Goal: Task Accomplishment & Management: Use online tool/utility

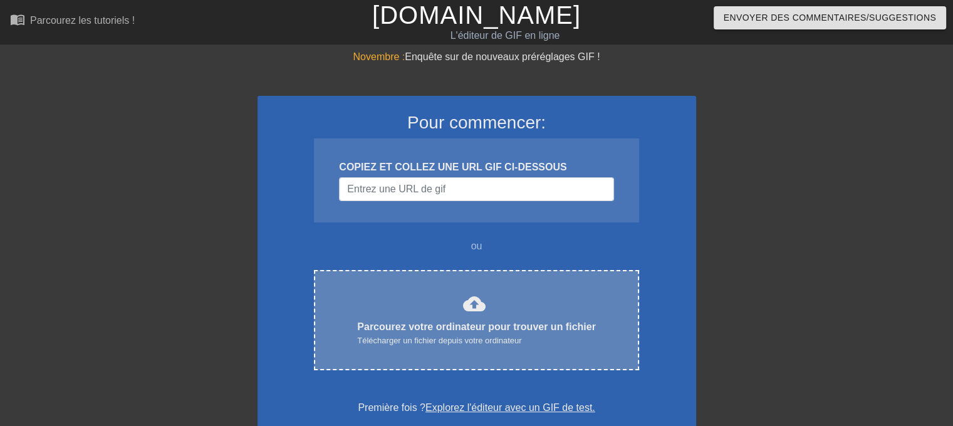
click at [472, 292] on font "cloud_upload" at bounding box center [474, 303] width 23 height 23
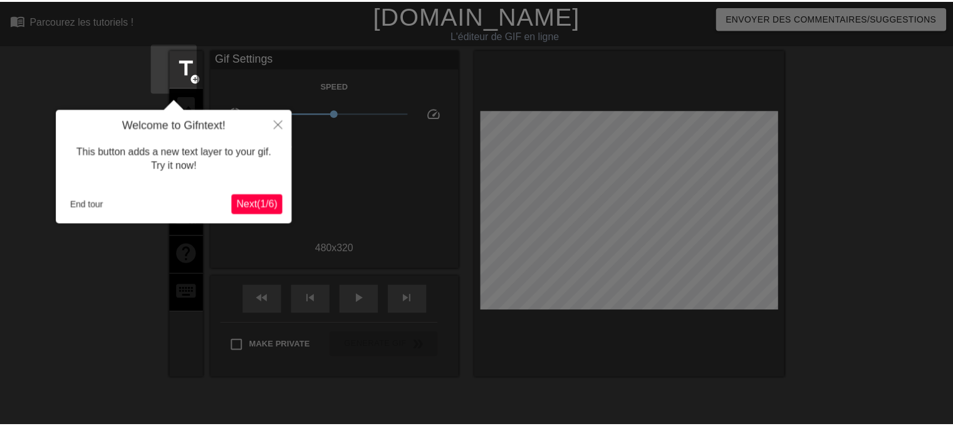
scroll to position [30, 0]
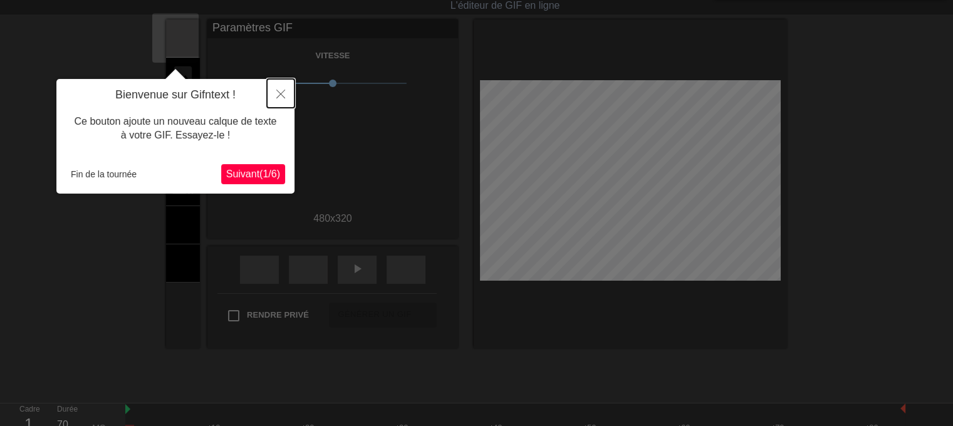
click at [284, 93] on icon "Fermer" at bounding box center [280, 94] width 9 height 9
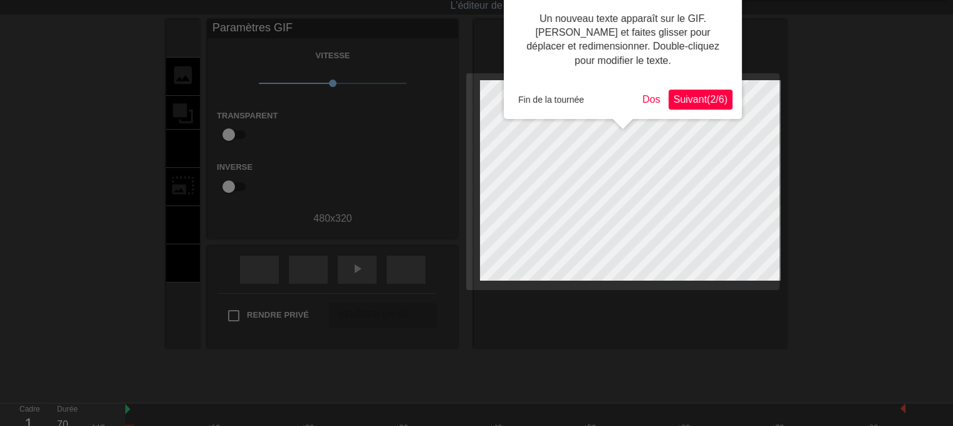
scroll to position [0, 0]
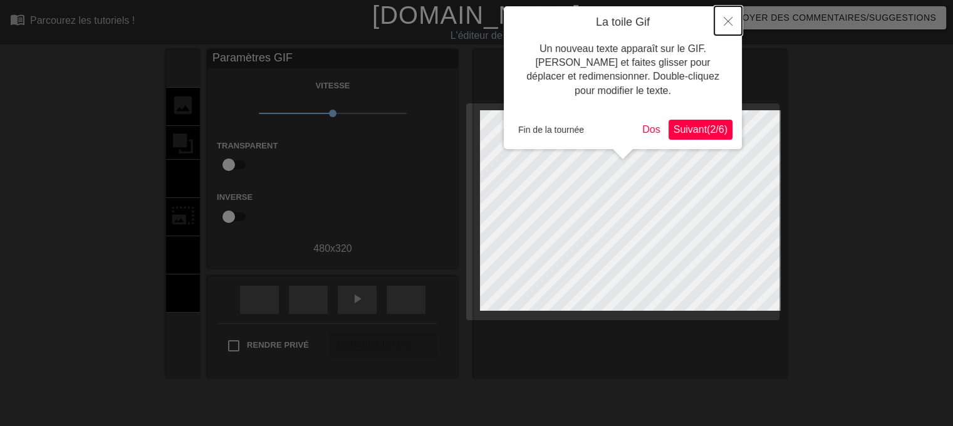
click at [730, 17] on button "Fermer" at bounding box center [728, 20] width 28 height 29
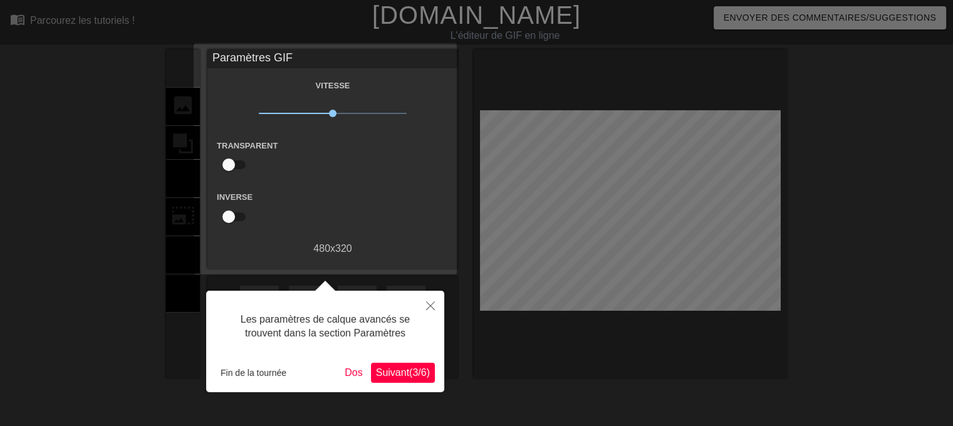
scroll to position [30, 0]
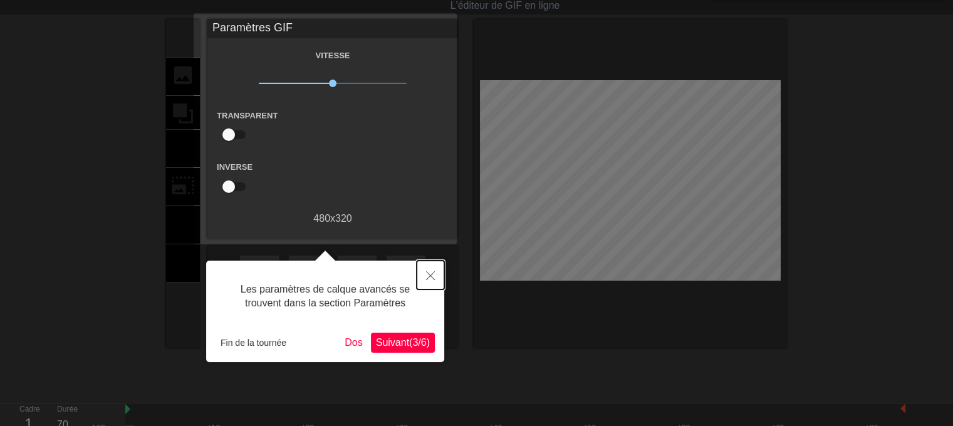
click at [433, 272] on icon "Fermer" at bounding box center [430, 275] width 9 height 9
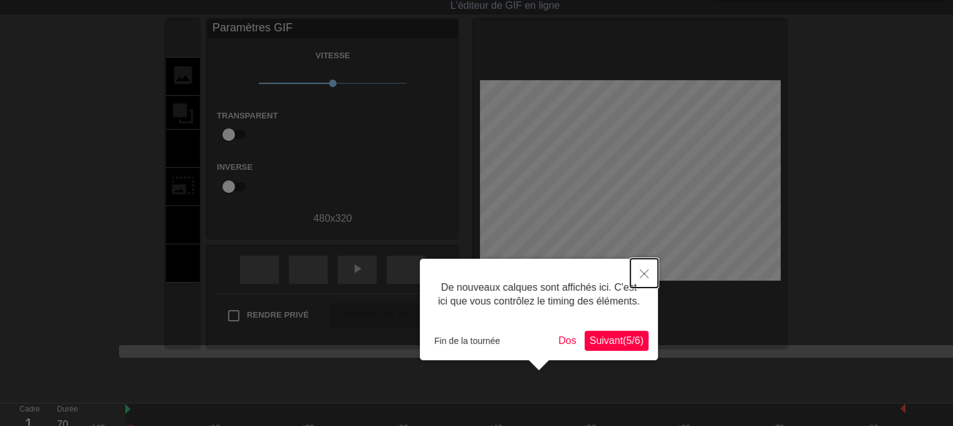
click at [641, 276] on icon "Fermer" at bounding box center [643, 273] width 9 height 9
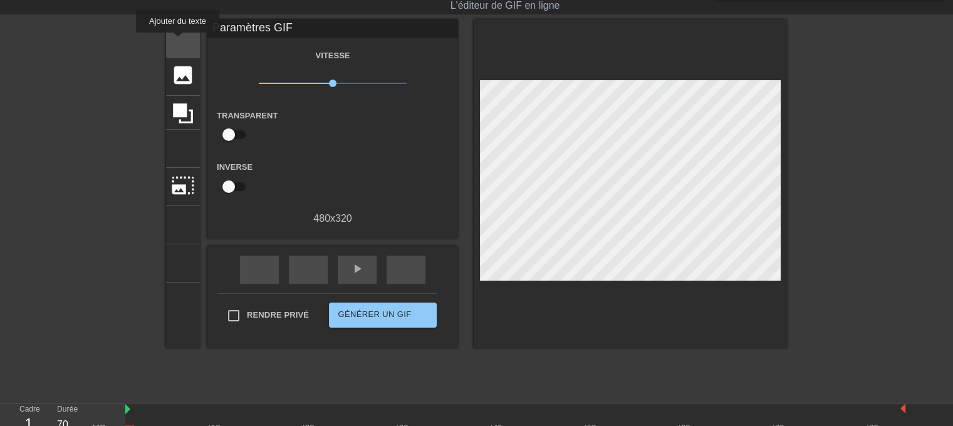
click at [180, 42] on div "titre ajouter_cercle" at bounding box center [183, 38] width 34 height 38
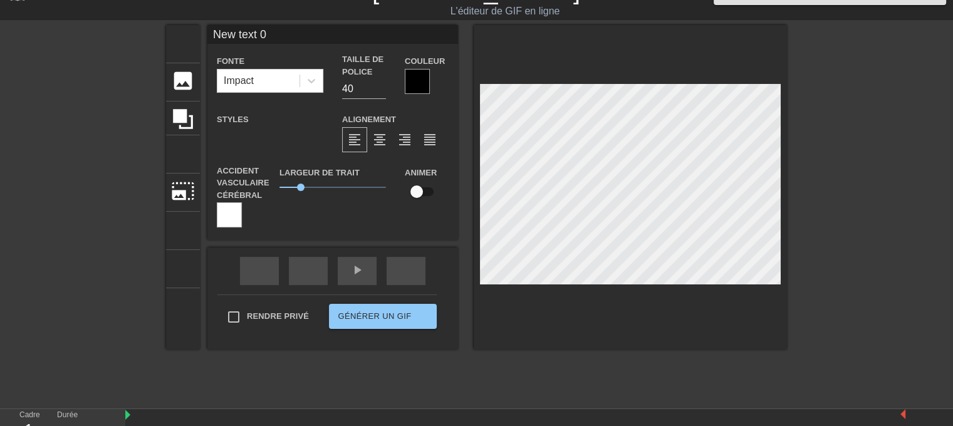
scroll to position [2, 1]
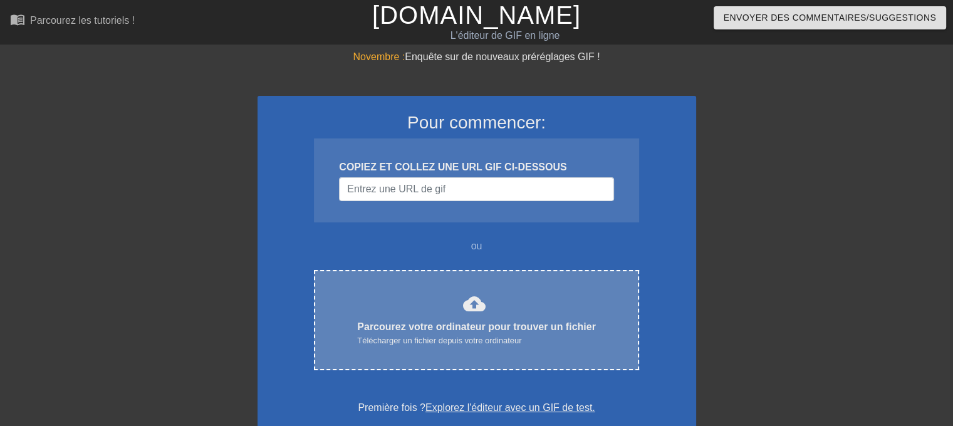
click at [492, 292] on div "cloud_upload Parcourez votre ordinateur pour trouver un fichier Télécharger un …" at bounding box center [476, 319] width 272 height 55
click at [463, 309] on font "cloud_upload" at bounding box center [474, 303] width 23 height 23
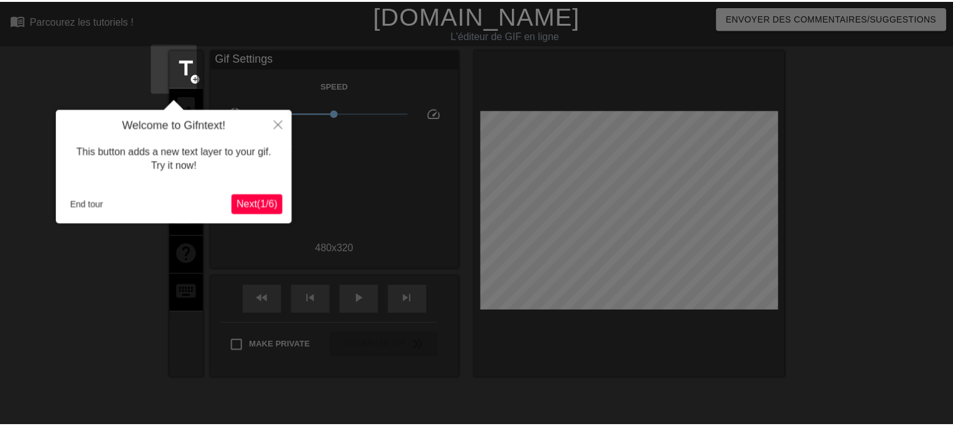
scroll to position [30, 0]
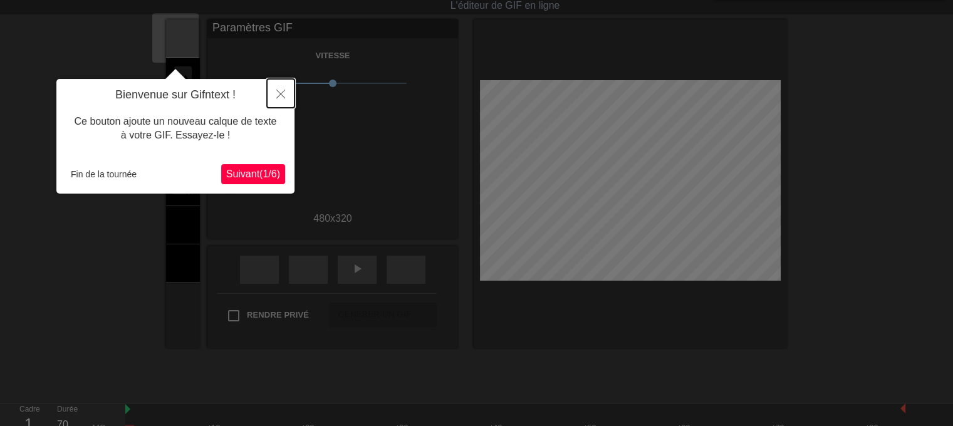
click at [285, 92] on button "Fermer" at bounding box center [281, 93] width 28 height 29
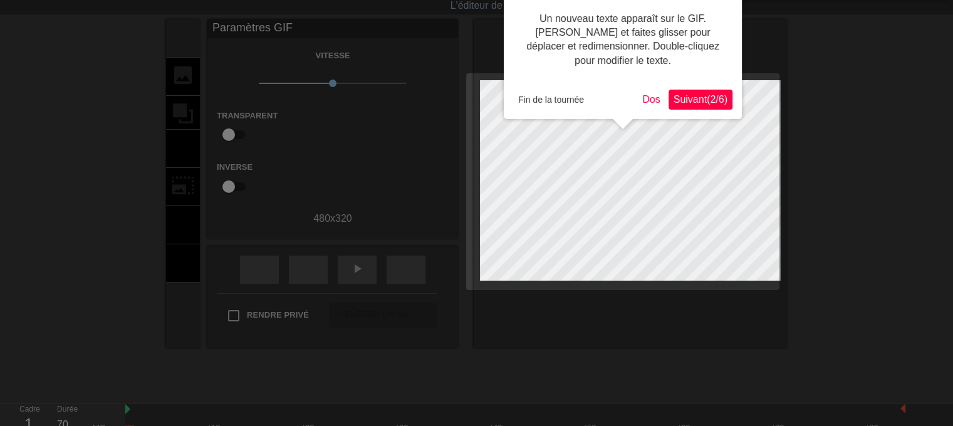
scroll to position [0, 0]
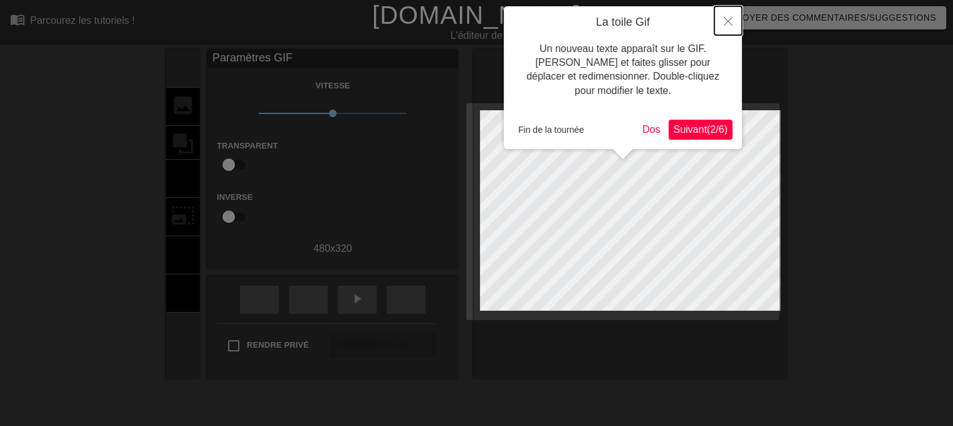
click at [733, 21] on button "Fermer" at bounding box center [728, 20] width 28 height 29
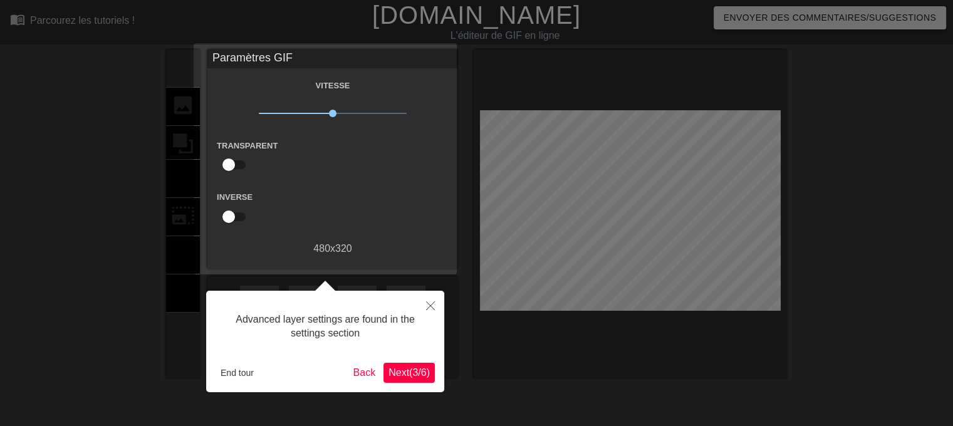
scroll to position [30, 0]
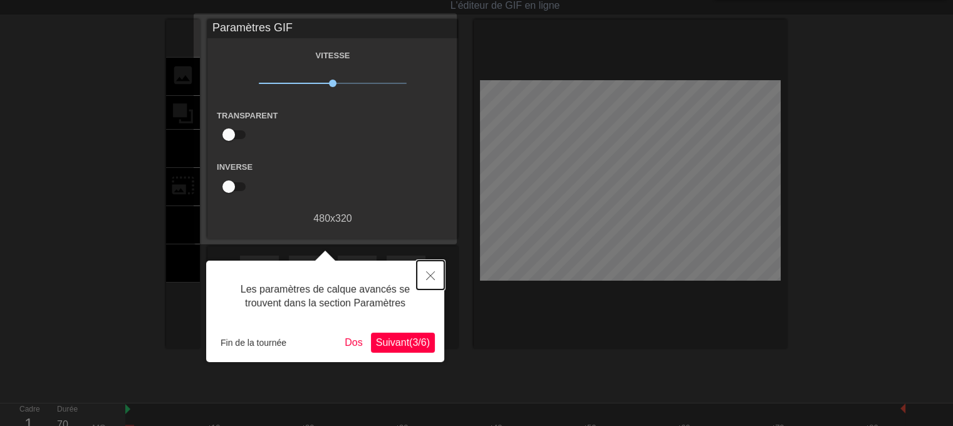
click at [433, 272] on icon "Fermer" at bounding box center [430, 275] width 9 height 9
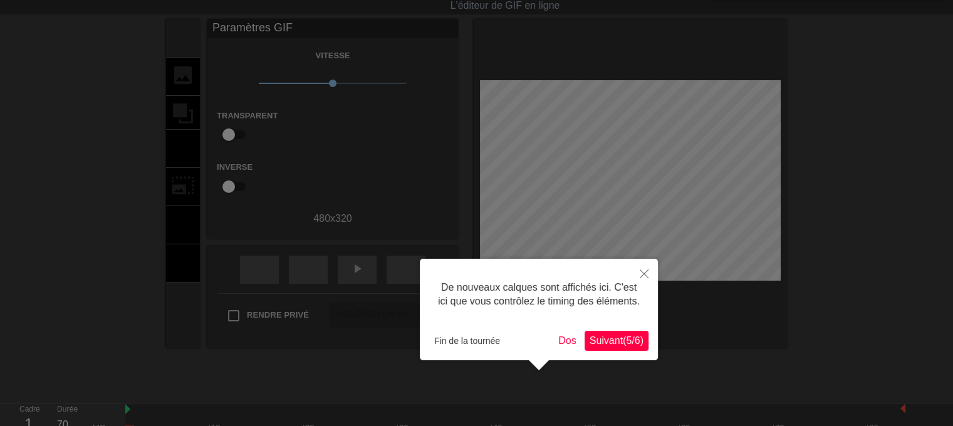
scroll to position [10, 0]
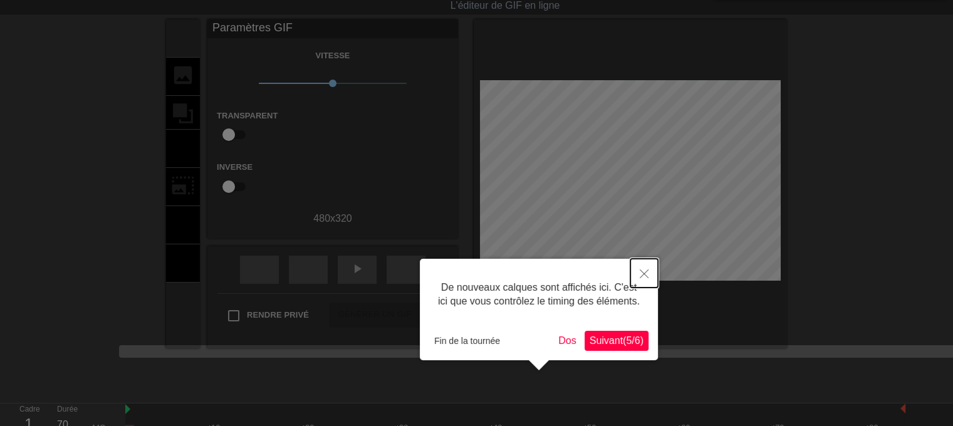
click at [644, 272] on icon "Fermer" at bounding box center [643, 273] width 9 height 9
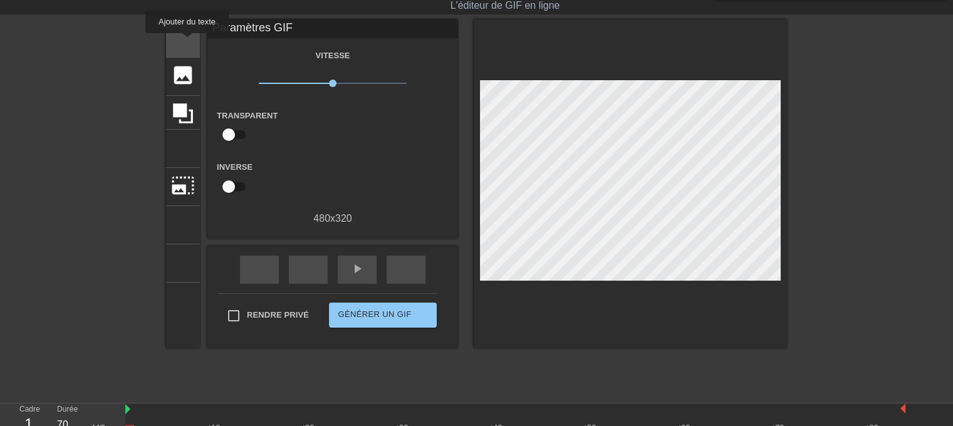
click at [187, 43] on font "ajouter_cercle" at bounding box center [261, 48] width 149 height 11
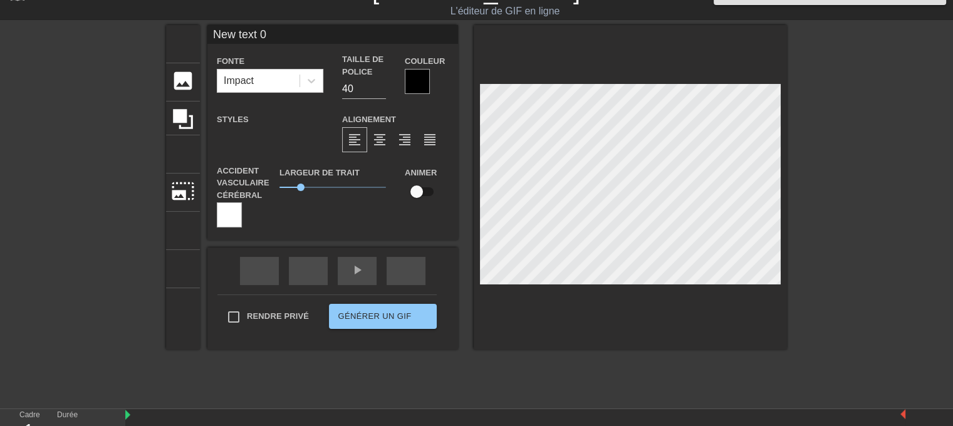
scroll to position [1, 1]
type input "J"
type textarea "J"
type input "Je"
type textarea "Je"
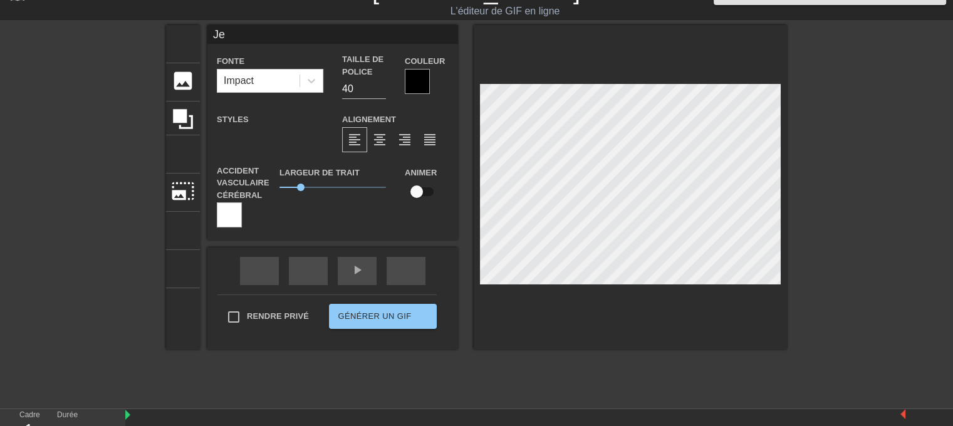
type input "Je"
type textarea "Je"
type input "Je v"
type textarea "Je v"
type input "Je va"
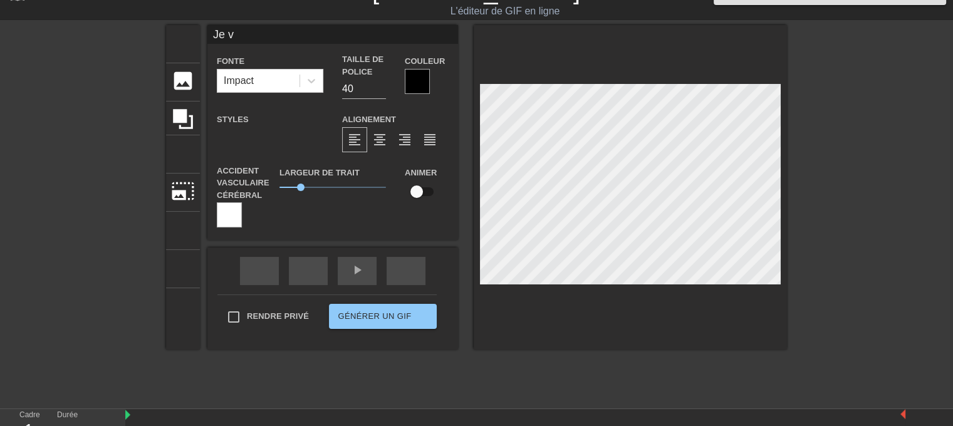
type textarea "Je va"
type input "Je vai"
type textarea "Je vai"
type input "Je vais"
type textarea "Je vais"
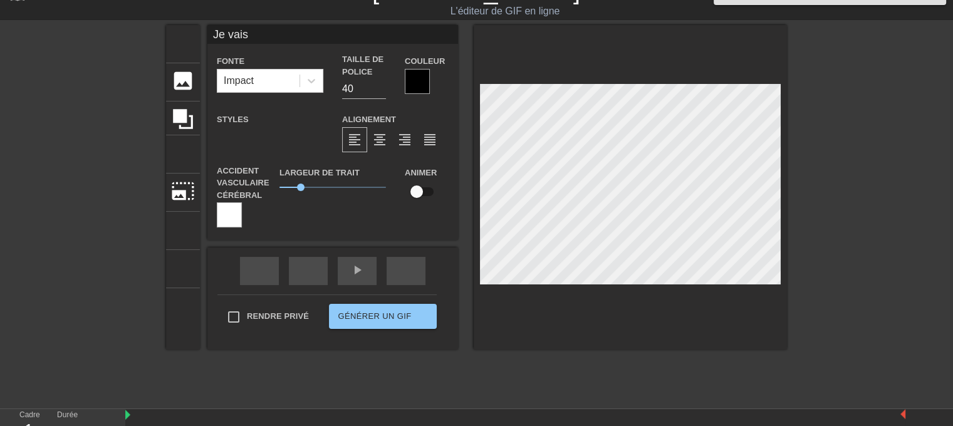
type input "Je vais"
type textarea "Je vais"
type input "Je vais m"
type textarea "Je vais m"
type input "Je vais me"
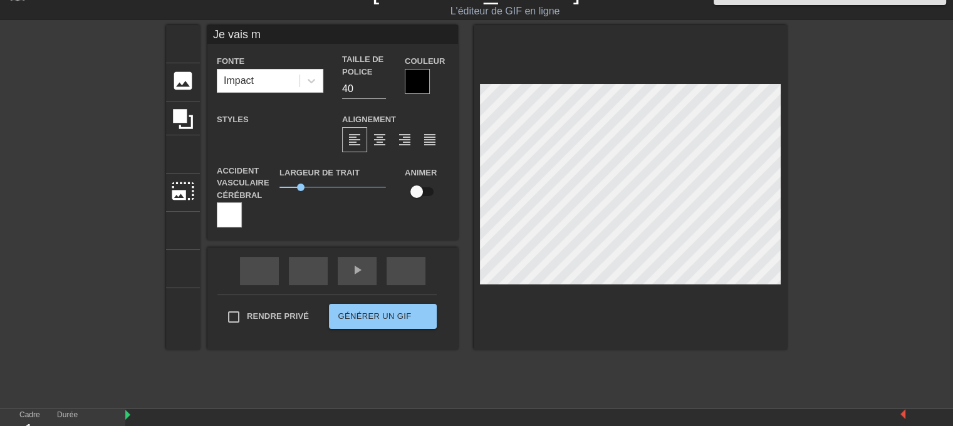
type textarea "Je vais me"
type input "Je vais me"
type textarea "Je vais me"
type input "Je vais me l"
type textarea "Je vais me l"
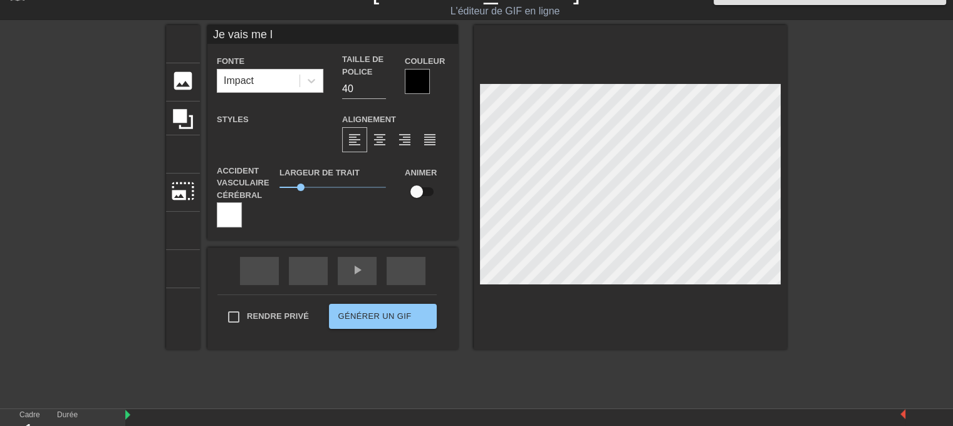
type input "Je vais me la"
type textarea "Je vais me la"
type input "Je vais me lav"
type textarea "Je vais me lav"
type input "Je vais me lave"
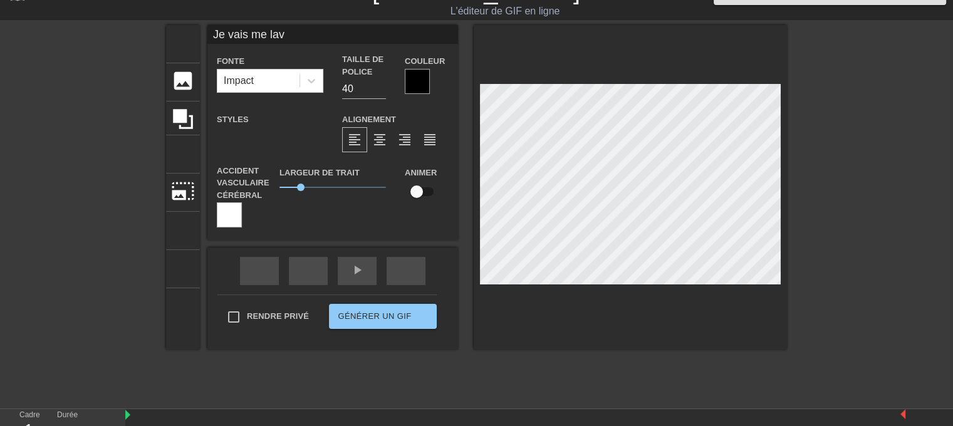
type textarea "Je vais me lave"
type input "Je vais me laver"
type textarea "Je vais me laver"
type input "Je vais me laver"
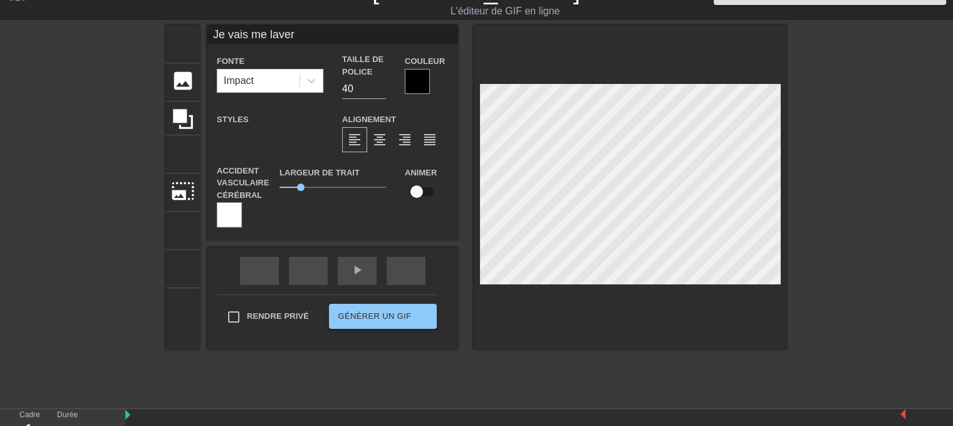
type textarea "Je vais me laver"
type input "Je vais me laver b"
type textarea "Je vais me laver b"
type input "Je vais me laver bo"
type textarea "Je vais me laver bo"
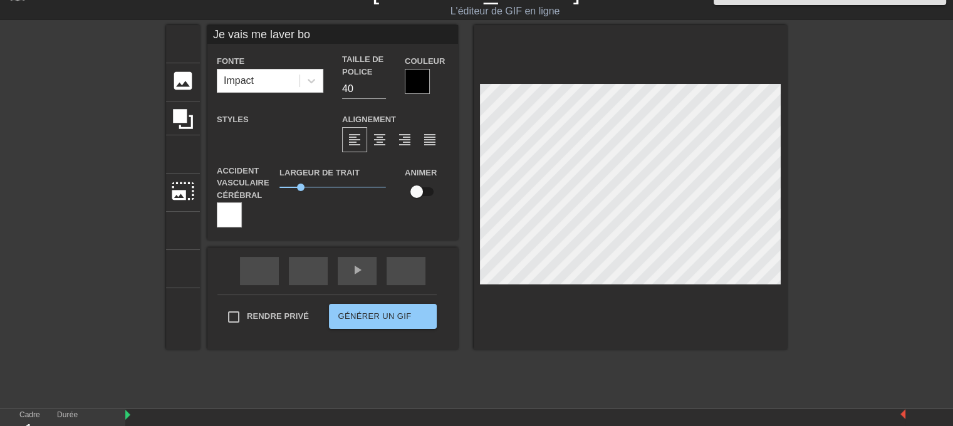
type input "Je vais me laver bou"
type textarea "Je vais me laver bou"
type input "Je vais me laver boub"
type textarea "Je vais me laver boub"
type input "Je vais me laver boubo"
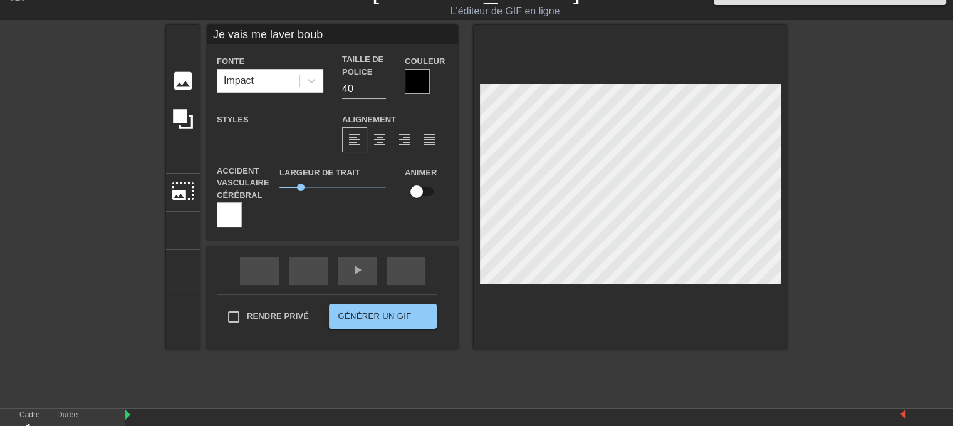
type textarea "Je vais me laver boubo"
type input "Je vais me laver boubou"
type textarea "Je vais me laver boubou"
type input "Je vais me laver boubou"
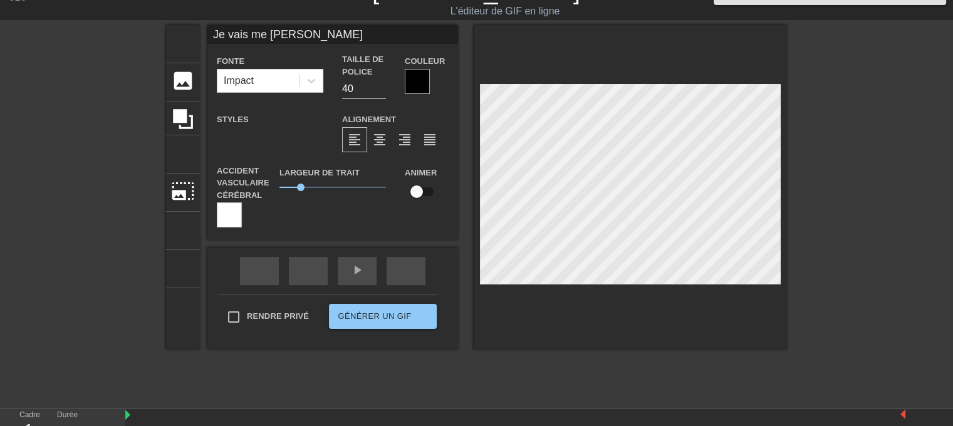
type textarea "Je vais me laver boubou"
type input "Je vais me laver boubou !"
type textarea "Je vais me laver boubou !"
drag, startPoint x: 359, startPoint y: 88, endPoint x: 333, endPoint y: 86, distance: 26.4
click at [333, 86] on div "Taille de police 40" at bounding box center [364, 76] width 63 height 46
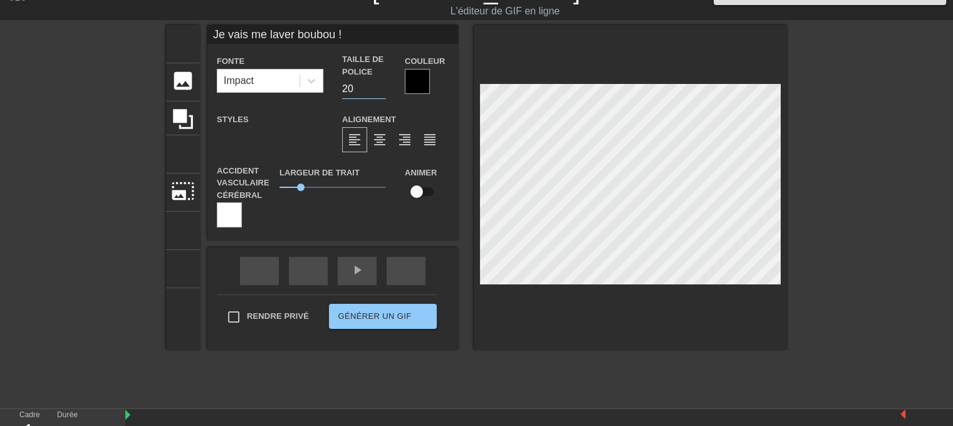
type input "20"
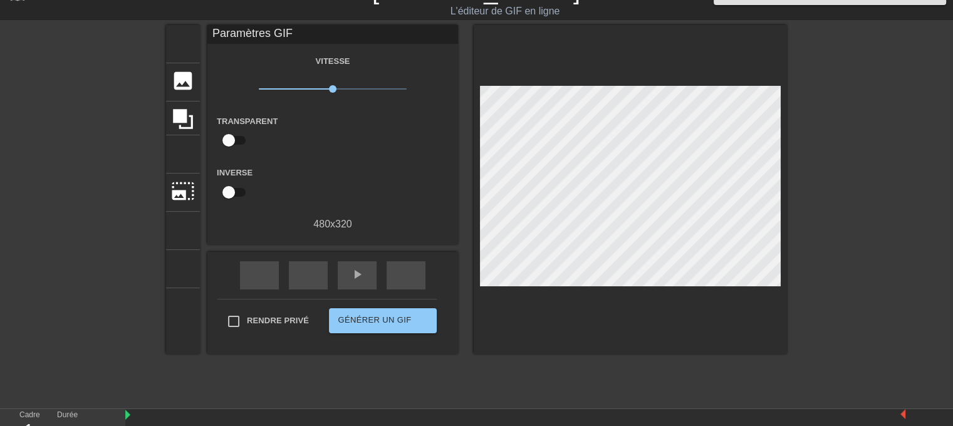
click at [604, 70] on div at bounding box center [629, 189] width 313 height 329
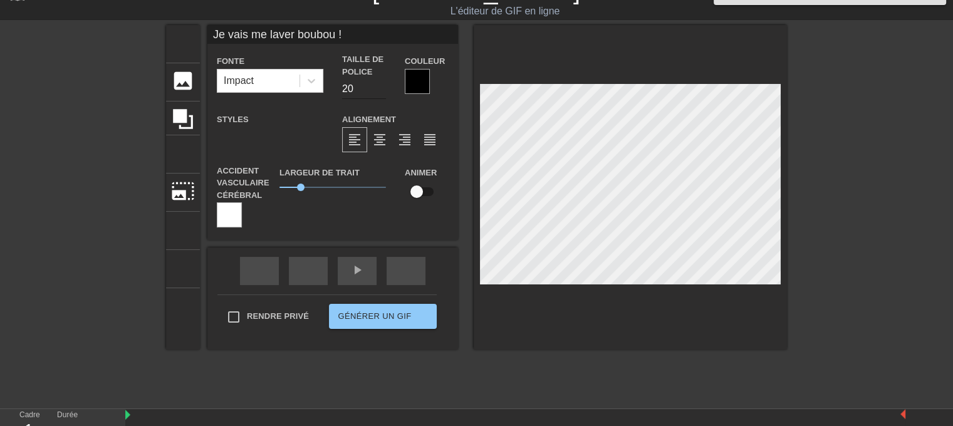
click at [342, 83] on input "20" at bounding box center [364, 89] width 44 height 20
type input "30"
click at [621, 67] on div at bounding box center [629, 187] width 313 height 324
type input "Je vais me laver, boubou !"
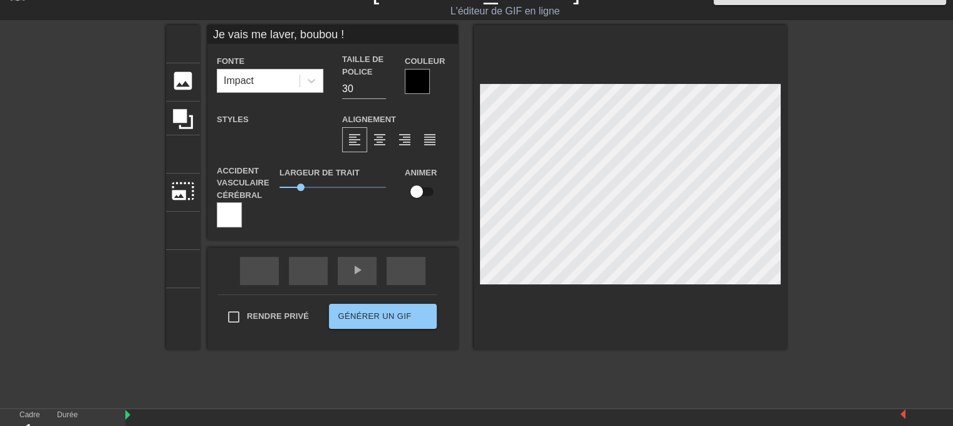
type textarea "Je vais me laver, boubou !"
type input "Je vais me laver , boubou !"
type textarea "Je vais me laver , boubou !"
paste textarea "🤣"
type input "Je vais me laver 🤣, boubou !"
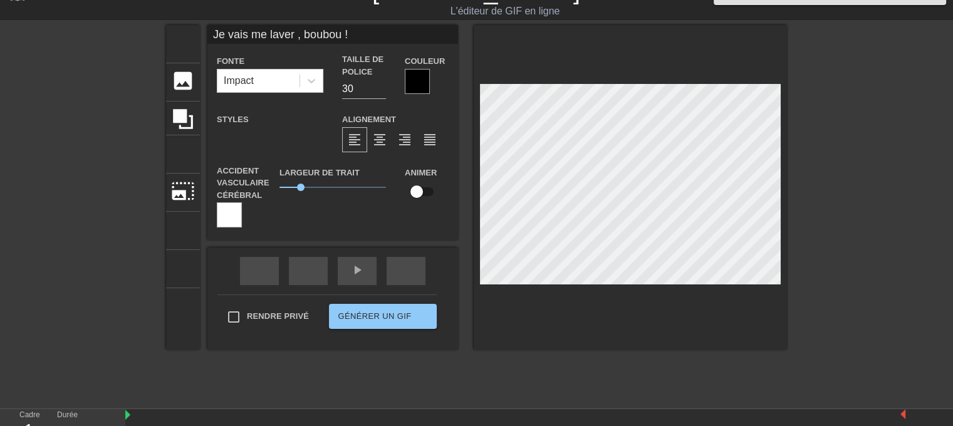
type textarea "Je vais me laver 🤣, boubou !"
type input "Je vais me laver , boubou !"
type textarea "Je vais me laver , boubou !"
type input "Je vais me laver, boubou !"
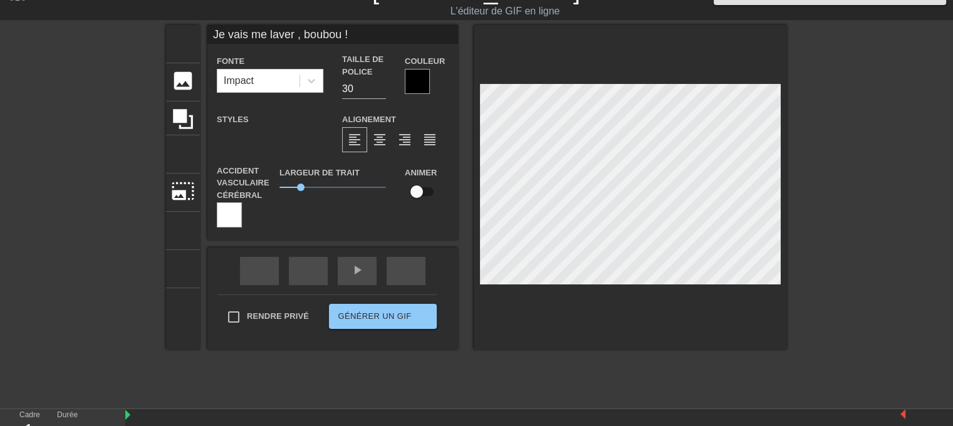
type textarea "Je vais me laver, boubou !"
type input "Je vais me laver, boubou"
type textarea "Je vais me laver, boubou"
paste textarea "🤣"
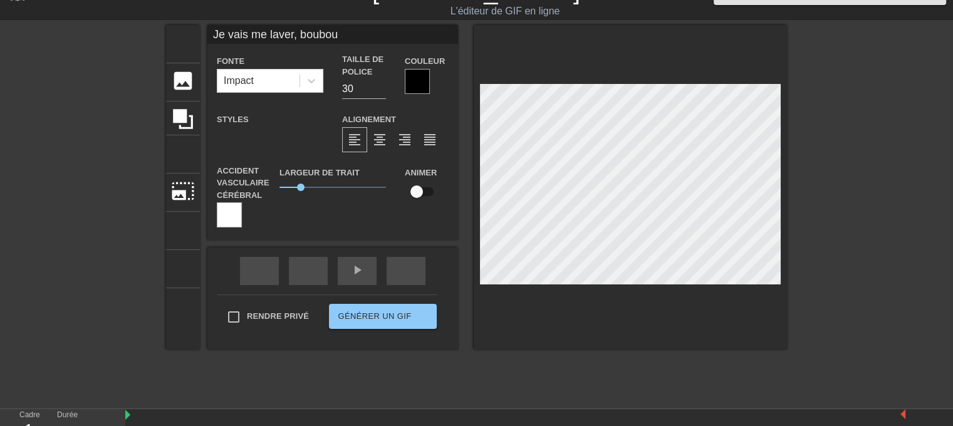
type input "Je vais me laver, boubou 🤣"
type textarea "Je vais me laver, boubou 🤣"
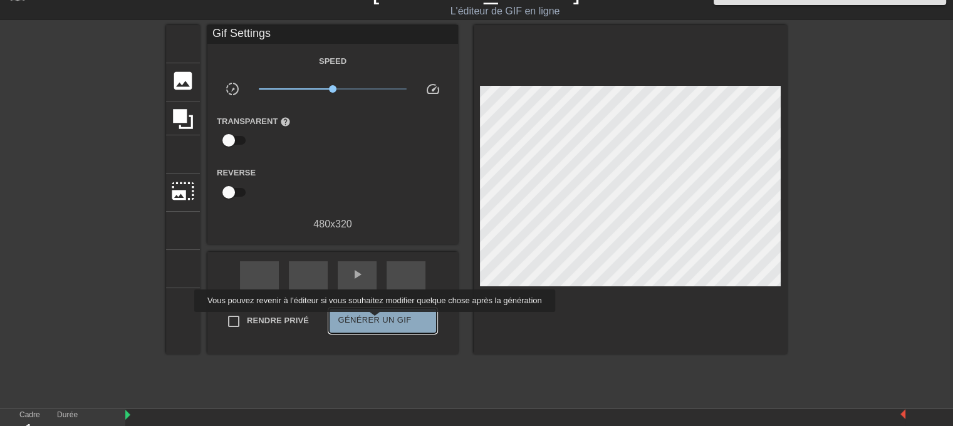
click at [373, 321] on font "Générer un GIF" at bounding box center [374, 320] width 73 height 14
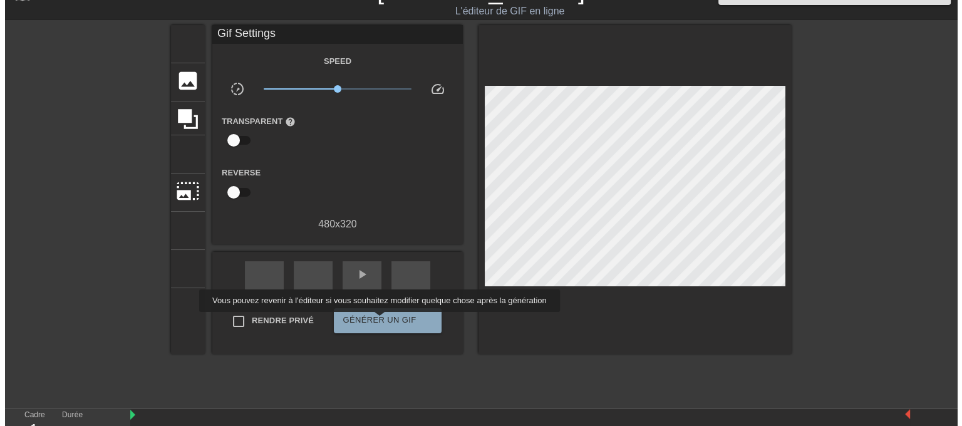
scroll to position [0, 0]
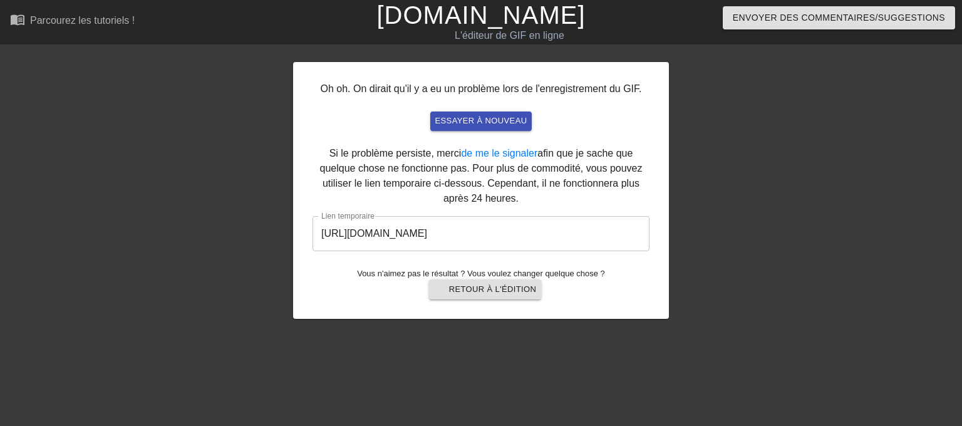
click at [552, 239] on input "https://www.gifntext.com/temp_generations/2i6SHJpx.gif" at bounding box center [481, 233] width 337 height 35
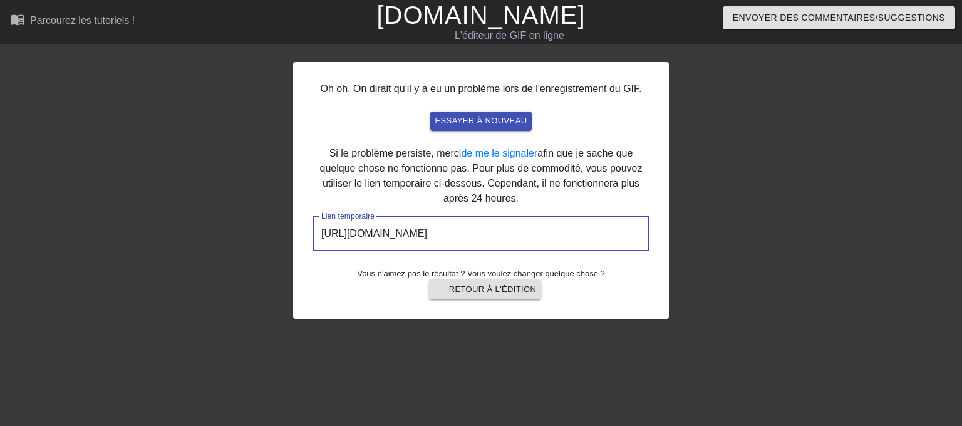
click at [559, 228] on input "https://www.gifntext.com/temp_generations/2i6SHJpx.gif" at bounding box center [481, 233] width 337 height 35
drag, startPoint x: 572, startPoint y: 233, endPoint x: 271, endPoint y: 230, distance: 301.3
click at [269, 227] on div "Oh oh. On dirait qu'il y a eu un problème lors de l'enregistrement du GIF. essa…" at bounding box center [481, 237] width 962 height 376
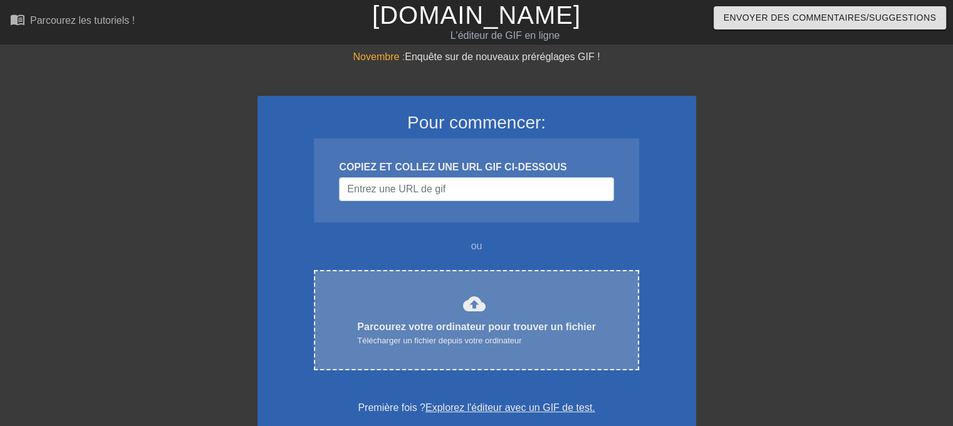
click at [427, 292] on div "cloud_upload Parcourez votre ordinateur pour trouver un fichier Télécharger un …" at bounding box center [476, 319] width 272 height 55
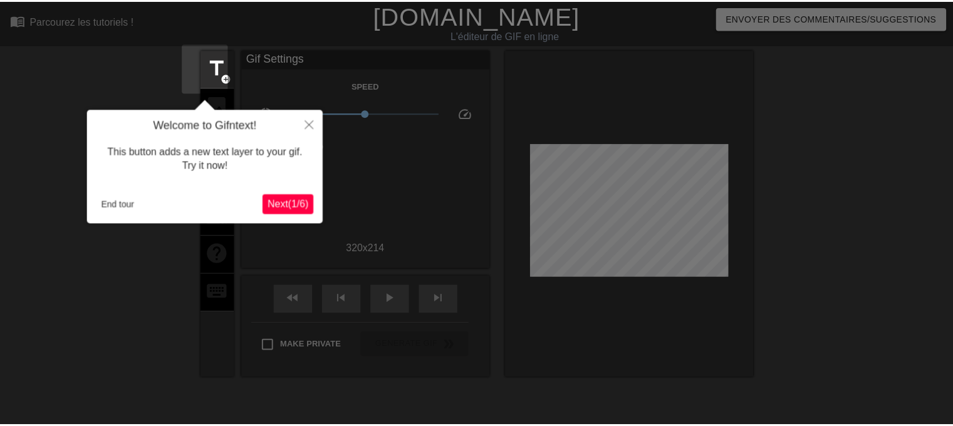
scroll to position [30, 0]
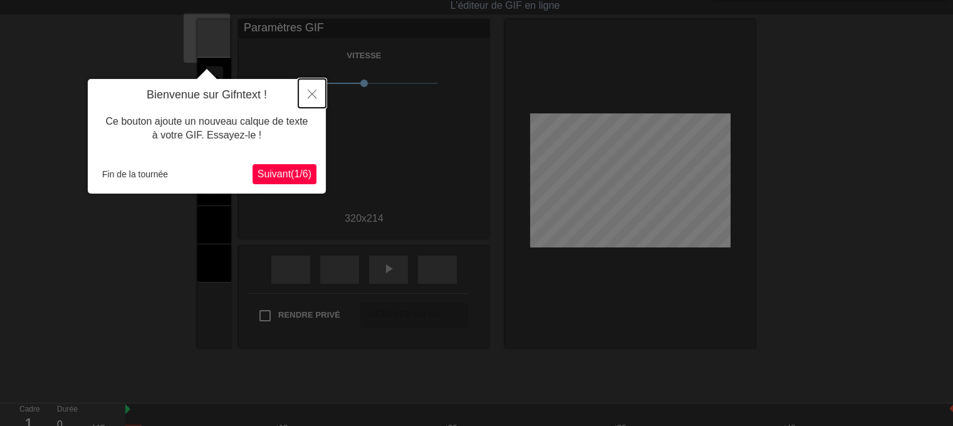
click at [313, 88] on button "Fermer" at bounding box center [312, 93] width 28 height 29
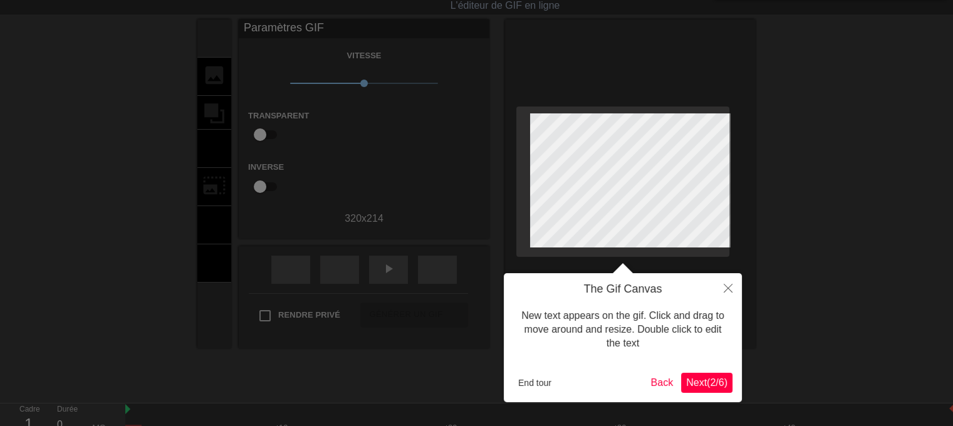
scroll to position [0, 0]
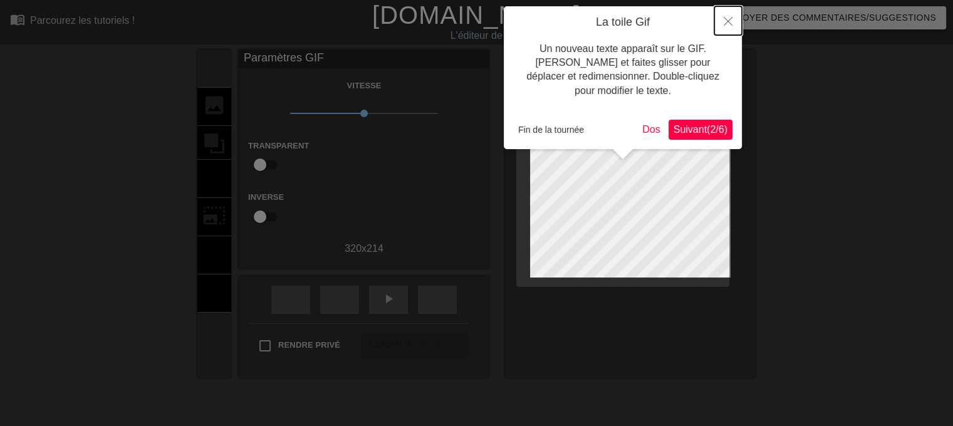
click at [731, 18] on icon "Fermer" at bounding box center [727, 21] width 9 height 9
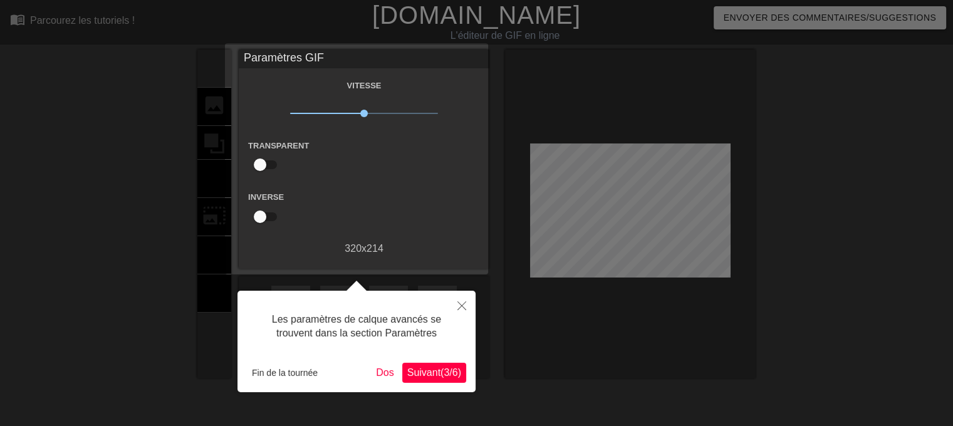
scroll to position [30, 0]
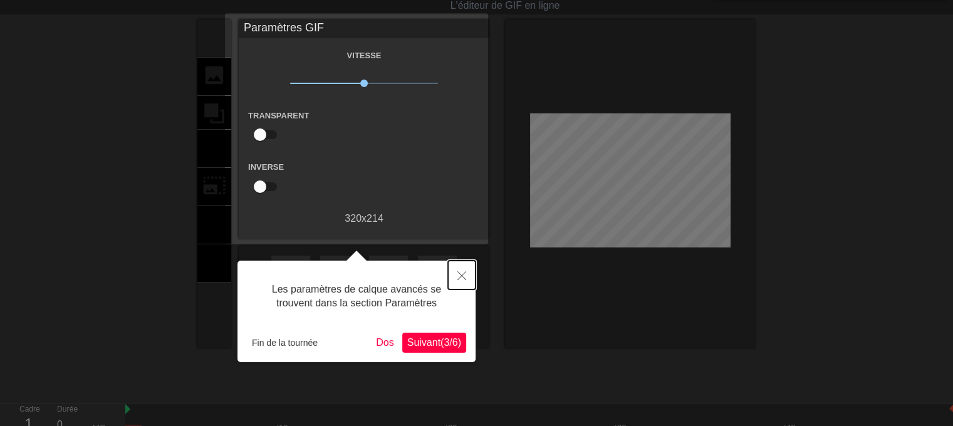
click at [465, 268] on button "Fermer" at bounding box center [462, 275] width 28 height 29
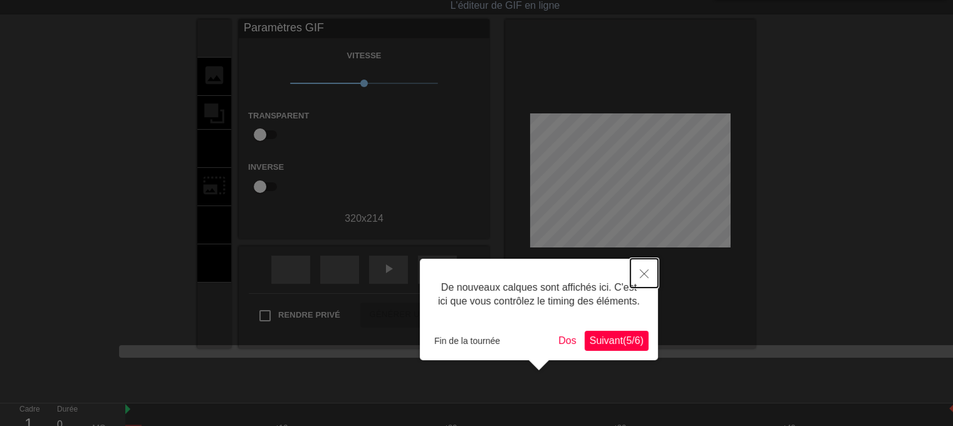
click at [640, 274] on icon "Fermer" at bounding box center [643, 273] width 9 height 9
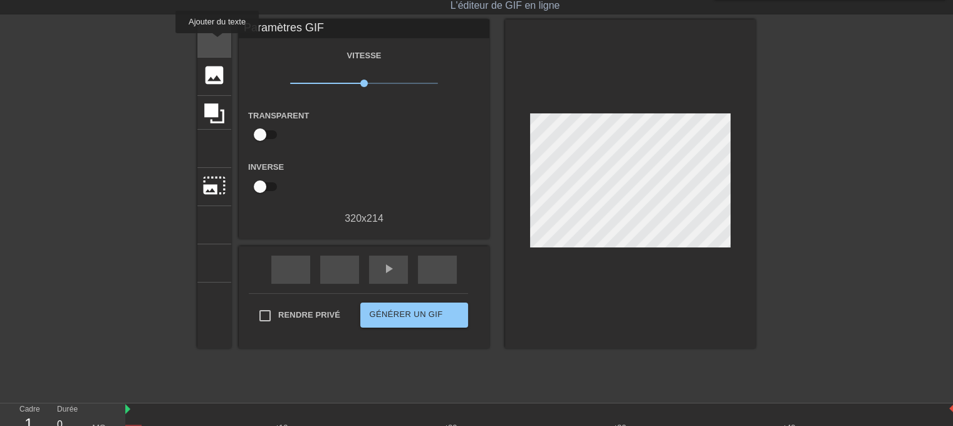
click at [218, 43] on font "ajouter_cercle" at bounding box center [292, 48] width 149 height 11
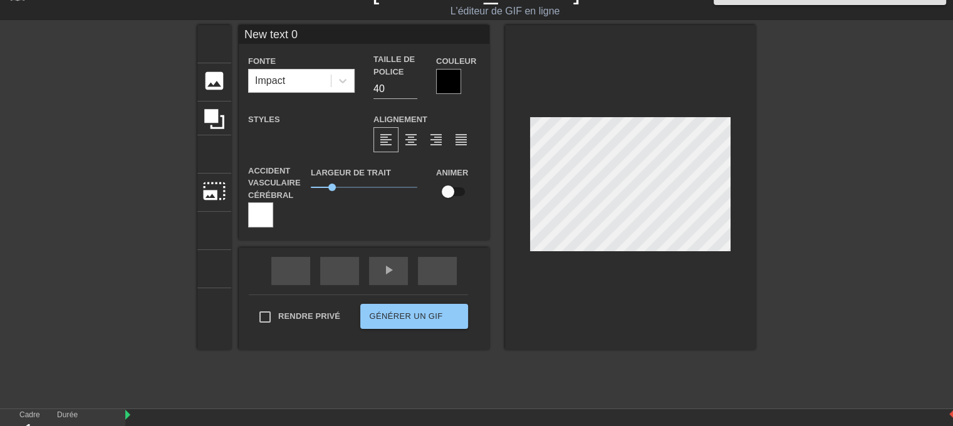
scroll to position [1, 3]
type input "M"
type textarea "M"
type input "Ma"
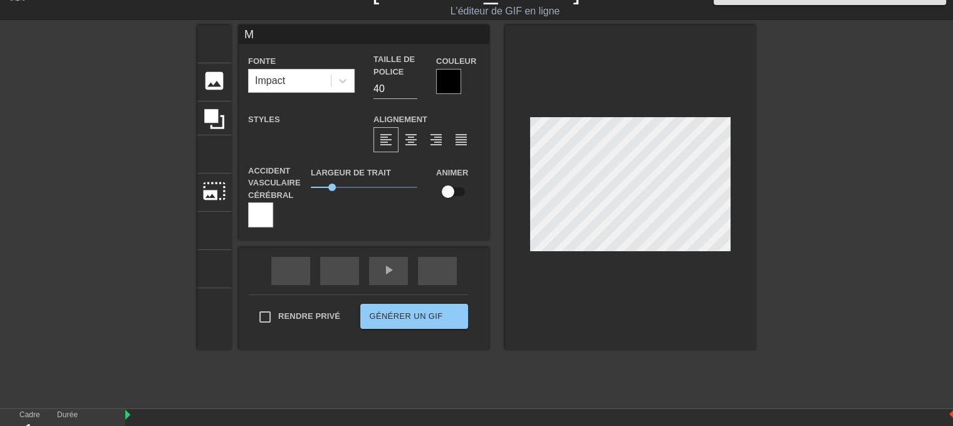
type textarea "Ma"
type input "Ma"
type textarea "Ma"
type input "Ma b"
type textarea "Ma b"
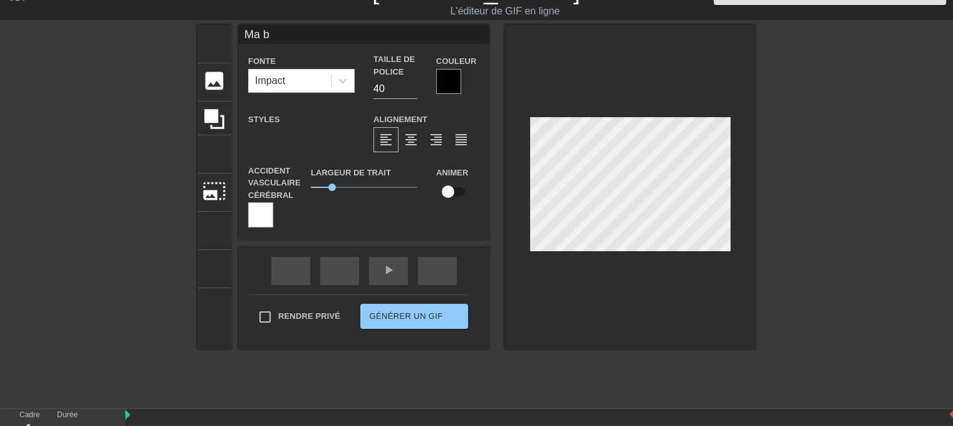
type input "Ma bo"
type textarea "Ma bo"
type input "Ma bou"
type textarea "Ma bou"
type input "Ma boub"
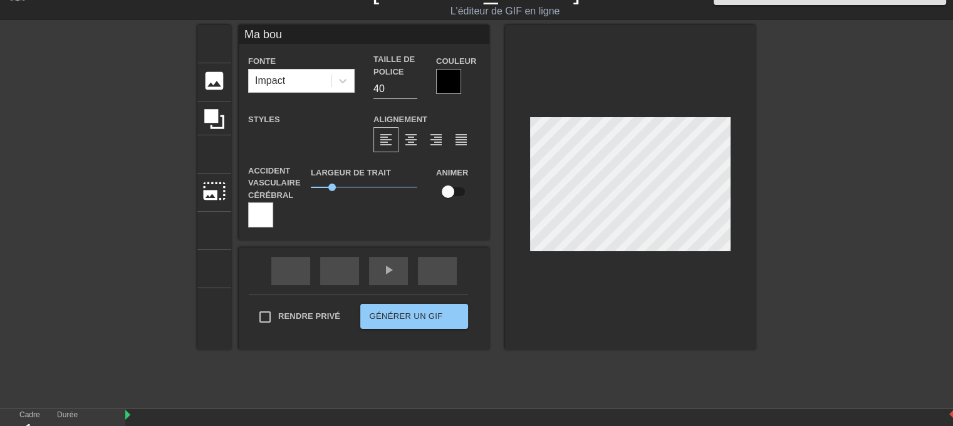
type textarea "Ma boub"
type input "Ma boubo"
type textarea "Ma boubo"
type input "Ma boubou"
type textarea "Ma boubou"
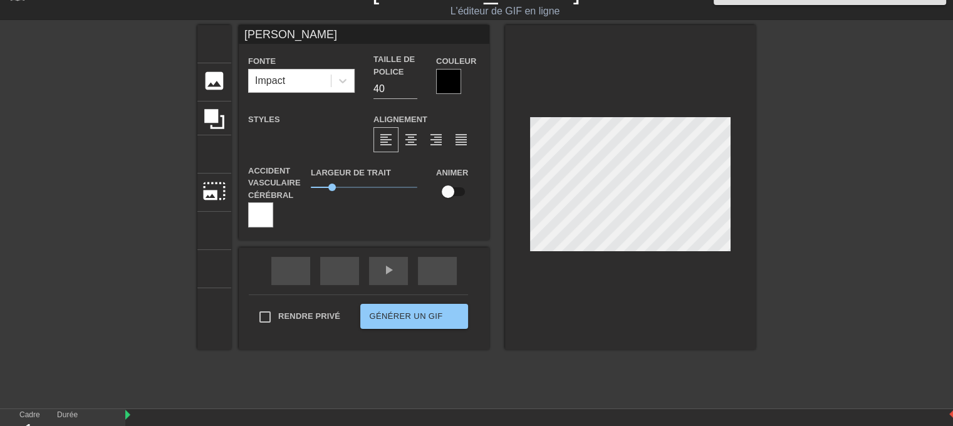
type input "Ma boubouu"
type textarea "Ma boubouu"
type input "Ma boubouuu"
type textarea "Ma boubouuu"
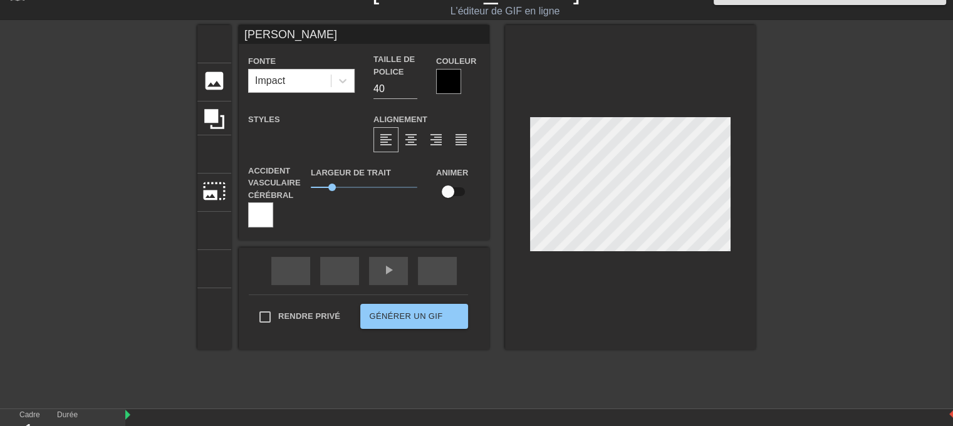
type input "Ma boubouuu,"
type textarea "Ma boubouuu,"
type input "Ma boubouuu,"
type textarea "[PERSON_NAME],"
type input "[PERSON_NAME], M"
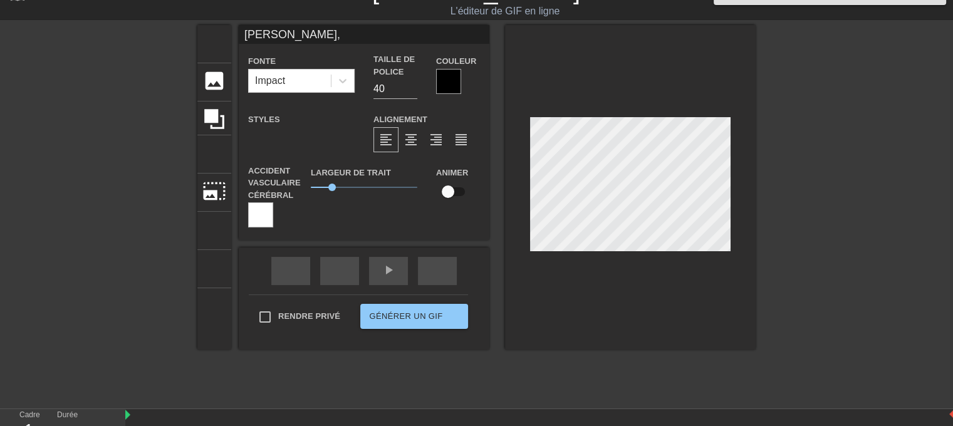
type textarea "[PERSON_NAME], M"
type input "[PERSON_NAME], Mi"
type textarea "[PERSON_NAME], Mi"
type input "[PERSON_NAME], Mis"
type textarea "[PERSON_NAME], Mis"
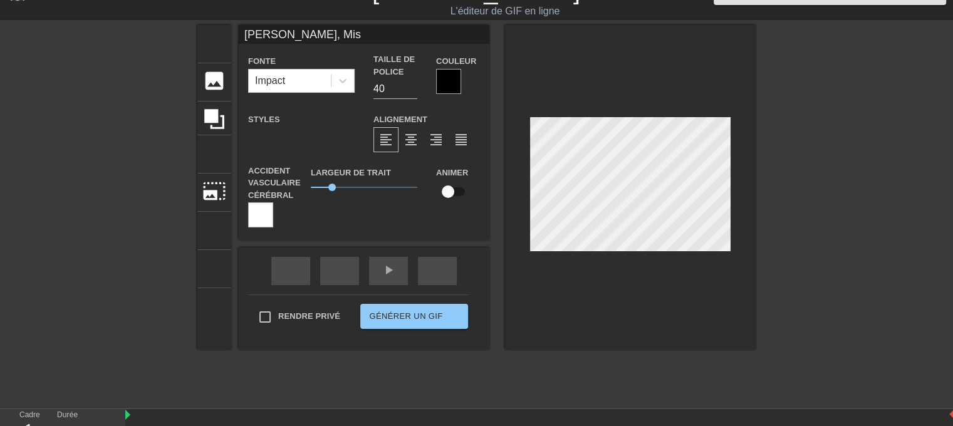
type input "[PERSON_NAME], Miss"
type textarea "[PERSON_NAME], Miss"
type input "[PERSON_NAME], Miss"
type textarea "[PERSON_NAME], Miss"
type input "[PERSON_NAME], Miss y"
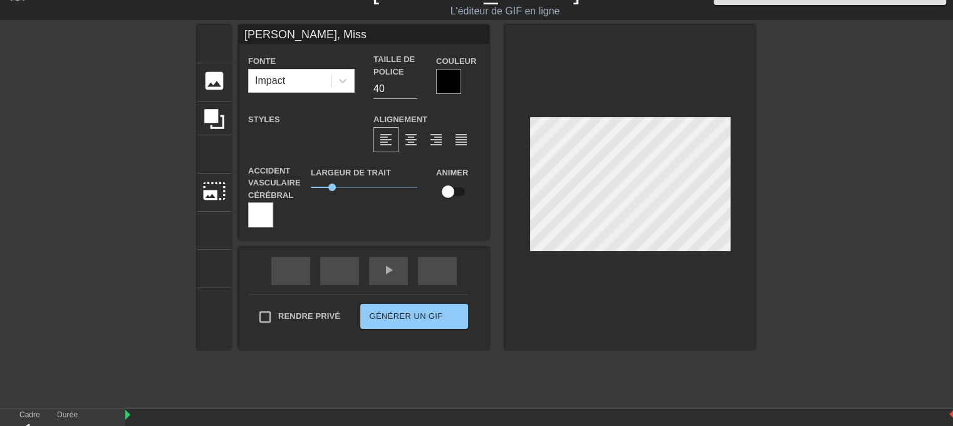
type textarea "[PERSON_NAME], Miss y"
type input "[PERSON_NAME], Miss yo"
type textarea "[PERSON_NAME], Miss yo"
type input "[PERSON_NAME], Miss you"
type textarea "[PERSON_NAME], Miss you"
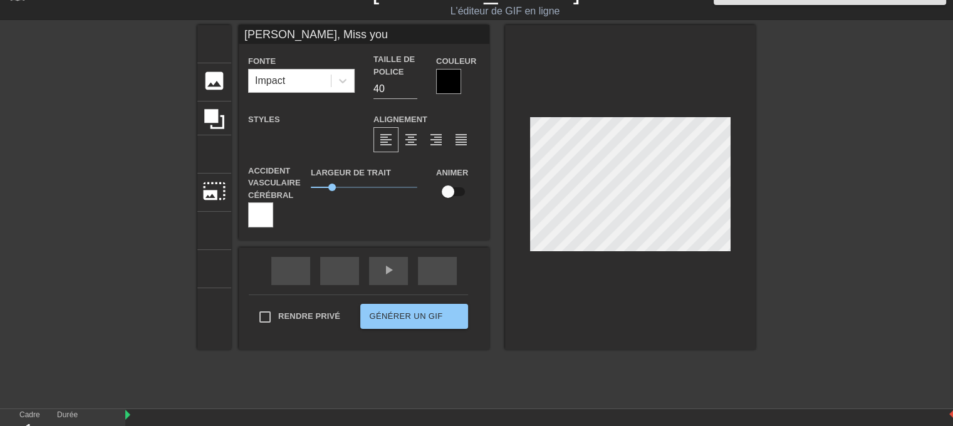
scroll to position [1, 7]
type input "[PERSON_NAME], Miss you"
type textarea "[PERSON_NAME], Miss you"
type input "[PERSON_NAME], Miss you !"
type textarea "[PERSON_NAME], Miss you !"
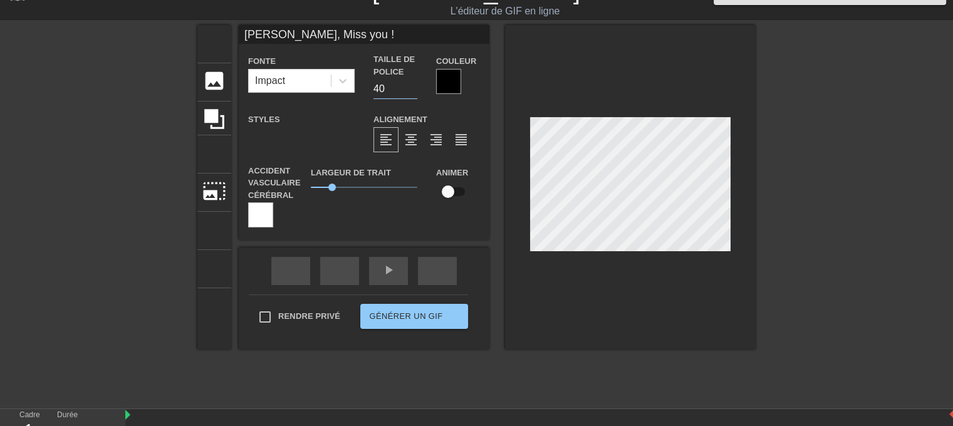
drag, startPoint x: 391, startPoint y: 94, endPoint x: 311, endPoint y: 101, distance: 81.1
click at [311, 101] on div "Fonte Impact Taille de police 40 Couleur Styles format_gras format_italique for…" at bounding box center [364, 140] width 232 height 174
type input "30"
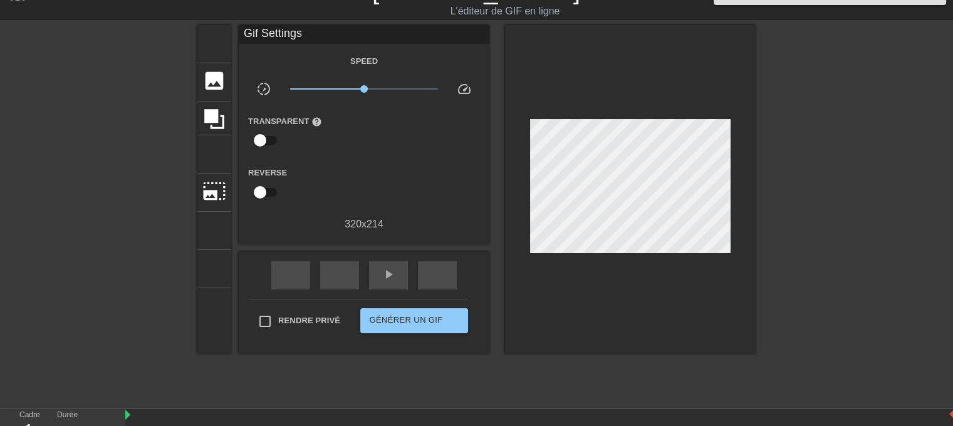
click at [777, 145] on div "titre ajouter_cercle image ajouter_cercle recadrer photo_size_select_large aide…" at bounding box center [476, 213] width 953 height 376
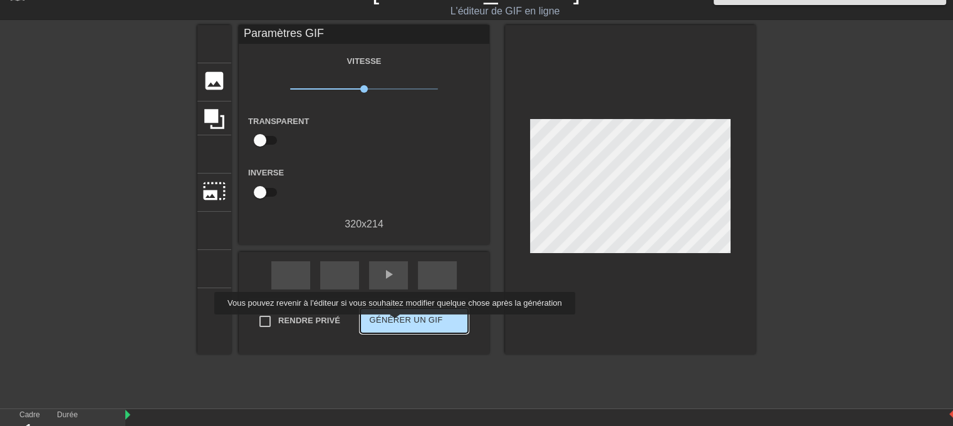
click at [393, 323] on font "Générer un GIF" at bounding box center [405, 320] width 73 height 14
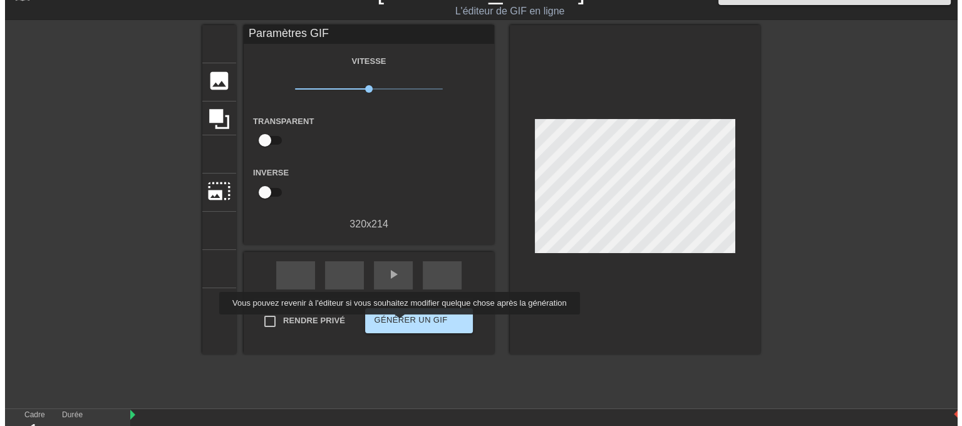
scroll to position [0, 0]
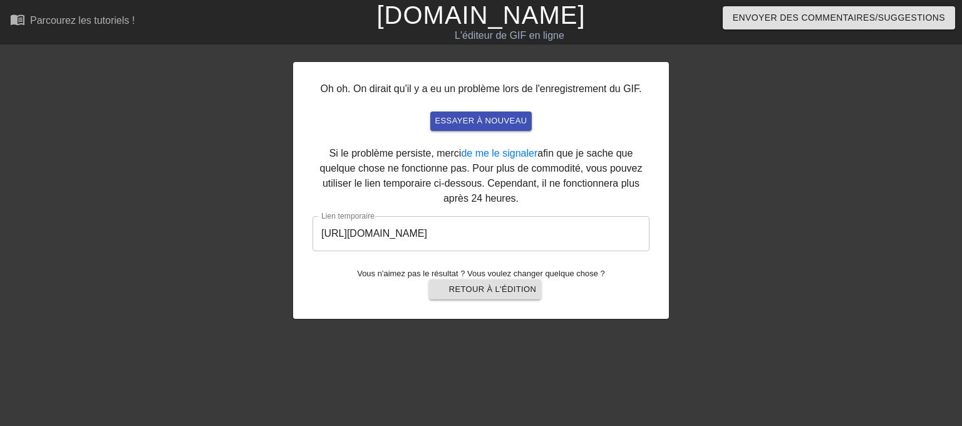
click at [512, 244] on input "https://www.gifntext.com/temp_generations/Cy1P5Ksg.gif" at bounding box center [481, 233] width 337 height 35
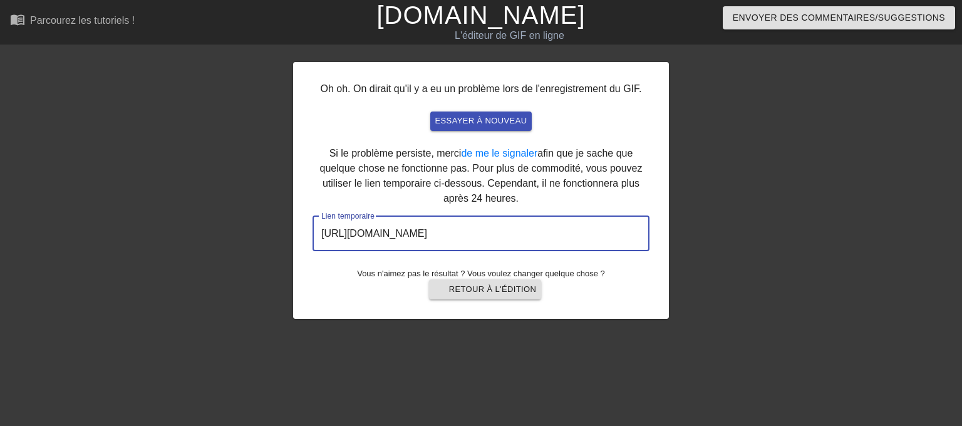
drag, startPoint x: 612, startPoint y: 232, endPoint x: 306, endPoint y: 255, distance: 307.1
click at [306, 255] on div "Oh oh. On dirait qu'il y a eu un problème lors de l'enregistrement du GIF. essa…" at bounding box center [481, 190] width 376 height 257
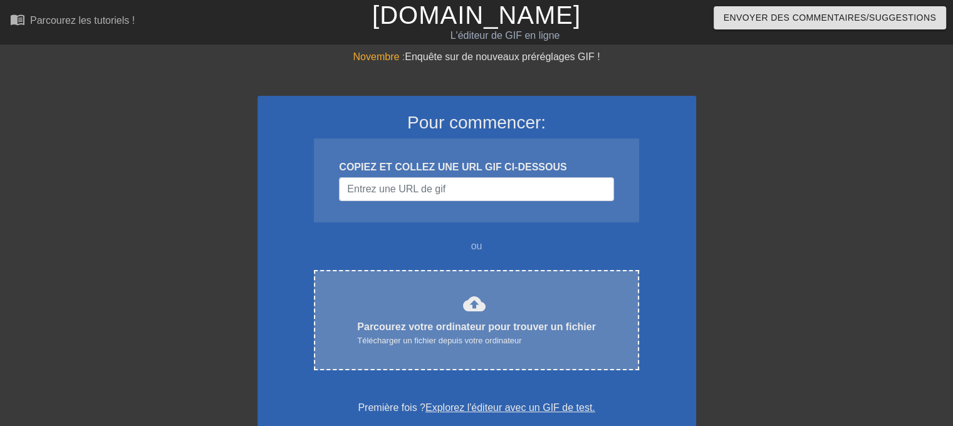
click at [447, 299] on div "cloud_upload Parcourez votre ordinateur pour trouver un fichier Télécharger un …" at bounding box center [476, 319] width 272 height 55
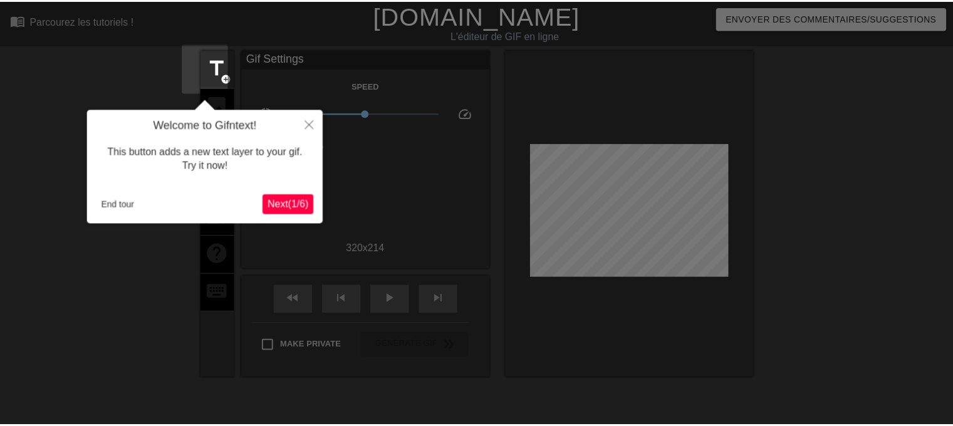
scroll to position [30, 0]
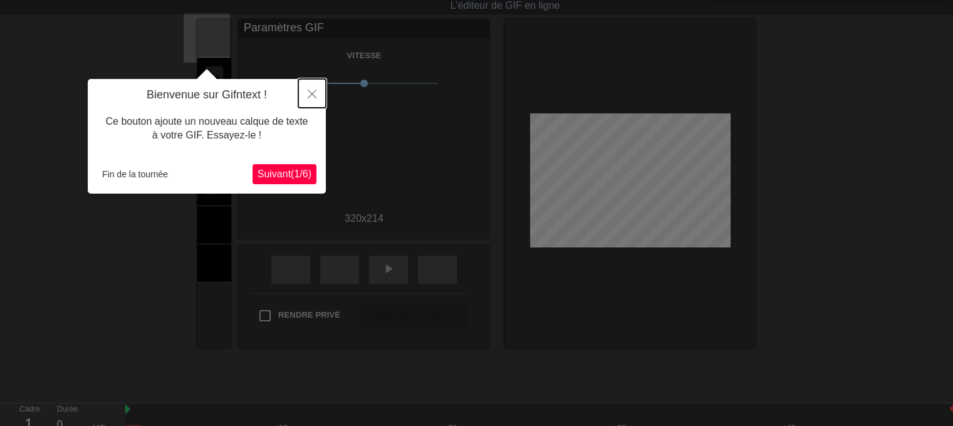
click at [312, 91] on icon "Fermer" at bounding box center [311, 94] width 9 height 9
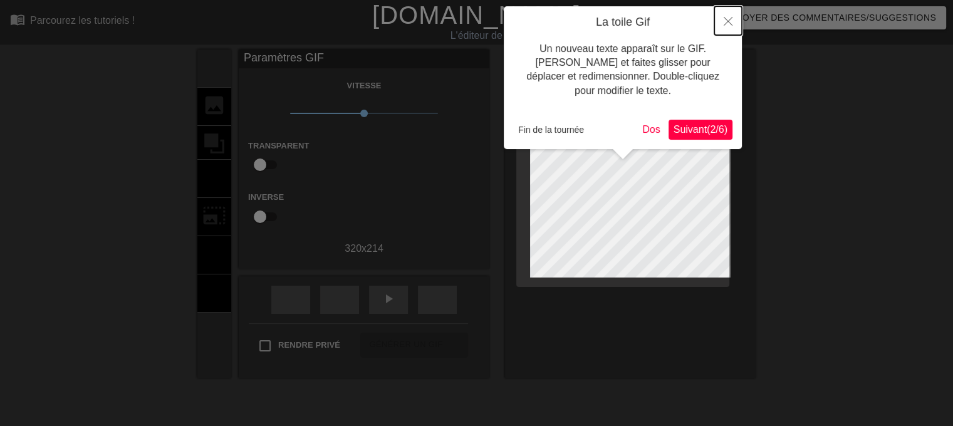
click at [728, 24] on icon "Fermer" at bounding box center [727, 21] width 9 height 9
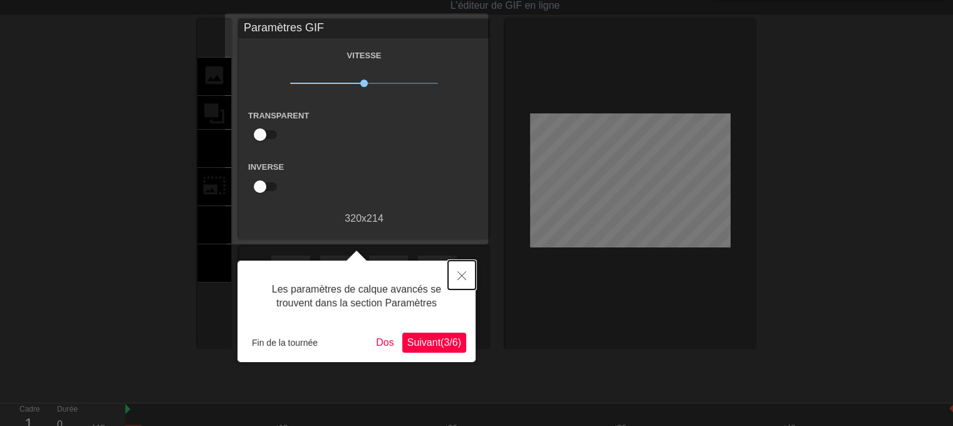
click at [462, 279] on icon "Fermer" at bounding box center [461, 275] width 9 height 9
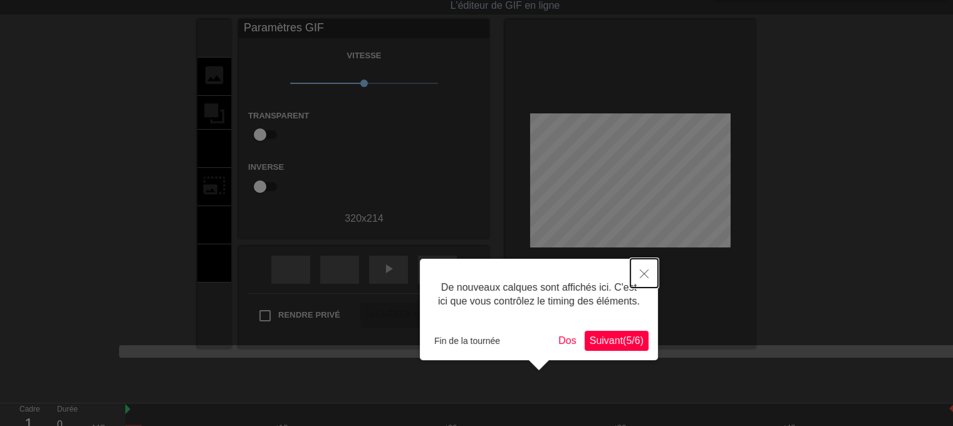
click at [644, 277] on icon "Fermer" at bounding box center [643, 273] width 9 height 9
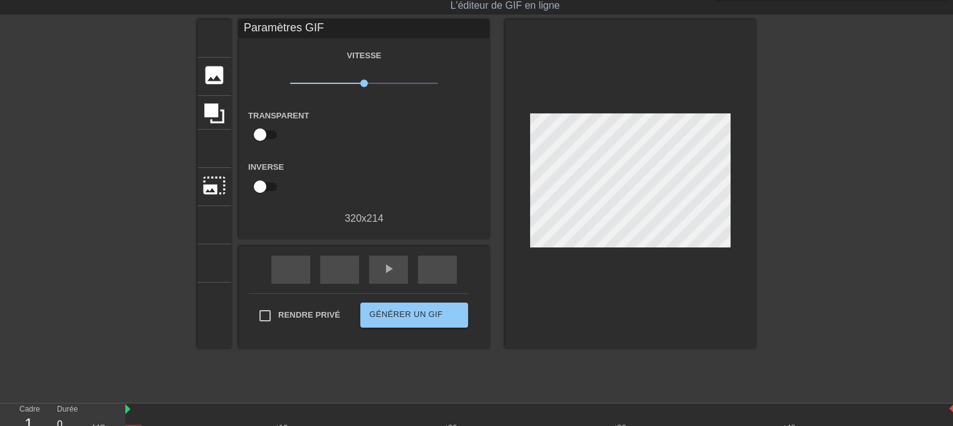
click at [306, 80] on span "x1,00" at bounding box center [364, 83] width 148 height 15
click at [384, 272] on font "play_arrow" at bounding box center [388, 268] width 15 height 15
click at [298, 85] on span "x0.160" at bounding box center [364, 83] width 148 height 15
click at [204, 24] on div "titre ajouter_cercle" at bounding box center [214, 38] width 34 height 38
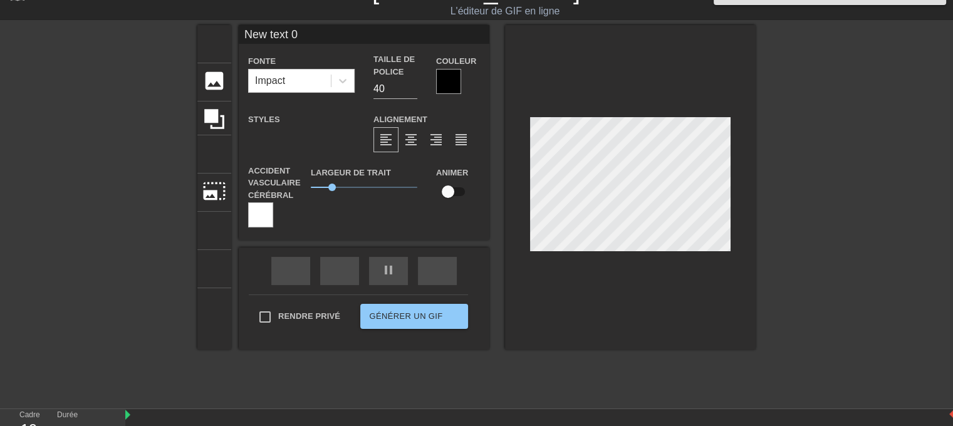
scroll to position [28, 0]
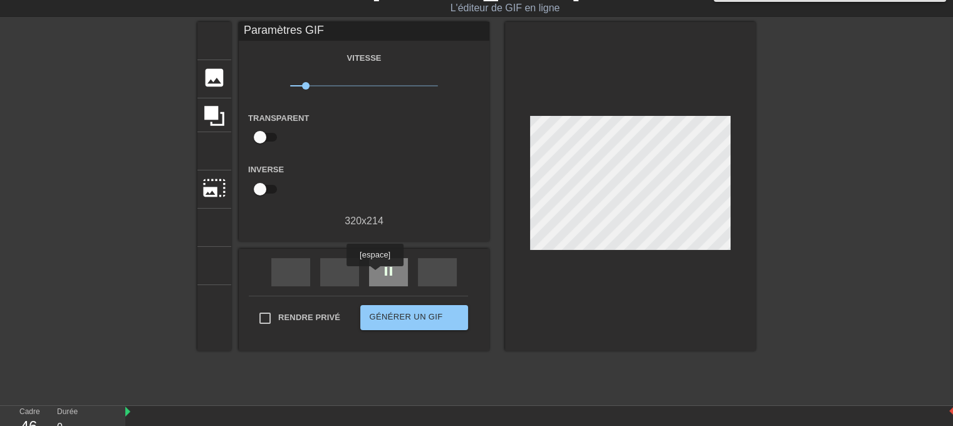
click at [381, 275] on font "pause" at bounding box center [388, 271] width 15 height 15
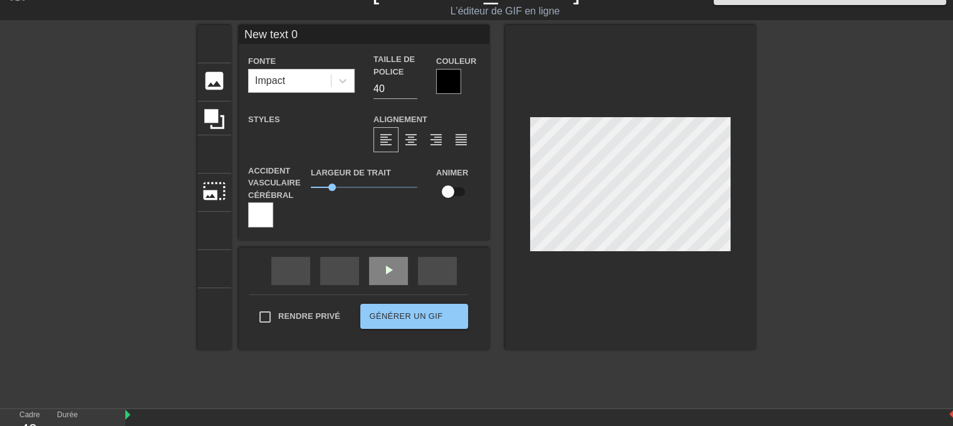
scroll to position [1, 3]
type input "M"
type textarea "M"
type input "Ma"
type textarea "Ma"
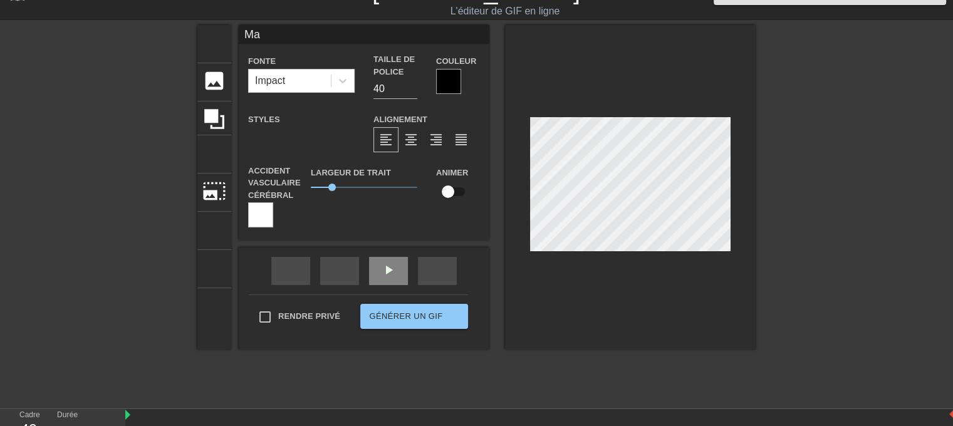
type input "Ma"
type textarea "Ma"
type input "Ma b"
type textarea "Ma b"
type input "Ma bo"
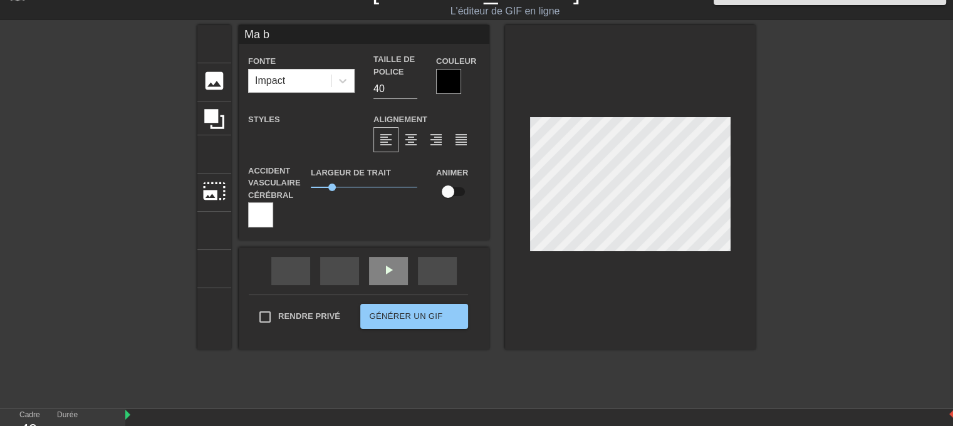
type textarea "Ma bo"
type input "Ma bou"
type textarea "Ma bou"
type input "Ma boub"
type textarea "Ma boub"
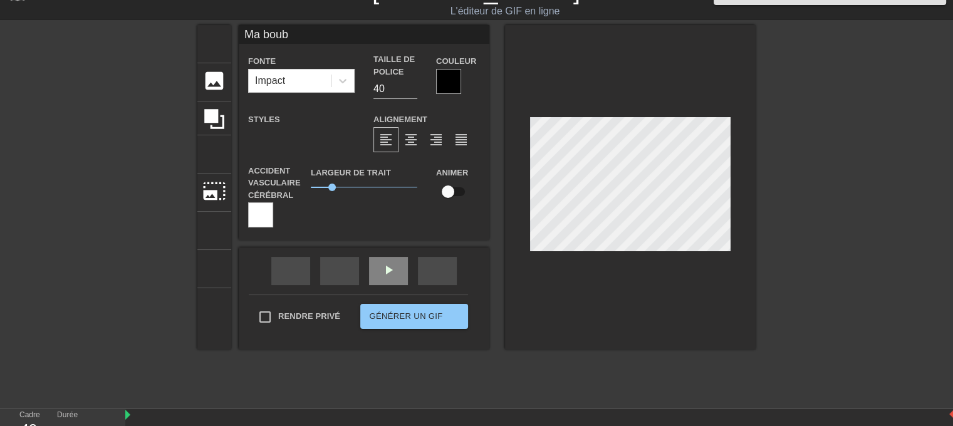
type input "Ma boubo"
type textarea "Ma boubo"
type input "[PERSON_NAME]"
type textarea "[PERSON_NAME]"
type input "[PERSON_NAME]"
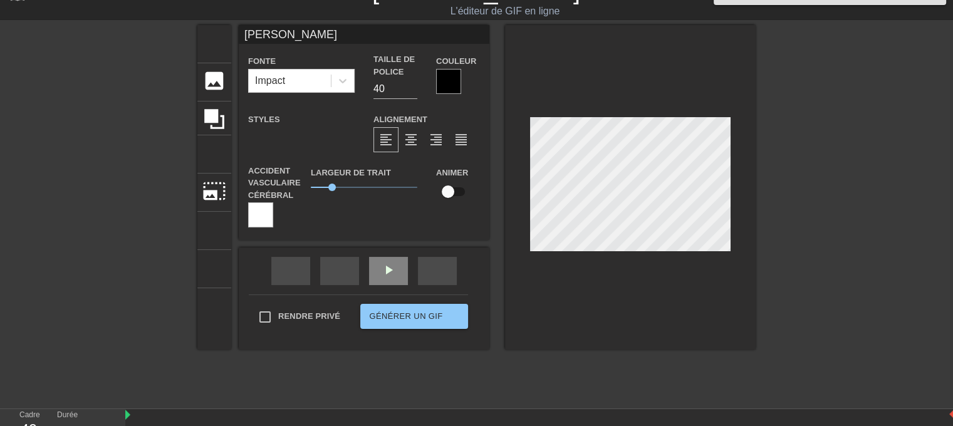
type textarea "[PERSON_NAME]"
type input "[PERSON_NAME]"
type textarea "[PERSON_NAME]"
type input "[PERSON_NAME],"
type textarea "[PERSON_NAME],"
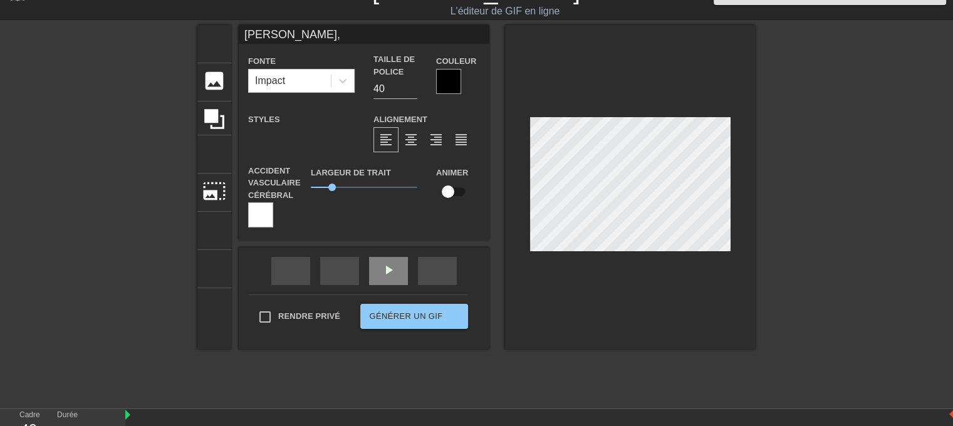
type input "[PERSON_NAME],"
type textarea "[PERSON_NAME],"
type input "[PERSON_NAME], M"
type textarea "[PERSON_NAME], M"
type input "[PERSON_NAME], Mi"
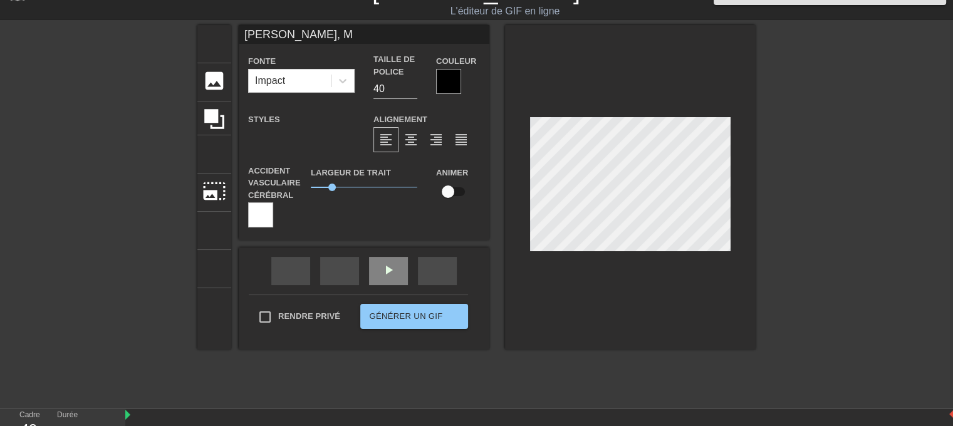
type textarea "[PERSON_NAME], Mi"
type input "[PERSON_NAME], Mis"
type textarea "[PERSON_NAME], Mis"
type input "[PERSON_NAME], Miss"
type textarea "[PERSON_NAME], Miss"
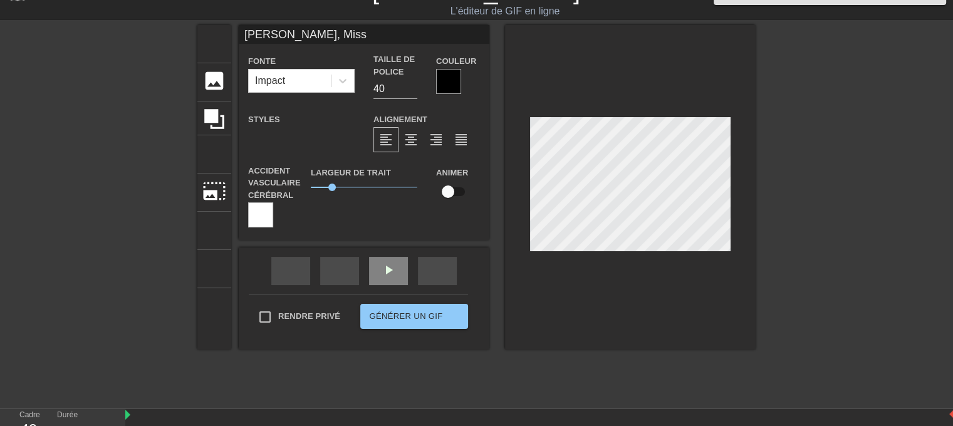
type input "[PERSON_NAME], Miss"
type textarea "[PERSON_NAME], Miss"
type input "[PERSON_NAME], Miss y"
type textarea "[PERSON_NAME], Miss y"
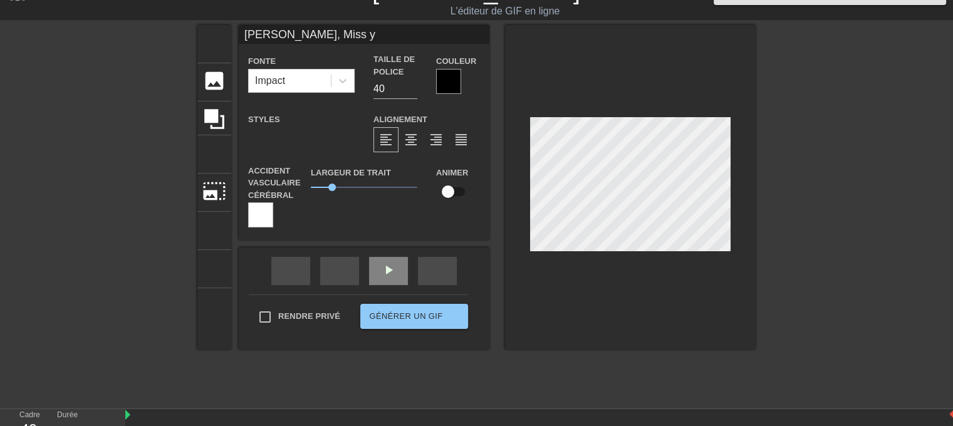
type input "[PERSON_NAME], Miss yo"
type textarea "[PERSON_NAME], Miss yo"
type input "[PERSON_NAME], Miss you"
type textarea "[PERSON_NAME], Miss you"
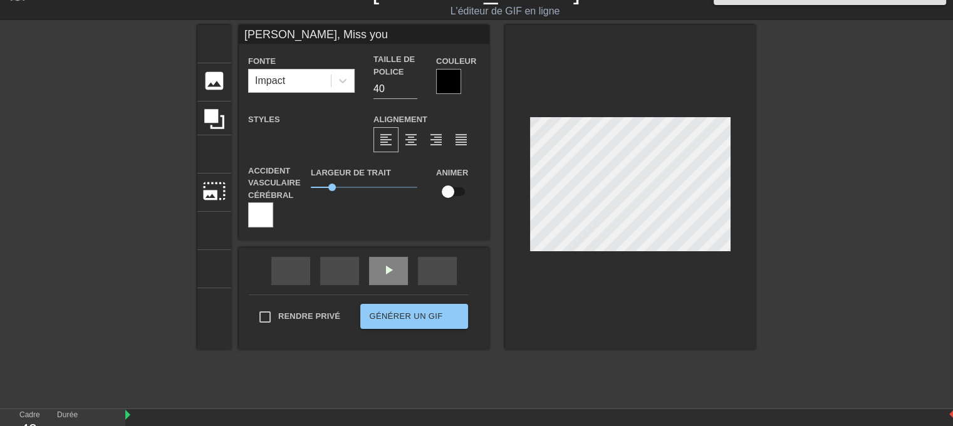
type input "[PERSON_NAME], Miss you"
type textarea "[PERSON_NAME], Miss you"
type input "[PERSON_NAME], Miss you !"
type textarea "[PERSON_NAME], Miss you !"
click at [373, 88] on input "40" at bounding box center [395, 89] width 44 height 20
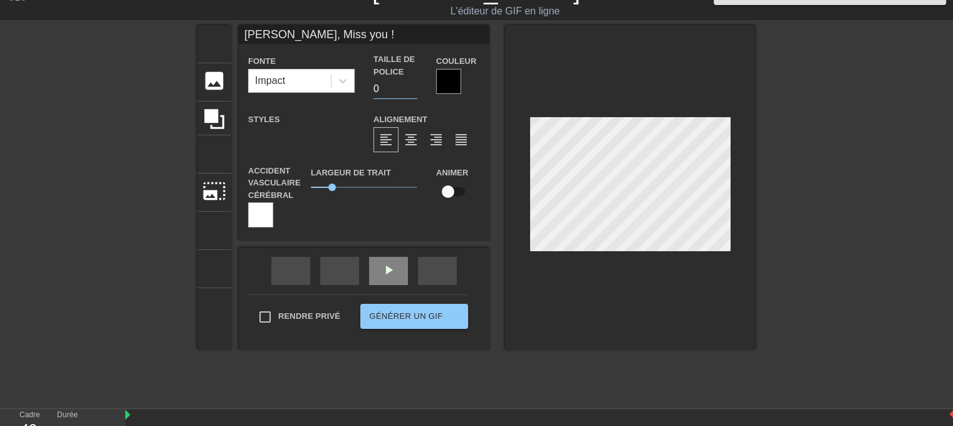
type input "30"
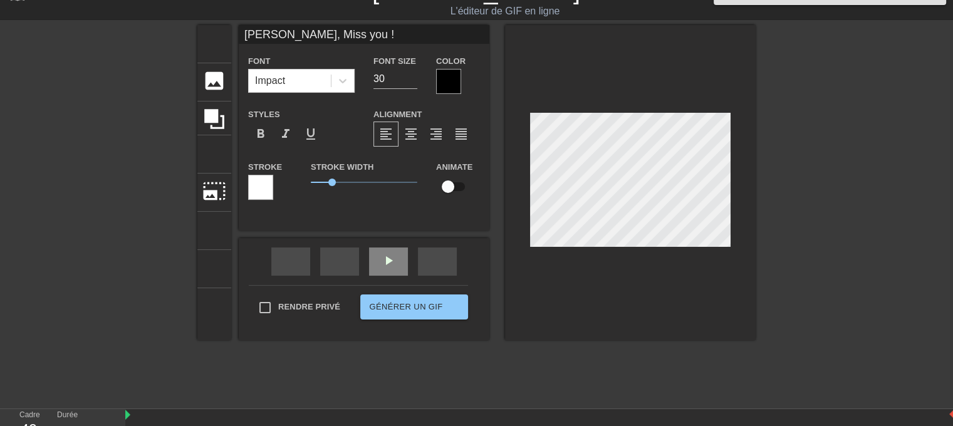
scroll to position [24, 0]
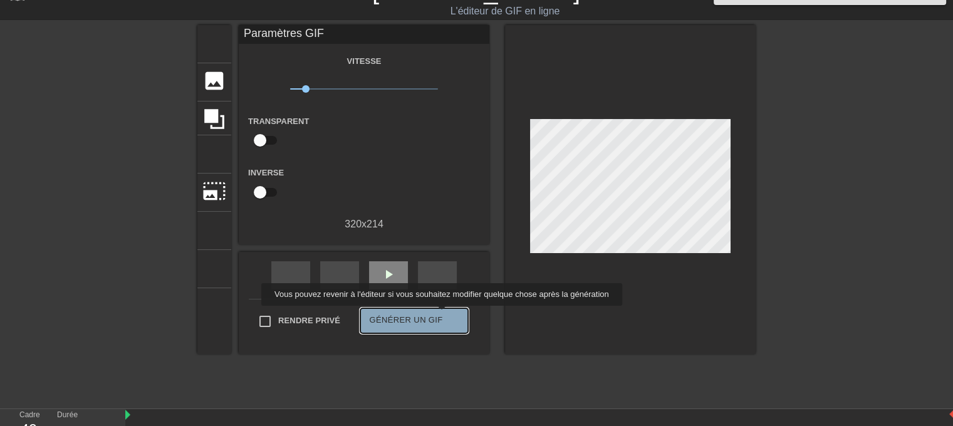
click at [420, 315] on font "Générer un GIF" at bounding box center [405, 319] width 73 height 9
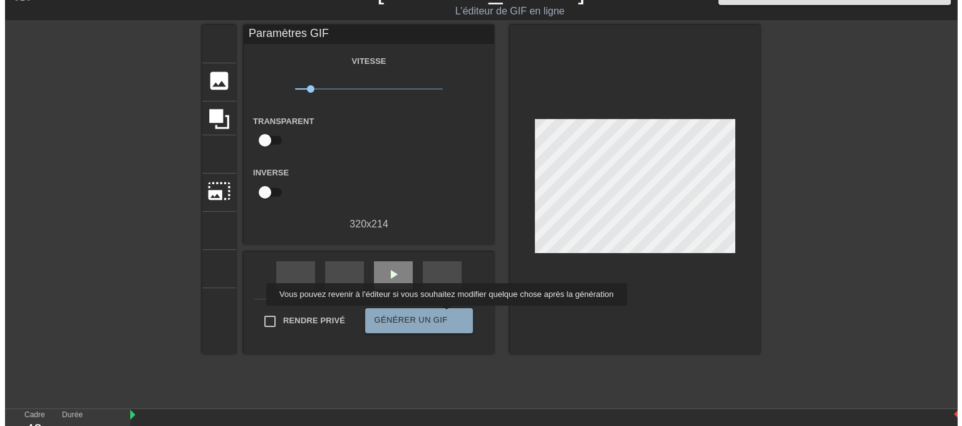
scroll to position [0, 0]
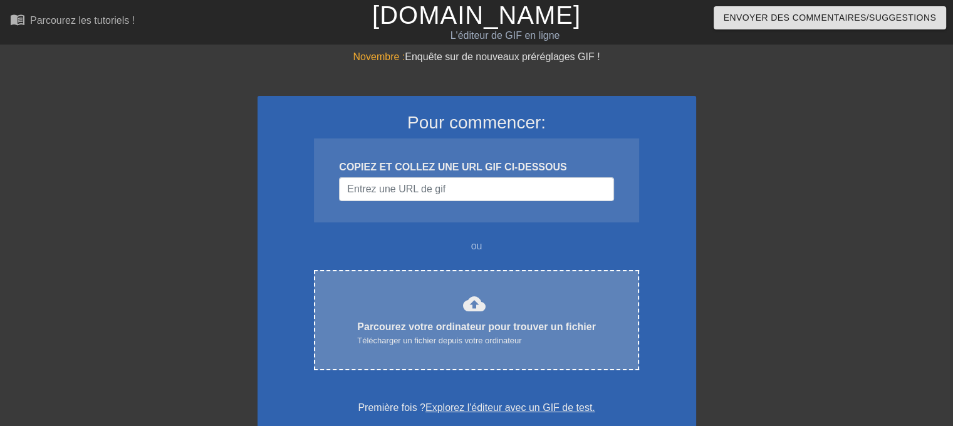
click at [519, 301] on div "cloud_upload Parcourez votre ordinateur pour trouver un fichier Télécharger un …" at bounding box center [476, 319] width 272 height 55
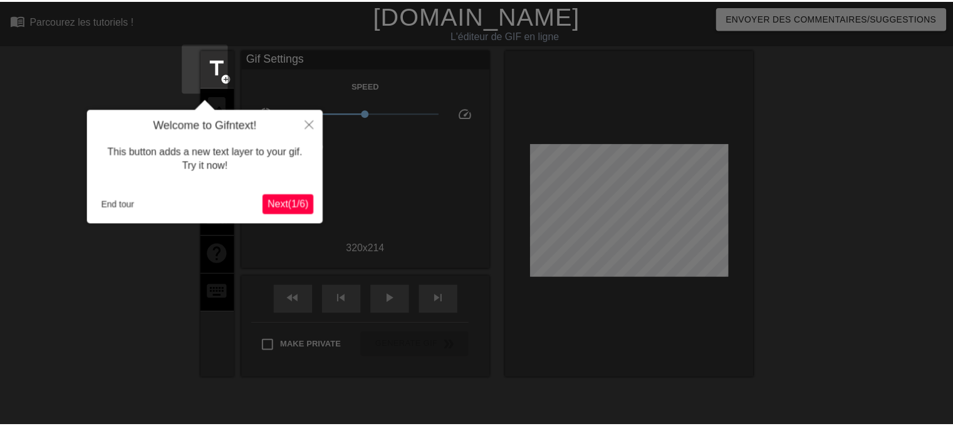
scroll to position [30, 0]
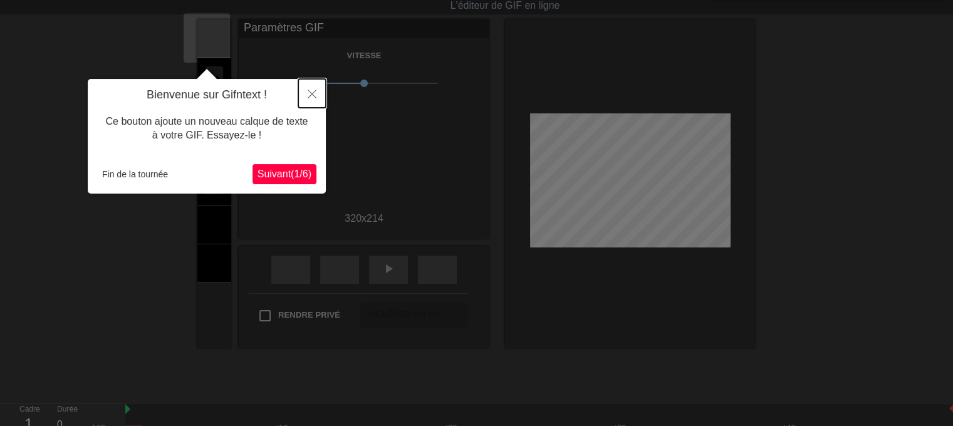
click at [313, 97] on icon "Fermer" at bounding box center [311, 94] width 9 height 9
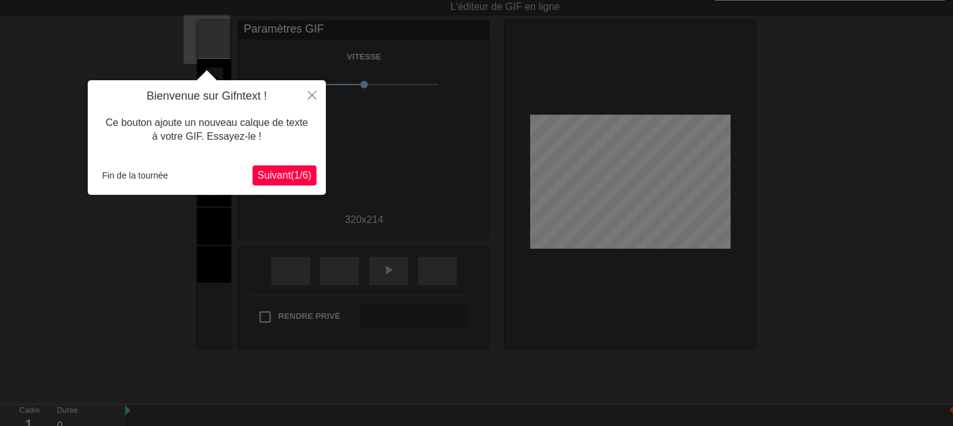
scroll to position [0, 0]
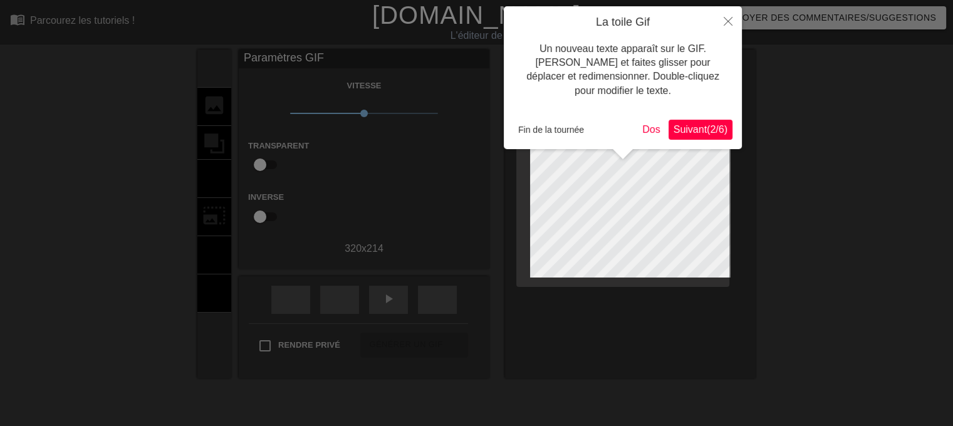
click at [316, 109] on div at bounding box center [476, 260] width 953 height 520
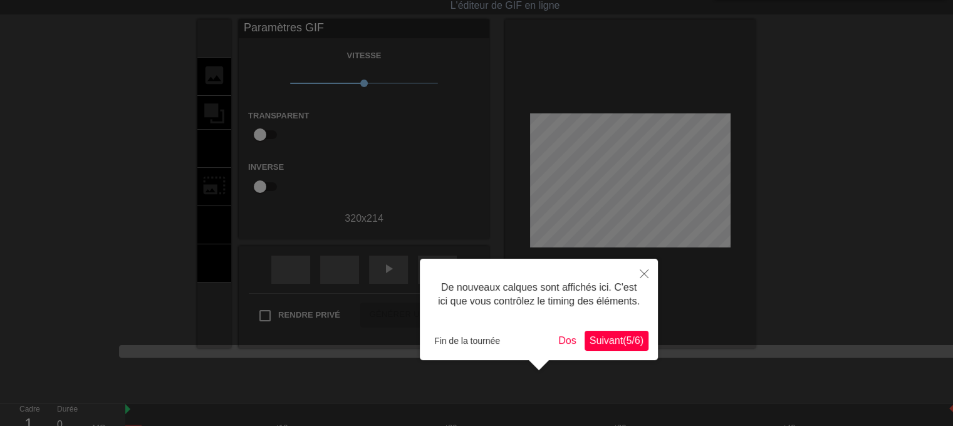
scroll to position [10, 0]
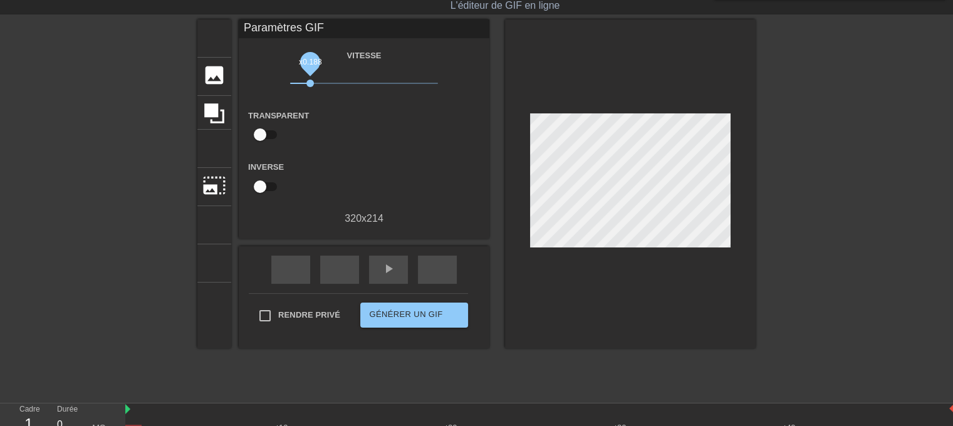
click at [303, 85] on span "x0.188" at bounding box center [364, 83] width 148 height 15
click at [394, 261] on div "play_arrow" at bounding box center [388, 270] width 39 height 28
click at [391, 269] on div "pause" at bounding box center [388, 270] width 39 height 28
click at [218, 38] on font "titre" at bounding box center [261, 37] width 119 height 24
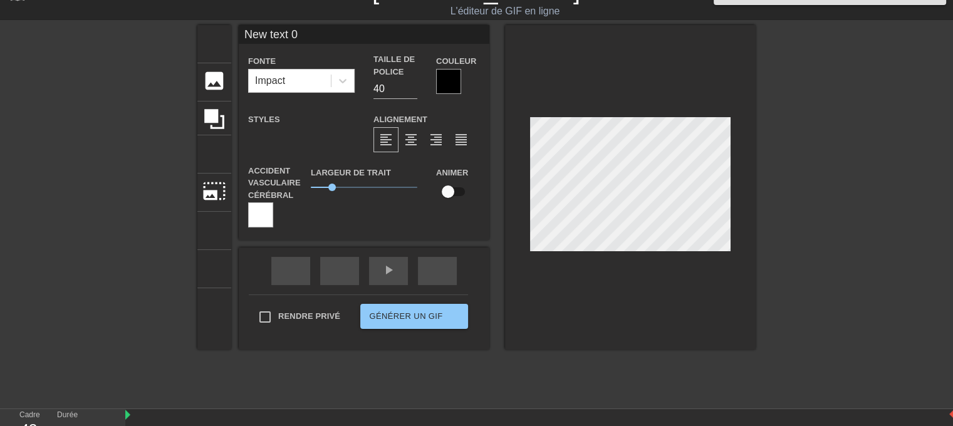
scroll to position [2, 1]
type input "M"
type textarea "M"
type input "Ma"
type textarea "Ma"
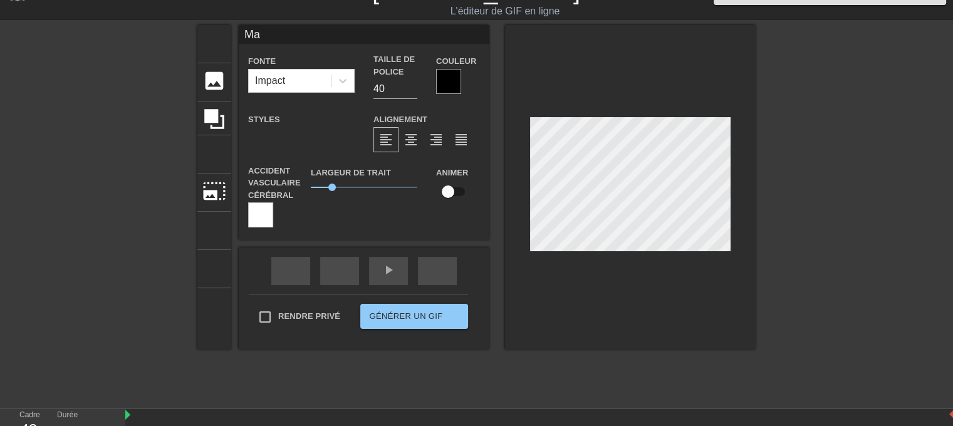
type input "Ma"
type textarea "Ma"
type input "Ma b"
type textarea "Ma b"
type input "Ma bo"
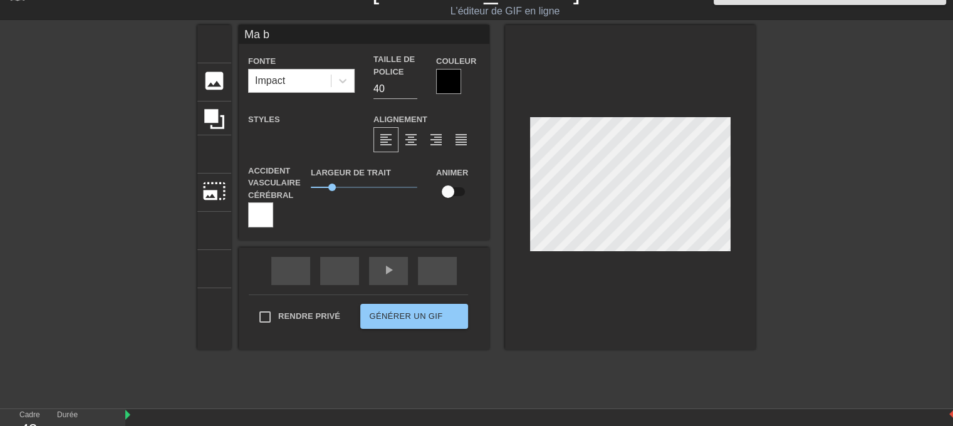
type textarea "Ma bo"
type input "Ma bou"
type textarea "Ma bou"
type input "Ma boub"
type textarea "Ma boub"
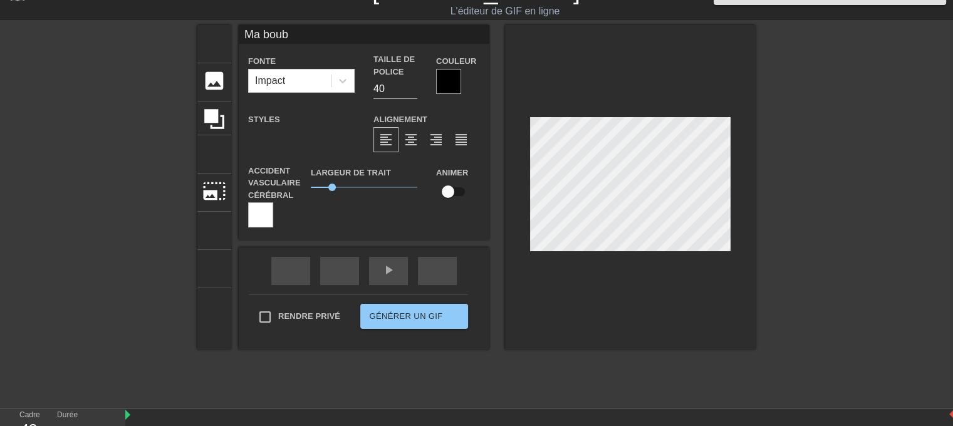
type input "Ma boubo"
type textarea "Ma boubo"
type input "[PERSON_NAME]"
type textarea "[PERSON_NAME]"
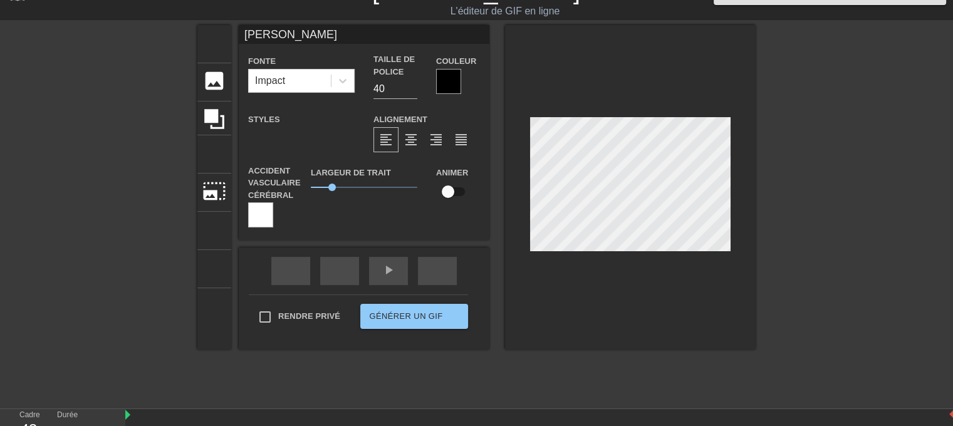
type input "[PERSON_NAME]"
type textarea "[PERSON_NAME]"
type input "[PERSON_NAME]"
type textarea "[PERSON_NAME]"
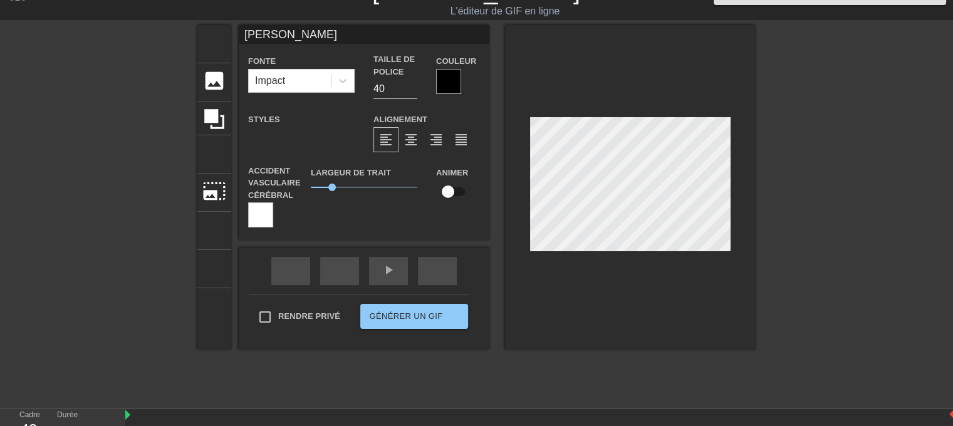
type input "[PERSON_NAME],"
type textarea "[PERSON_NAME],"
type input "[PERSON_NAME],"
type textarea "[PERSON_NAME],"
type input "[PERSON_NAME], M"
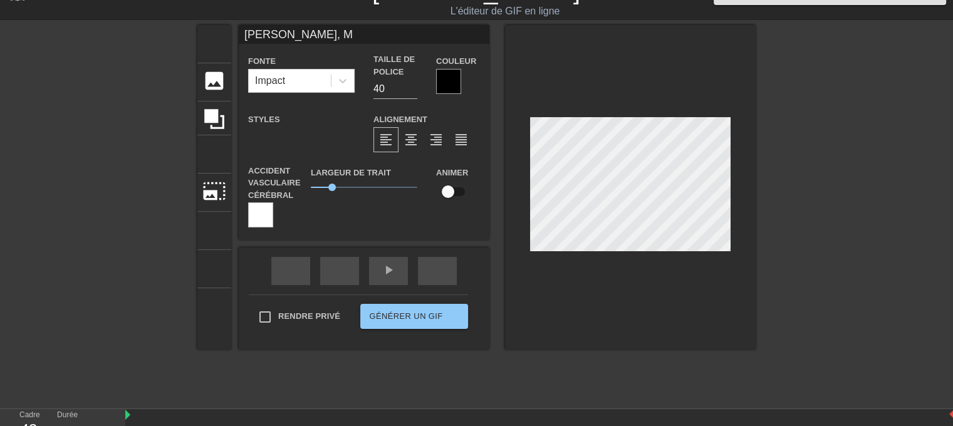
type textarea "[PERSON_NAME], M"
type input "[PERSON_NAME], Mi"
type textarea "[PERSON_NAME], Mi"
type input "[PERSON_NAME], Mis"
type textarea "[PERSON_NAME], Mis"
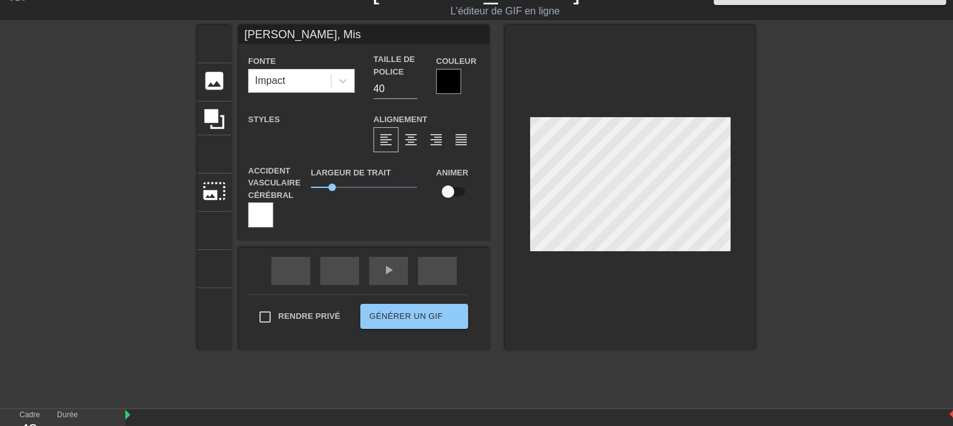
type input "[PERSON_NAME], Miss"
type textarea "[PERSON_NAME], Miss"
type input "[PERSON_NAME], Miss"
type textarea "[PERSON_NAME], Miss"
type input "[PERSON_NAME], Miss y"
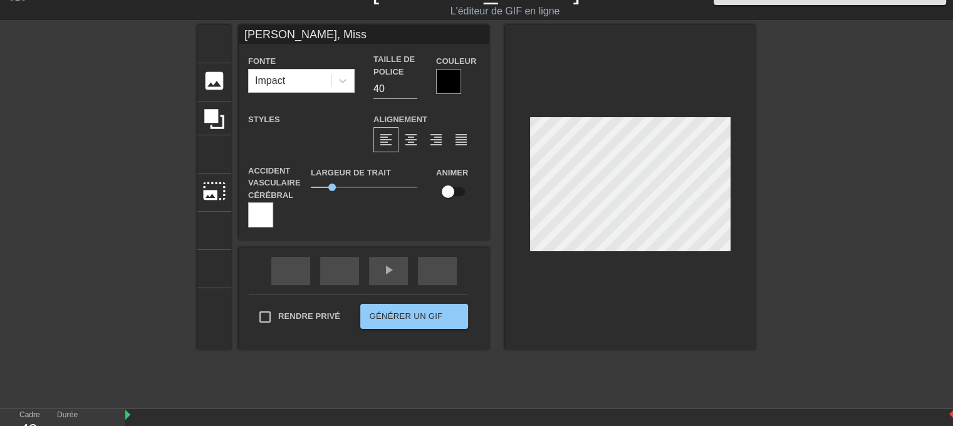
type textarea "[PERSON_NAME], Miss y"
type input "[PERSON_NAME], Miss yo"
type textarea "[PERSON_NAME], Miss yo"
type input "[PERSON_NAME], Miss you"
type textarea "[PERSON_NAME], Miss you"
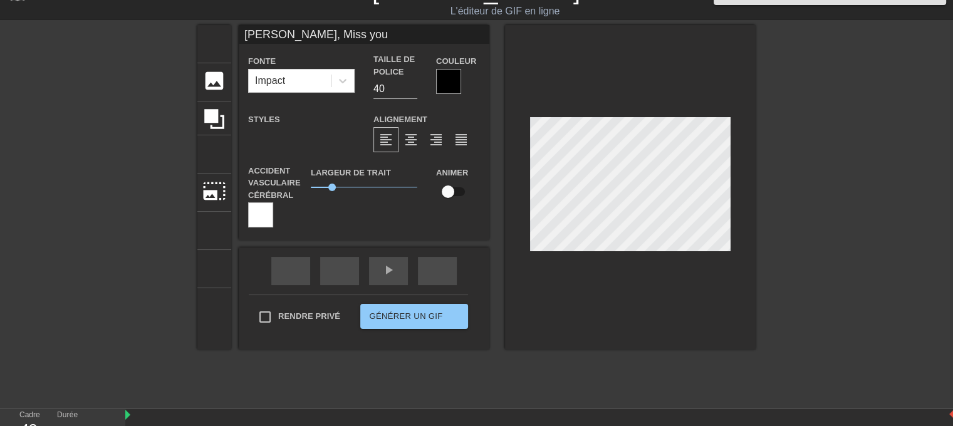
scroll to position [2, 7]
type input "[PERSON_NAME], Miss you"
type textarea "[PERSON_NAME], Miss you"
type input "[PERSON_NAME], Miss you !"
type textarea "[PERSON_NAME], Miss you !"
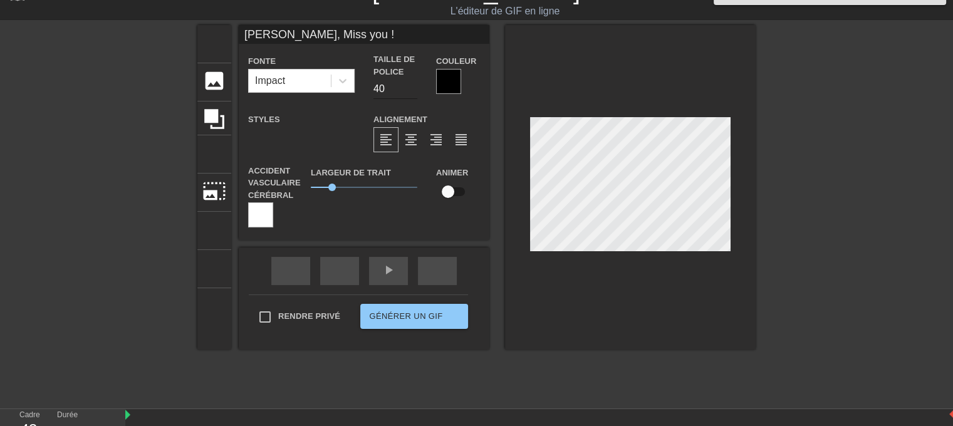
click at [373, 93] on input "40" at bounding box center [395, 89] width 44 height 20
type input "30"
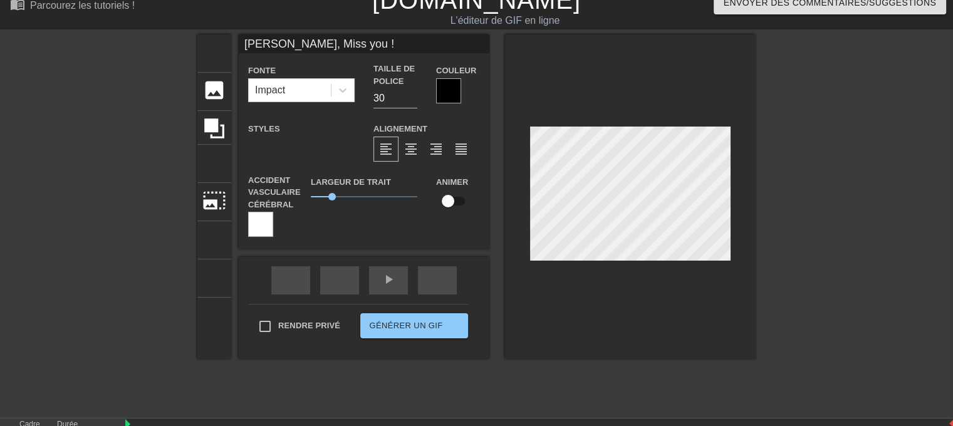
scroll to position [2, 3]
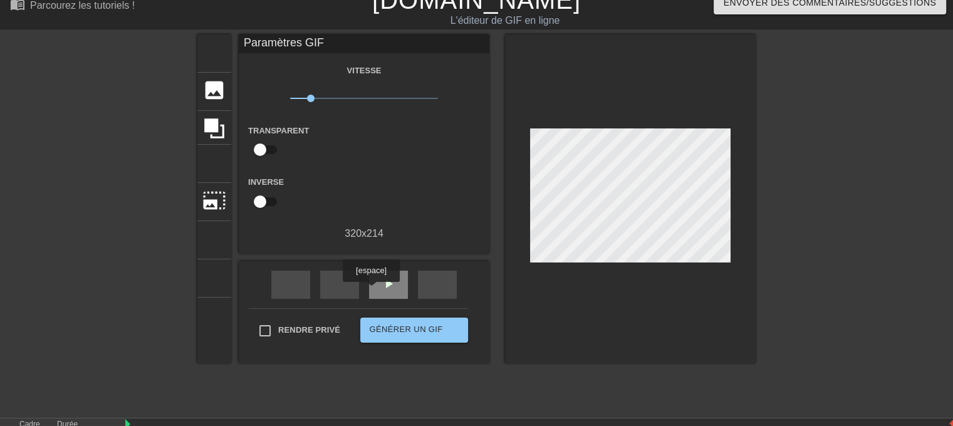
click at [371, 291] on div "play_arrow" at bounding box center [388, 285] width 39 height 28
click at [381, 289] on font "pause" at bounding box center [388, 283] width 15 height 15
click at [381, 289] on font "play_arrow" at bounding box center [388, 283] width 15 height 15
click at [381, 288] on font "pause" at bounding box center [388, 283] width 15 height 15
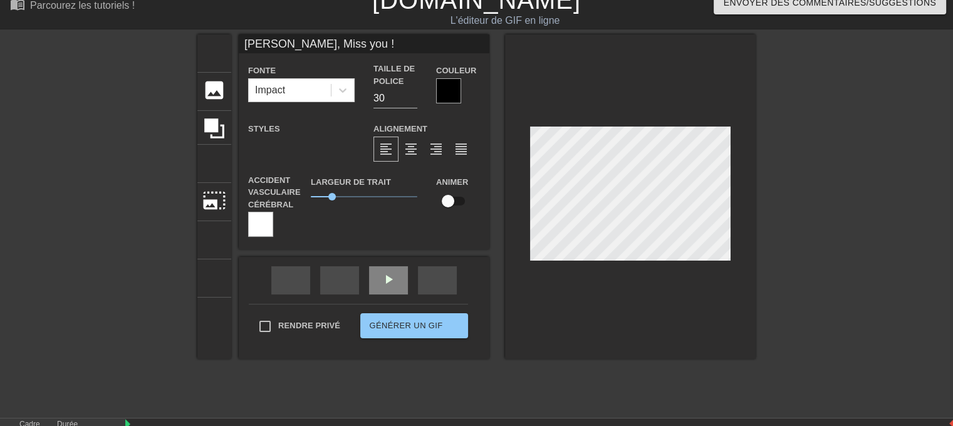
drag, startPoint x: 944, startPoint y: 395, endPoint x: 669, endPoint y: 425, distance: 275.9
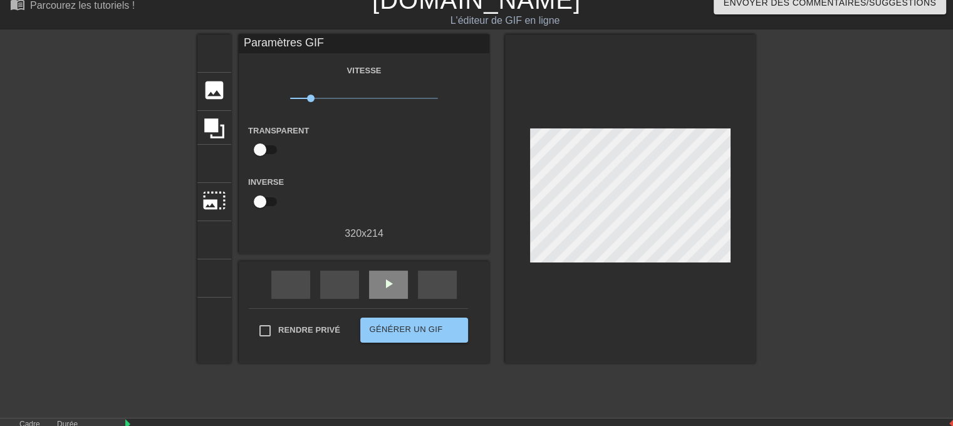
drag, startPoint x: 676, startPoint y: 403, endPoint x: 619, endPoint y: 396, distance: 57.3
drag, startPoint x: 252, startPoint y: 151, endPoint x: 266, endPoint y: 151, distance: 13.2
click at [266, 151] on input "checkbox" at bounding box center [259, 150] width 71 height 24
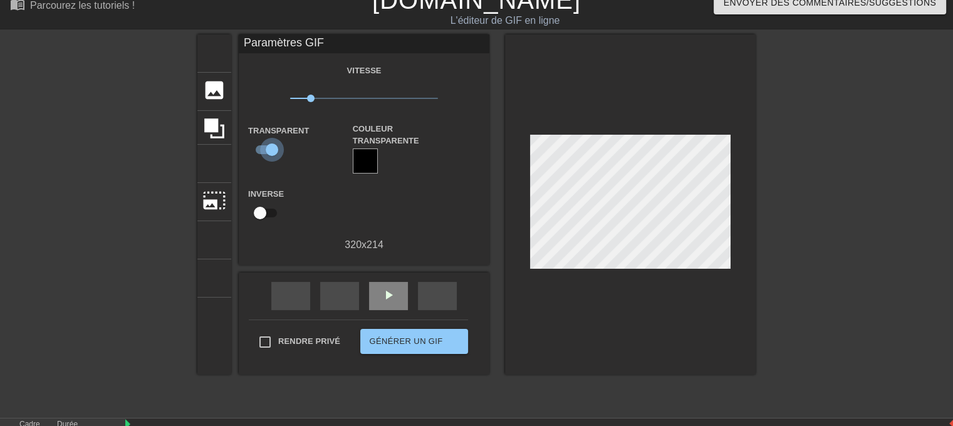
click at [266, 152] on input "checkbox" at bounding box center [271, 150] width 71 height 24
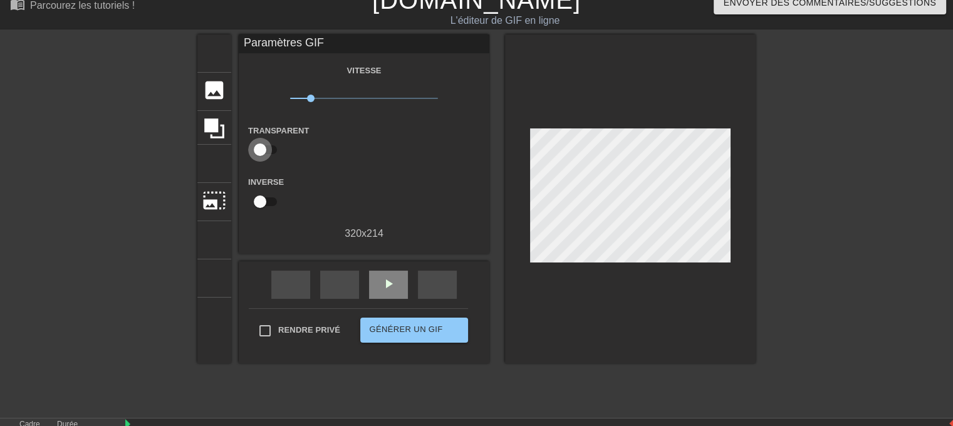
click at [266, 152] on input "checkbox" at bounding box center [259, 150] width 71 height 24
checkbox input "true"
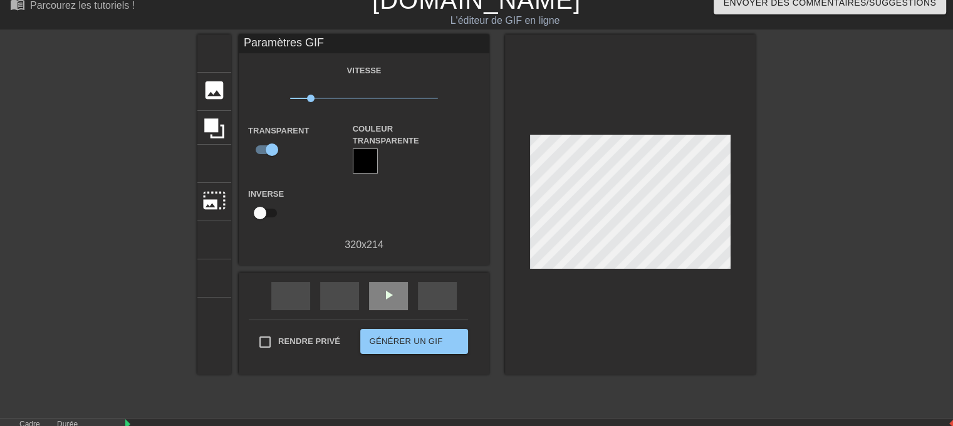
drag, startPoint x: 264, startPoint y: 152, endPoint x: 225, endPoint y: 145, distance: 39.4
click at [225, 145] on div "titre ajouter_cercle image ajouter_cercle recadrer photo_size_select_large aide…" at bounding box center [476, 204] width 558 height 340
drag, startPoint x: 626, startPoint y: 410, endPoint x: 884, endPoint y: 392, distance: 259.2
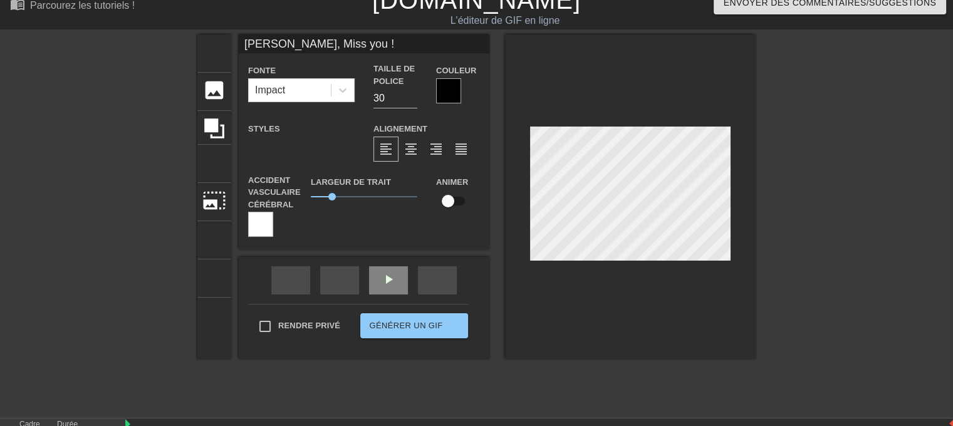
scroll to position [1, 7]
drag, startPoint x: 879, startPoint y: 396, endPoint x: 961, endPoint y: 384, distance: 82.9
click at [952, 384] on html "menu_book Parcourez les tutoriels ! Gifttext.com L'éditeur de GIF en ligne Envo…" at bounding box center [476, 234] width 953 height 499
click at [905, 341] on div "titre ajouter_cercle image ajouter_cercle recadrer photo_size_select_large aide…" at bounding box center [476, 222] width 953 height 376
drag, startPoint x: 942, startPoint y: 398, endPoint x: 75, endPoint y: 435, distance: 867.5
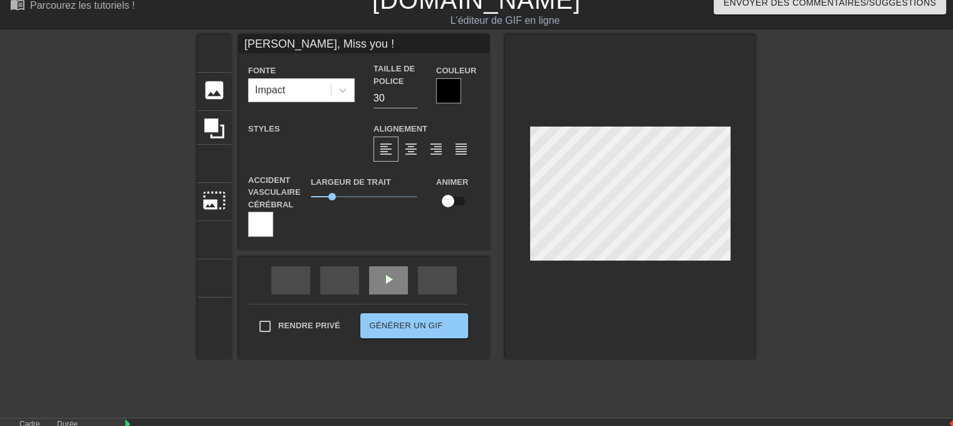
click at [75, 425] on html "menu_book Parcourez les tutoriels ! Gifttext.com L'éditeur de GIF en ligne Envo…" at bounding box center [476, 234] width 953 height 499
click at [211, 49] on font "titre" at bounding box center [261, 52] width 119 height 24
type input "New text 1"
type input "40"
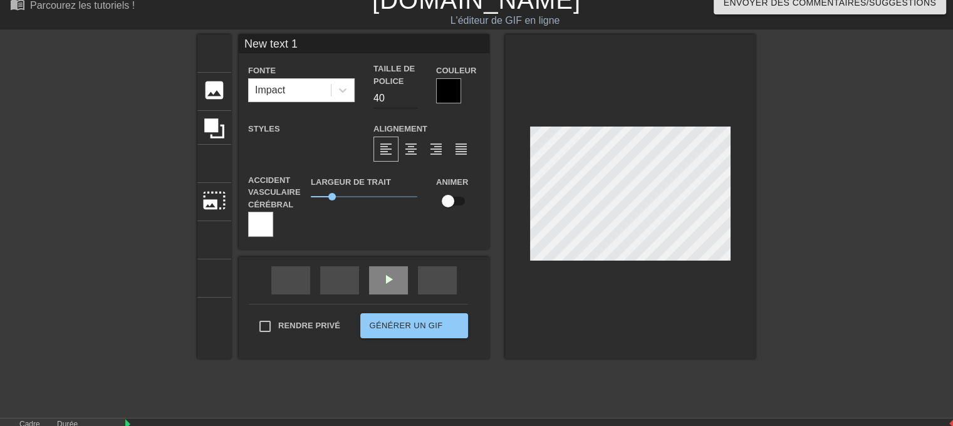
click at [383, 102] on input "40" at bounding box center [395, 98] width 44 height 20
type input "4"
type input "30"
type textarea "M"
type input "M"
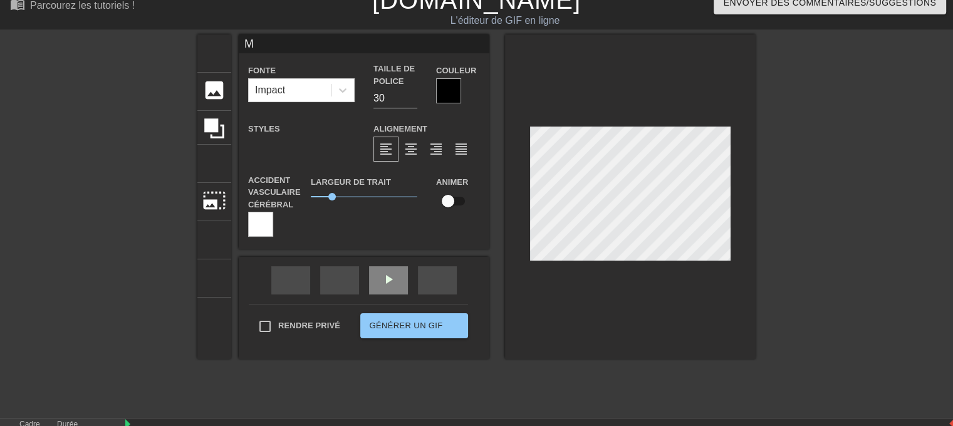
type textarea "Ma"
type input "Ma"
type textarea "Ma"
type input "Ma"
type textarea "Ma b"
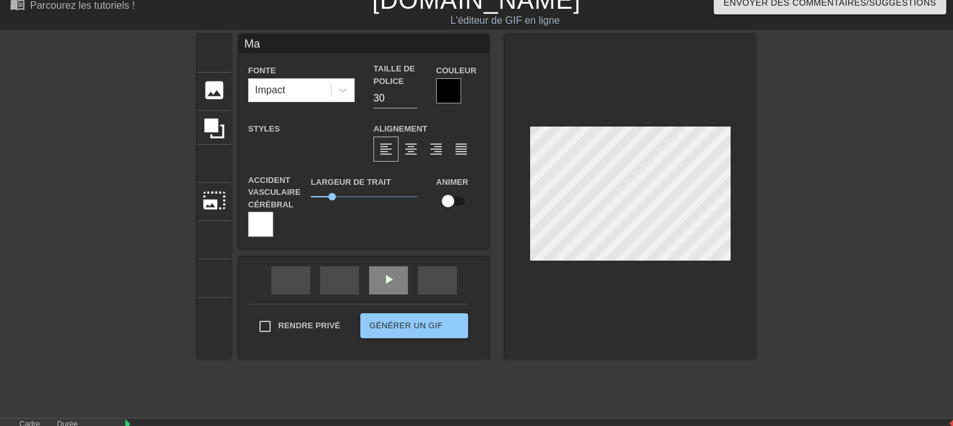
type input "Ma b"
type textarea "Ma bo"
type input "Ma bo"
type textarea "Ma bou"
type input "Ma bou"
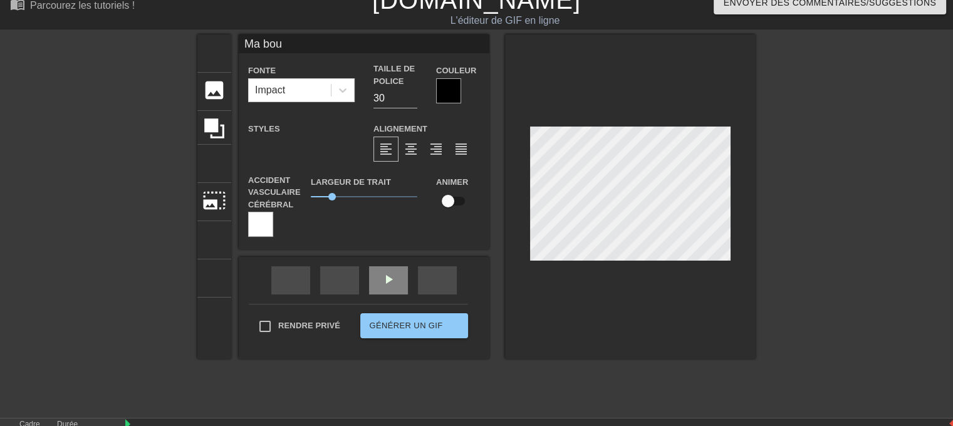
type textarea "Ma boub"
type input "Ma boub"
type textarea "Ma boubo"
type input "Ma boubo"
type textarea "[PERSON_NAME]"
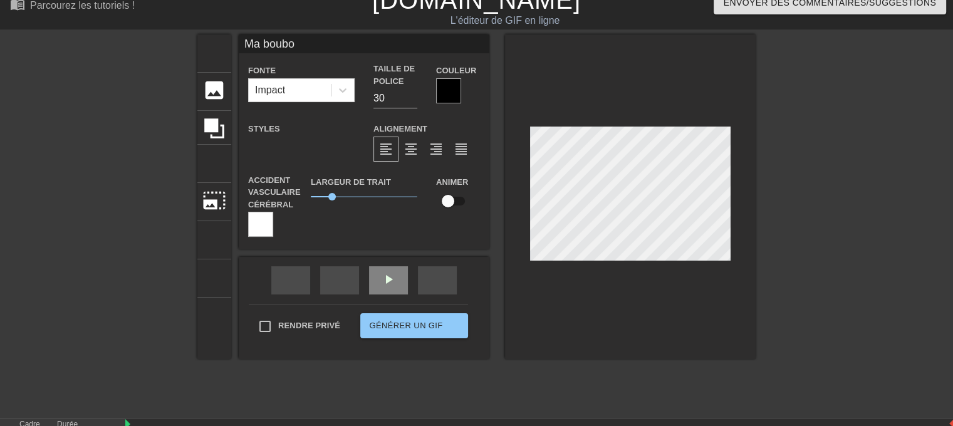
type input "[PERSON_NAME]"
type textarea "[PERSON_NAME]"
type input "[PERSON_NAME]"
type textarea "[PERSON_NAME]"
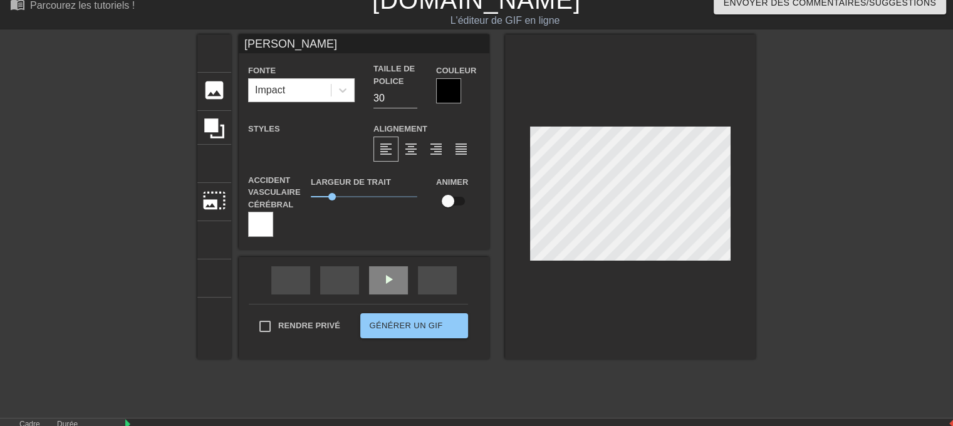
type input "[PERSON_NAME]"
type textarea "[PERSON_NAME],"
type input "[PERSON_NAME],"
type textarea "[PERSON_NAME],"
type input "[PERSON_NAME],"
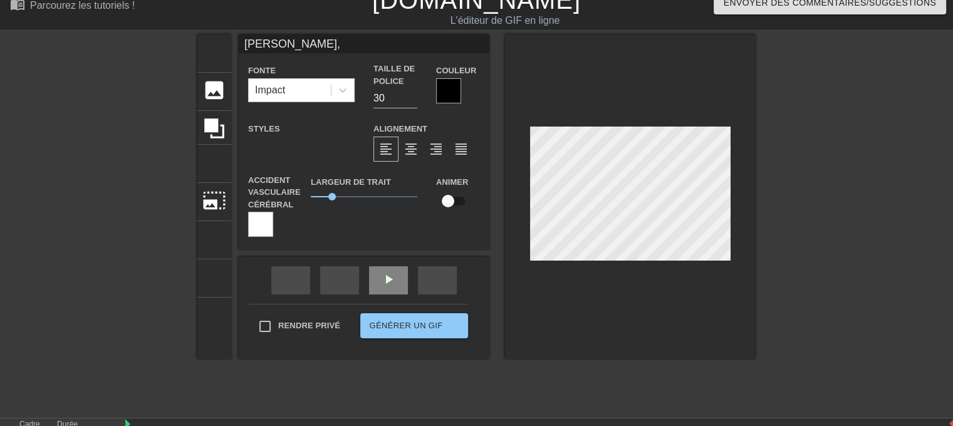
type textarea "[PERSON_NAME], M"
type input "[PERSON_NAME], M"
type textarea "[PERSON_NAME], Mi"
type input "[PERSON_NAME], Mi"
type textarea "[PERSON_NAME], Mis"
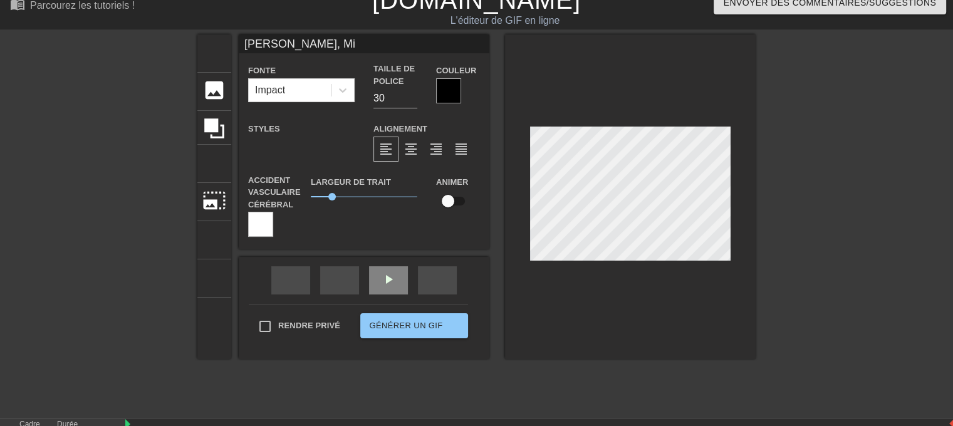
type input "[PERSON_NAME], Mis"
type textarea "[PERSON_NAME], Miss"
type input "[PERSON_NAME], Miss"
type textarea "[PERSON_NAME], Miss"
type input "[PERSON_NAME], Miss"
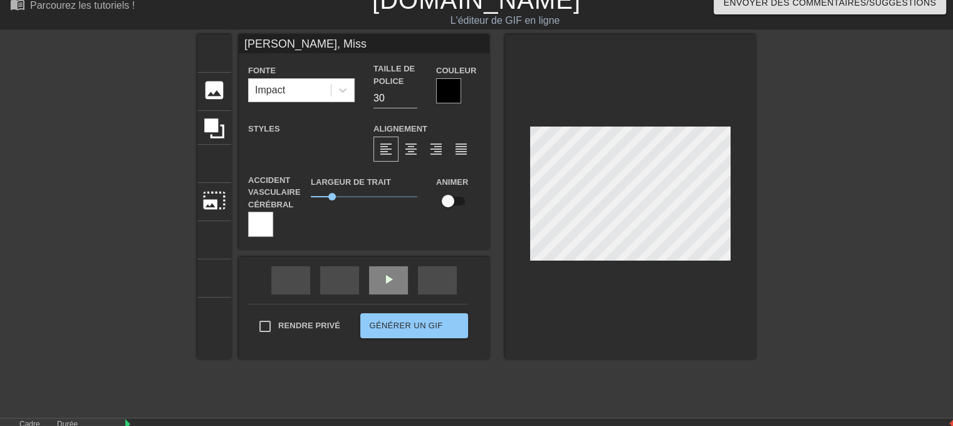
type textarea "[PERSON_NAME], Miss y"
type input "[PERSON_NAME], Miss y"
type textarea "[PERSON_NAME], Miss yo"
type input "[PERSON_NAME], Miss yo"
type textarea "[PERSON_NAME], Miss you"
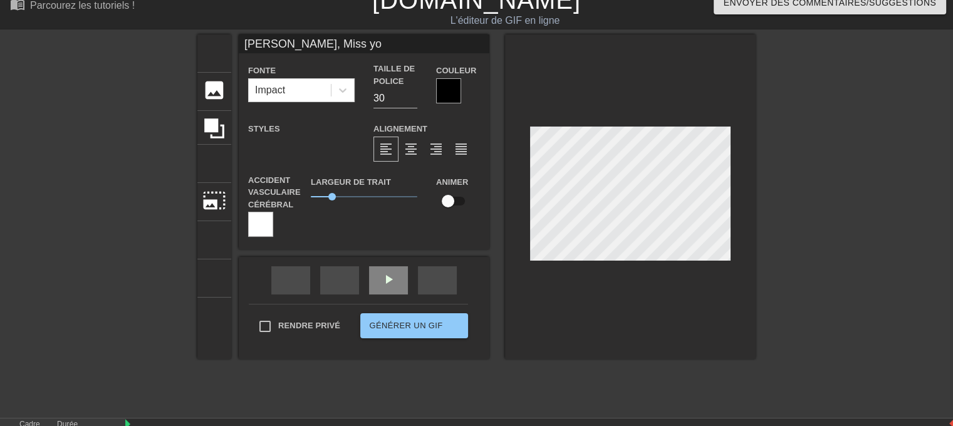
type input "[PERSON_NAME], Miss you"
type textarea "[PERSON_NAME], Miss you"
type input "[PERSON_NAME], Miss you"
type textarea "[PERSON_NAME], Miss you !"
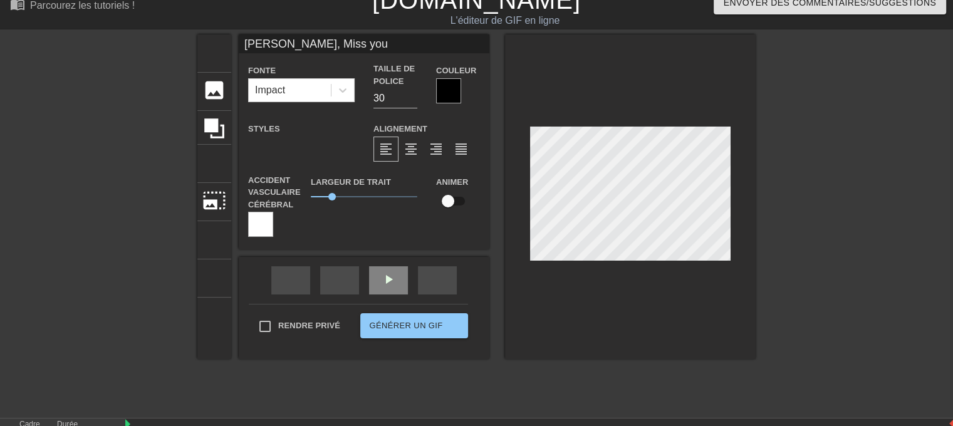
type input "[PERSON_NAME], Miss you !"
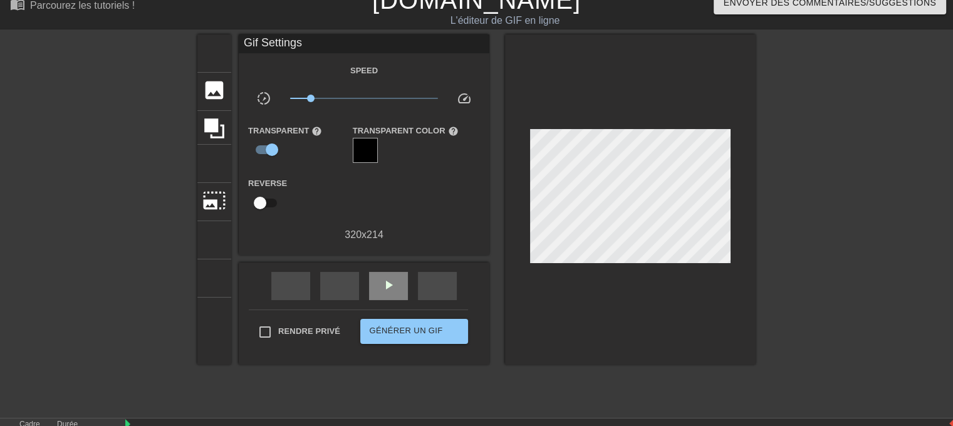
click at [777, 138] on div "titre ajouter_cercle image ajouter_cercle recadrer photo_size_select_large aide…" at bounding box center [476, 222] width 953 height 376
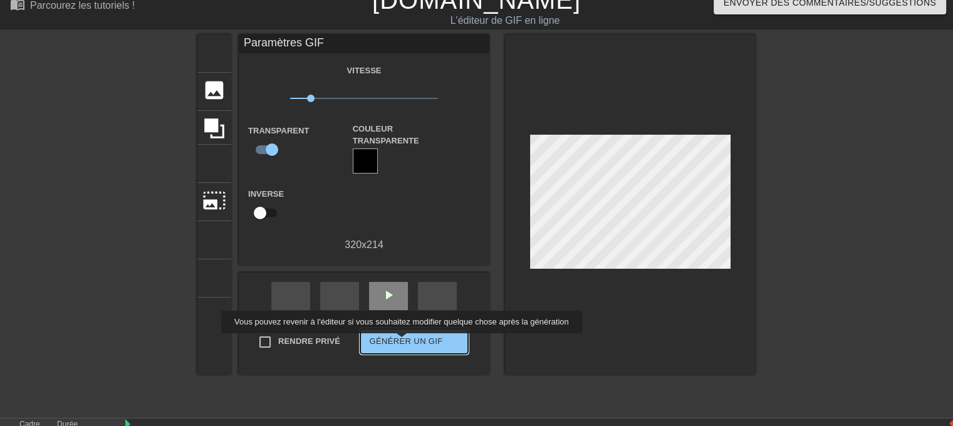
click at [400, 343] on font "Générer un GIF" at bounding box center [405, 340] width 73 height 9
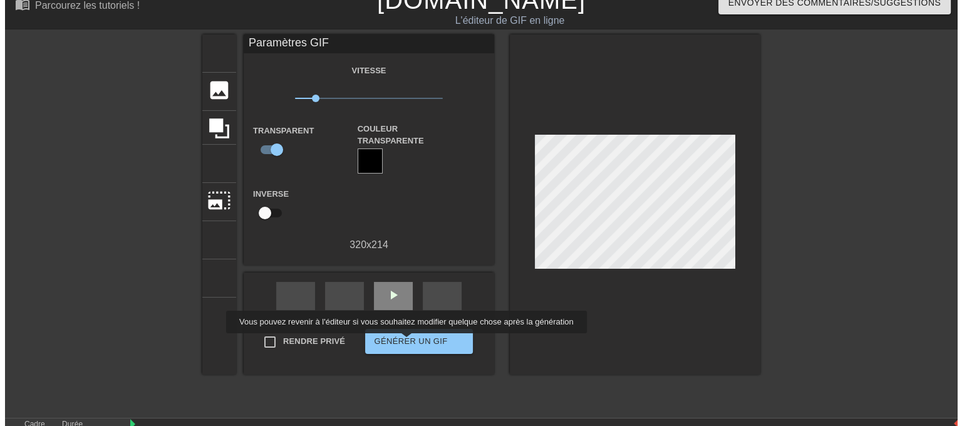
scroll to position [0, 0]
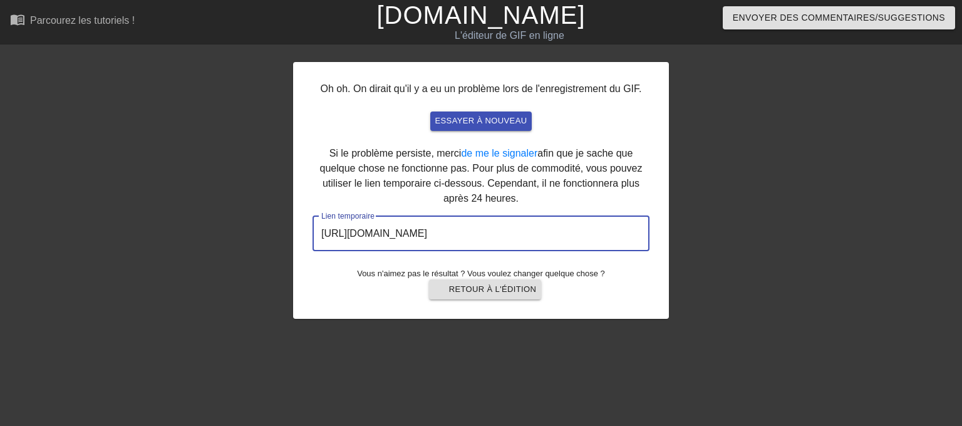
drag, startPoint x: 579, startPoint y: 234, endPoint x: 308, endPoint y: 232, distance: 270.6
click at [313, 232] on input "https://www.gifntext.com/temp_generations/3VpRkW6Y.gif" at bounding box center [481, 233] width 337 height 35
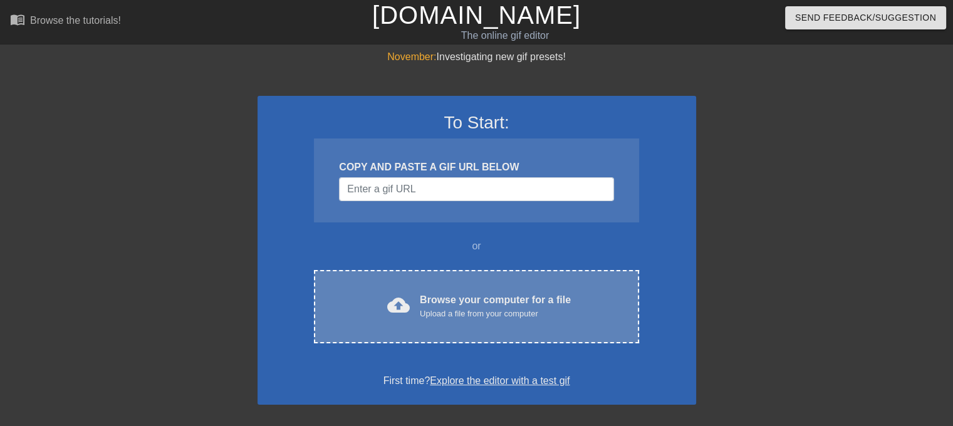
click at [448, 294] on div "Browse your computer for a file Upload a file from your computer" at bounding box center [495, 306] width 151 height 28
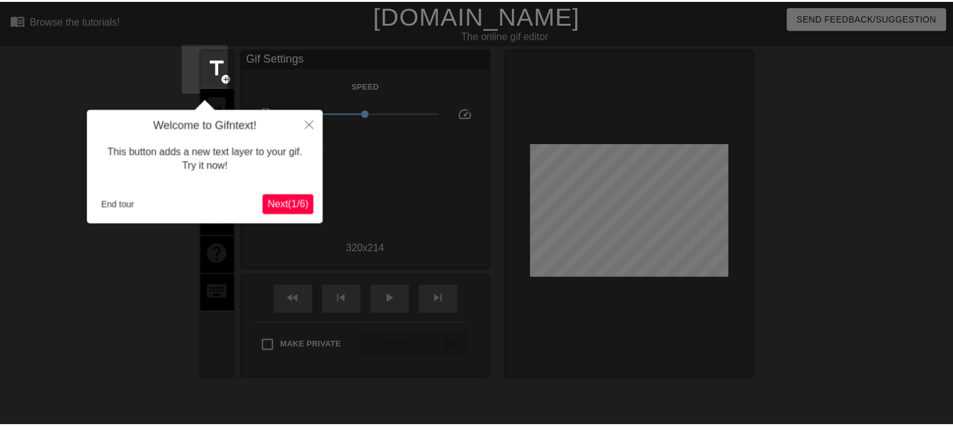
scroll to position [30, 0]
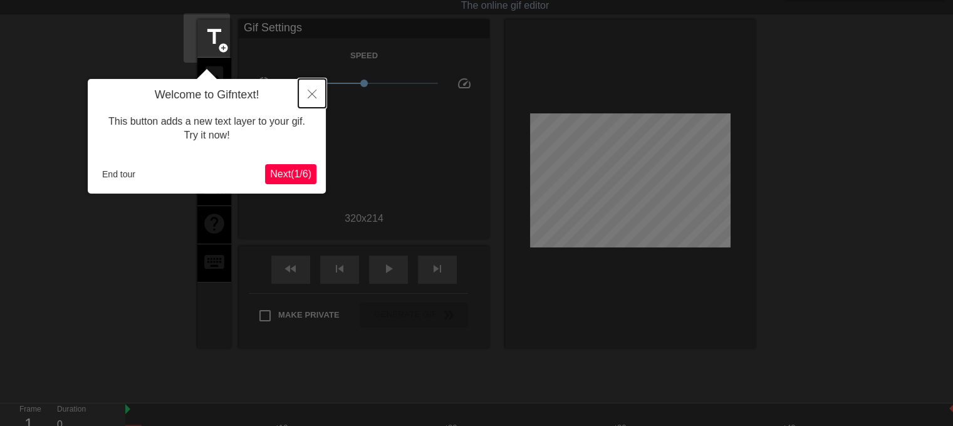
click at [313, 94] on icon "Close" at bounding box center [311, 94] width 9 height 9
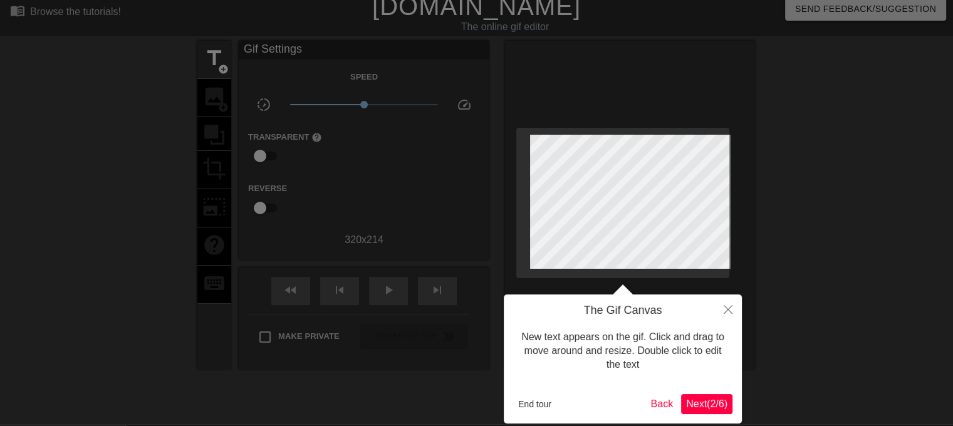
scroll to position [0, 0]
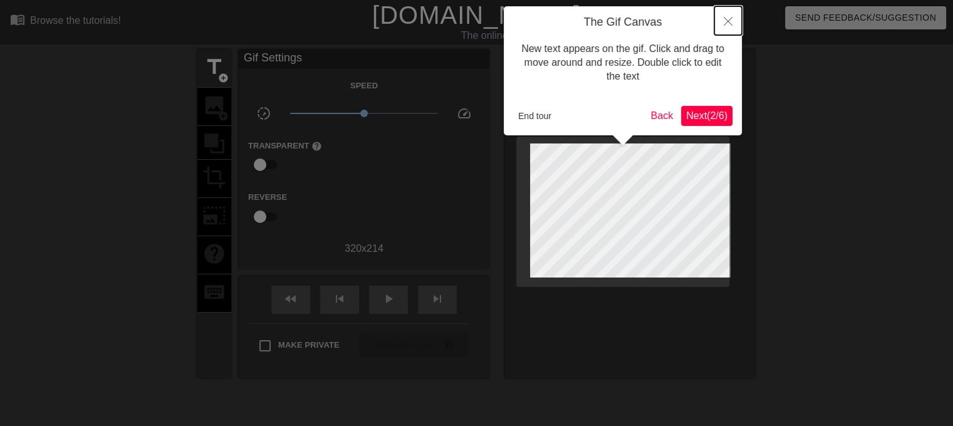
click at [729, 16] on button "Close" at bounding box center [728, 20] width 28 height 29
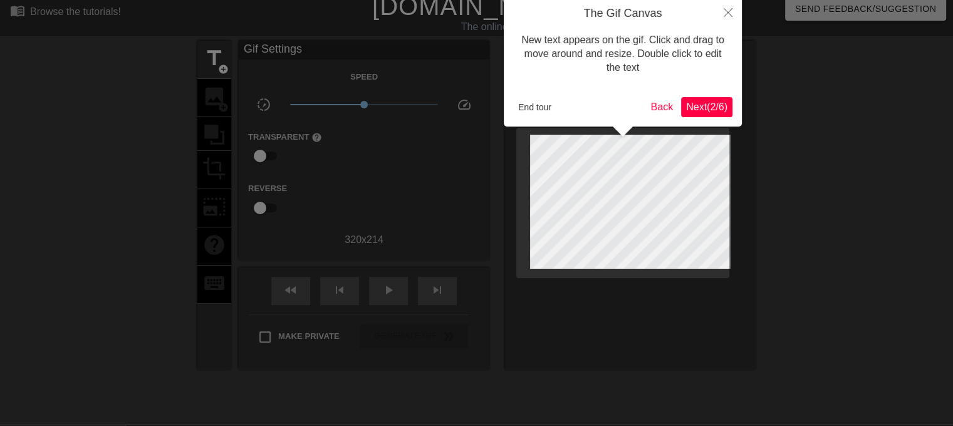
scroll to position [30, 0]
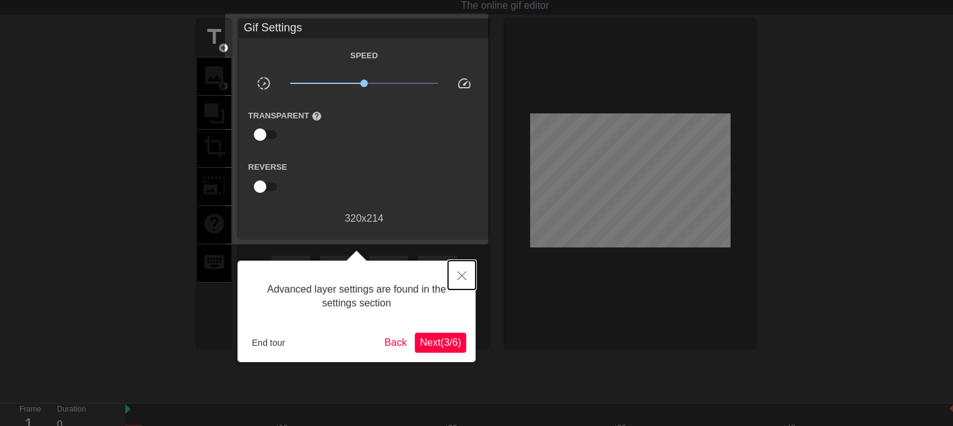
click at [455, 277] on button "Close" at bounding box center [462, 275] width 28 height 29
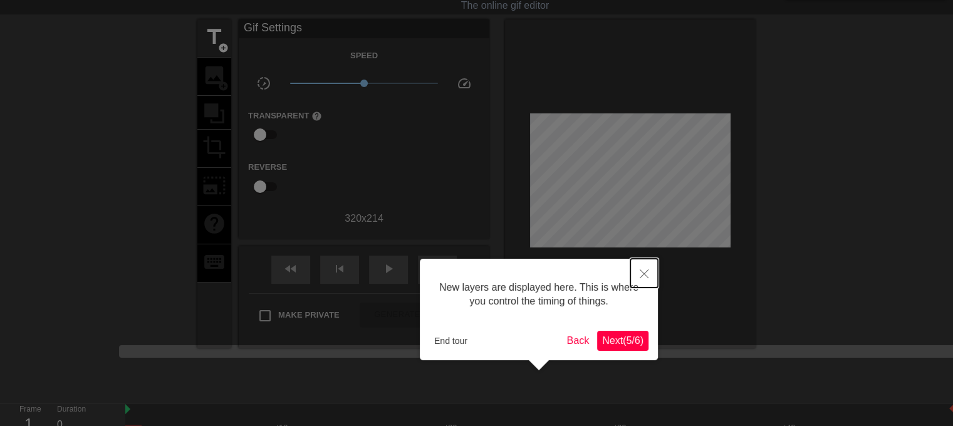
click at [651, 274] on button "Close" at bounding box center [644, 273] width 28 height 29
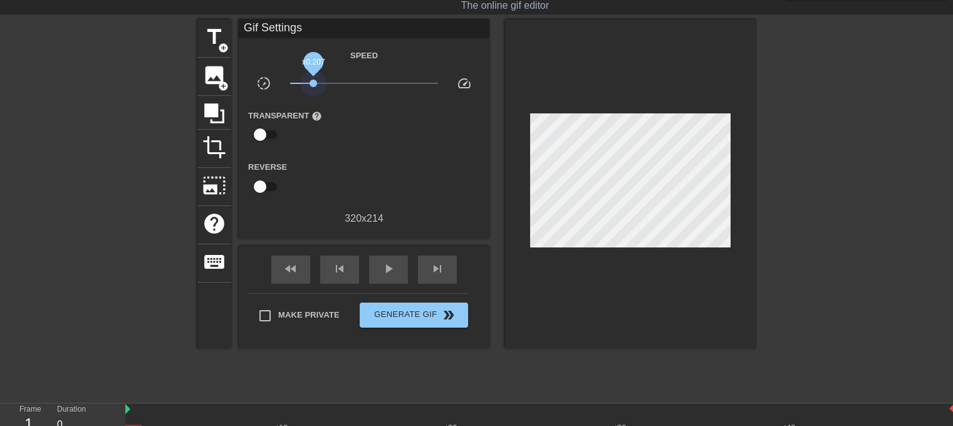
click at [306, 81] on span "x0.207" at bounding box center [364, 83] width 148 height 15
click at [457, 82] on span "speed" at bounding box center [464, 83] width 15 height 15
click at [206, 36] on span "title" at bounding box center [214, 37] width 24 height 24
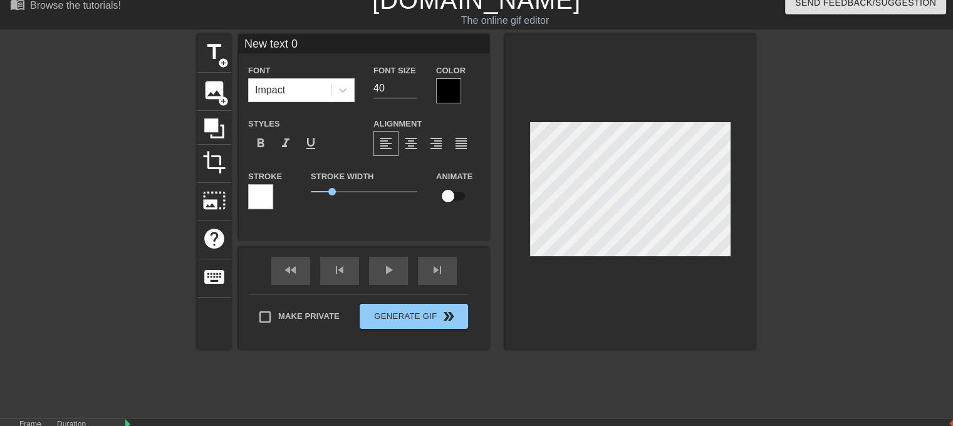
scroll to position [1, 3]
type input "M"
type textarea "M"
type input "Ma"
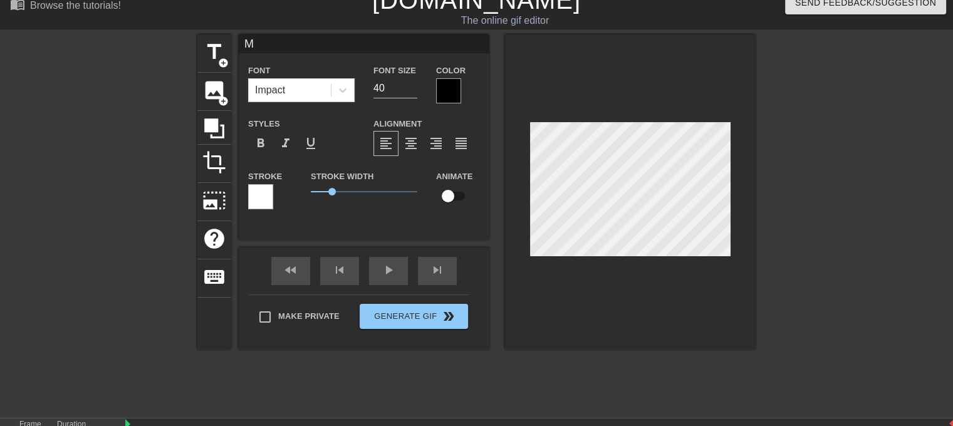
type textarea "Ma"
type input "Ma"
type textarea "Ma"
type input "Ma b"
type textarea "Ma b"
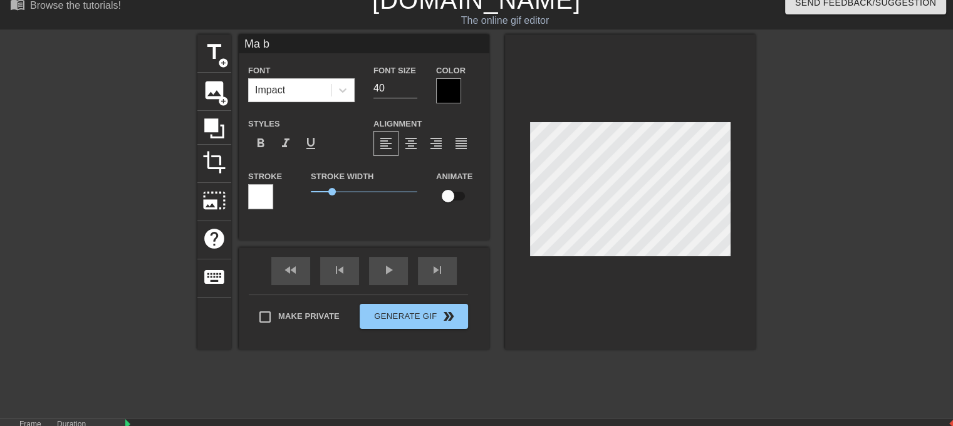
type input "Ma bo"
type textarea "Ma bo"
type input "Ma bou"
type textarea "Ma bou"
type input "Ma boub"
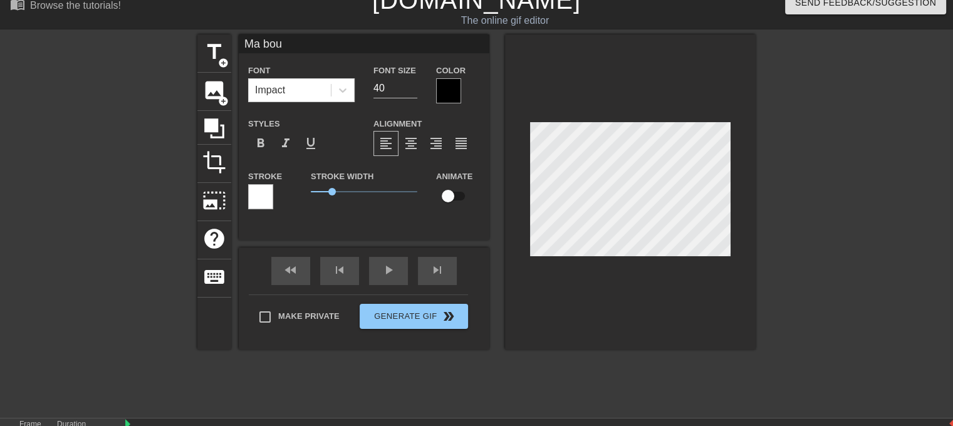
type textarea "Ma boub"
type input "Ma boubo"
type textarea "Ma boubo"
type input "[PERSON_NAME]"
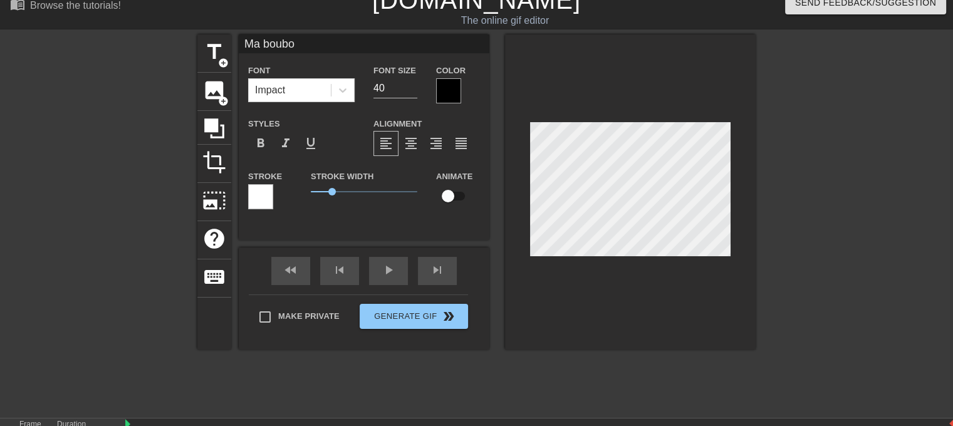
type textarea "[PERSON_NAME]"
type input "[PERSON_NAME]"
type textarea "[PERSON_NAME]"
type input "[PERSON_NAME]"
type textarea "[PERSON_NAME]"
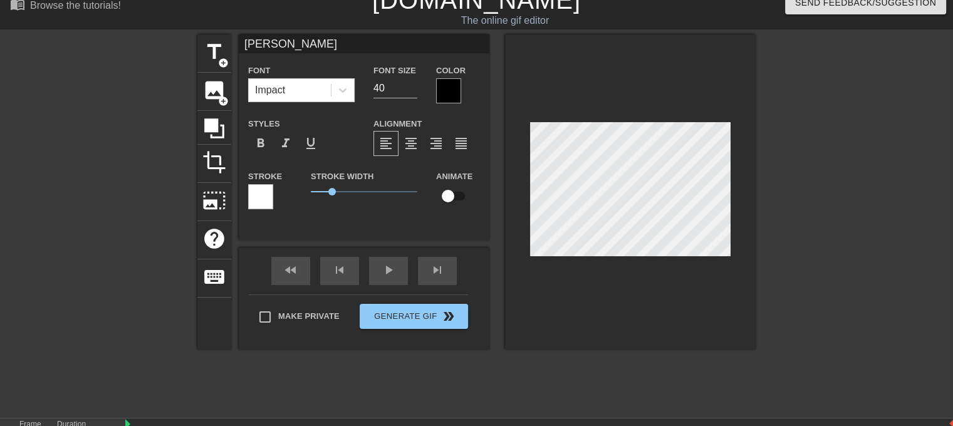
type input "[PERSON_NAME],"
type textarea "[PERSON_NAME],"
type input "[PERSON_NAME],"
type textarea "[PERSON_NAME],"
type input "[PERSON_NAME], M"
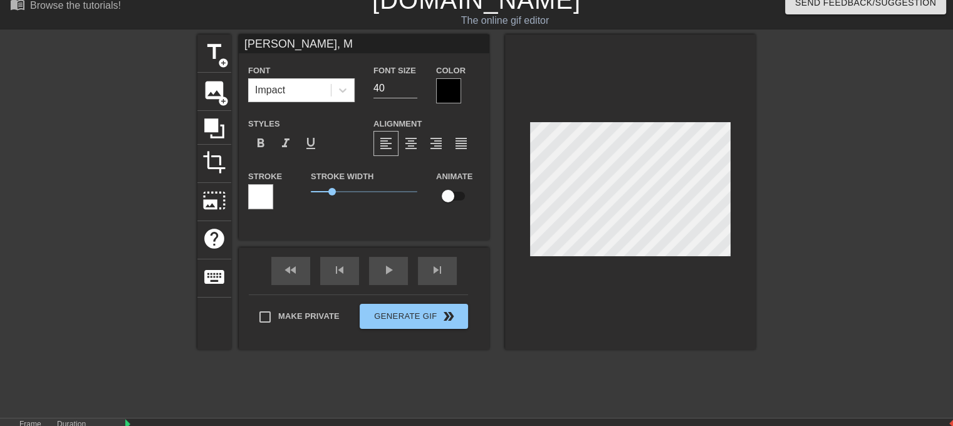
type textarea "[PERSON_NAME], M"
type input "[PERSON_NAME], Mi"
type textarea "[PERSON_NAME], Mi"
type input "[PERSON_NAME], Mis"
type textarea "[PERSON_NAME], Mis"
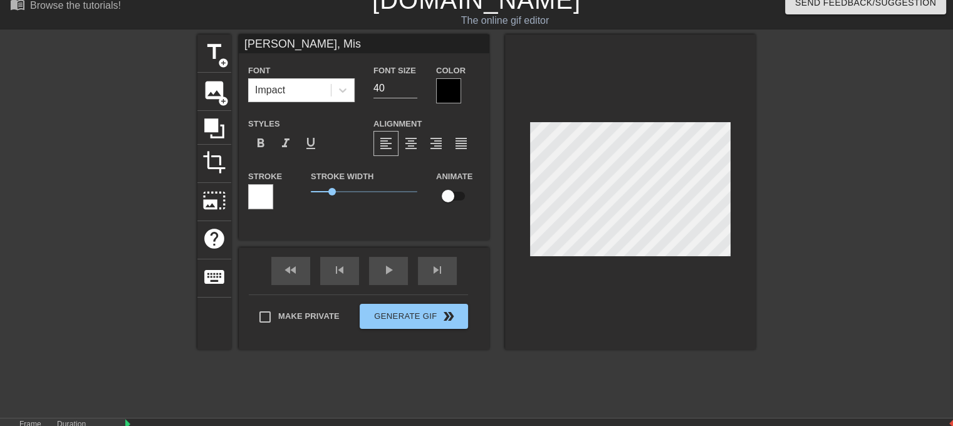
type input "[PERSON_NAME], Miss"
type textarea "[PERSON_NAME], Miss"
type input "[PERSON_NAME], Miss"
type textarea "[PERSON_NAME], Miss"
type input "[PERSON_NAME], Miss y"
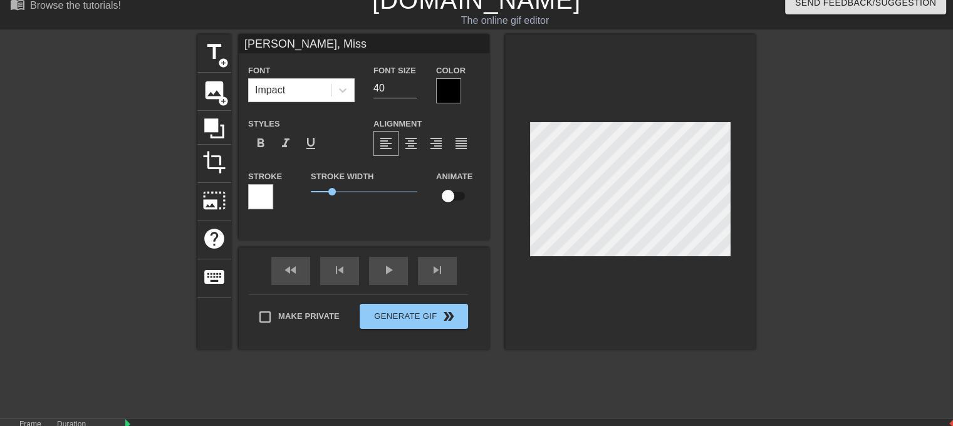
type textarea "[PERSON_NAME], Miss y"
type input "[PERSON_NAME], Miss yo"
type textarea "[PERSON_NAME], Miss yo"
type input "[PERSON_NAME], Miss you"
type textarea "[PERSON_NAME], Miss you"
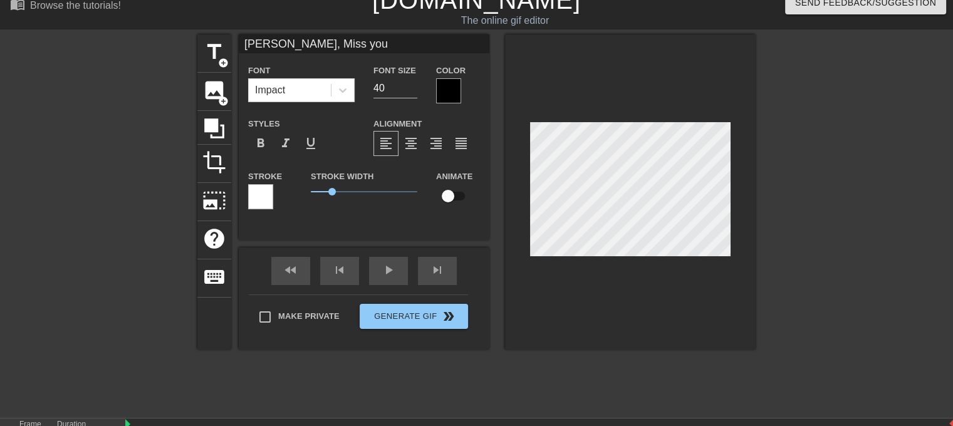
scroll to position [1, 7]
type input "[PERSON_NAME], Miss you"
type textarea "[PERSON_NAME], Miss you"
type input "[PERSON_NAME], Miss you !"
type textarea "[PERSON_NAME], Miss you !"
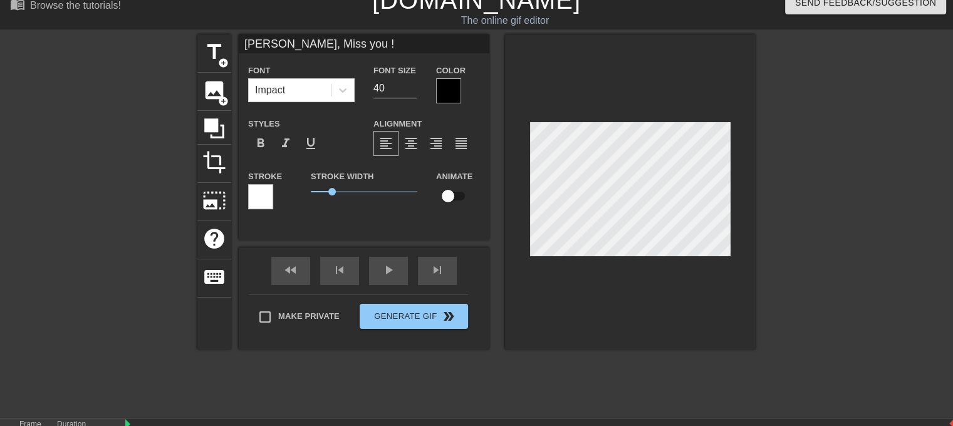
click at [894, 239] on div "title add_circle image add_circle crop photo_size_select_large help keyboard [P…" at bounding box center [476, 222] width 953 height 376
click at [373, 89] on input "40" at bounding box center [395, 88] width 44 height 20
type input "30"
click at [819, 149] on div "title add_circle image add_circle crop photo_size_select_large help keyboard [P…" at bounding box center [476, 222] width 953 height 376
click at [792, 163] on div "title add_circle image add_circle crop photo_size_select_large help keyboard [P…" at bounding box center [476, 222] width 953 height 376
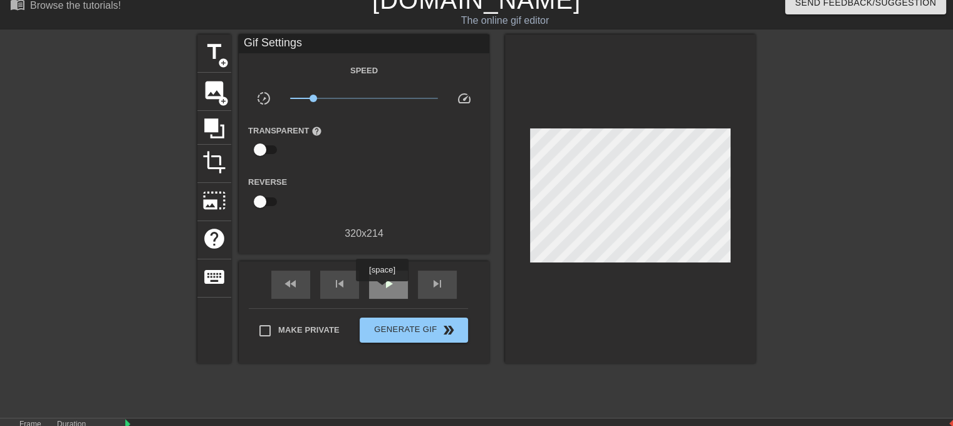
click at [381, 290] on span "play_arrow" at bounding box center [388, 283] width 15 height 15
click at [381, 290] on span "pause" at bounding box center [388, 283] width 15 height 15
drag, startPoint x: 660, startPoint y: 402, endPoint x: 138, endPoint y: 395, distance: 522.4
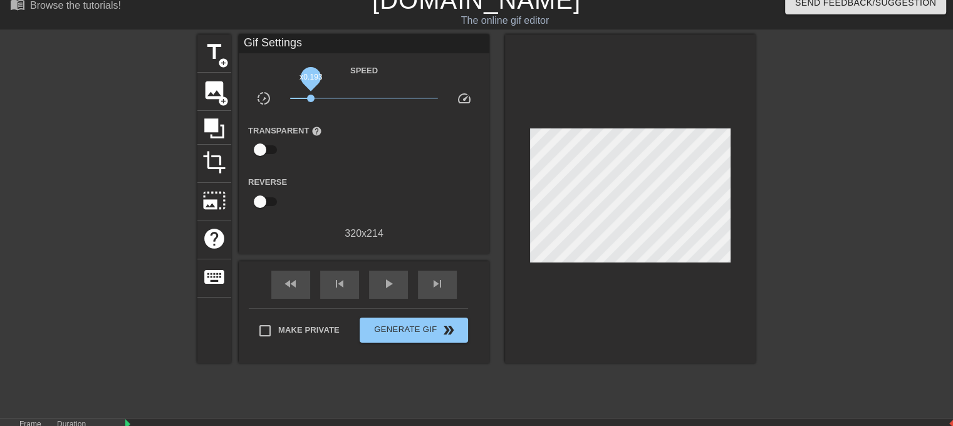
click at [307, 98] on span "x0.193" at bounding box center [311, 99] width 8 height 8
click at [306, 99] on span "x0.184" at bounding box center [310, 99] width 8 height 8
click at [309, 99] on span "x0.207" at bounding box center [313, 99] width 8 height 8
click at [386, 288] on span "play_arrow" at bounding box center [388, 283] width 15 height 15
click at [386, 287] on span "pause" at bounding box center [388, 283] width 15 height 15
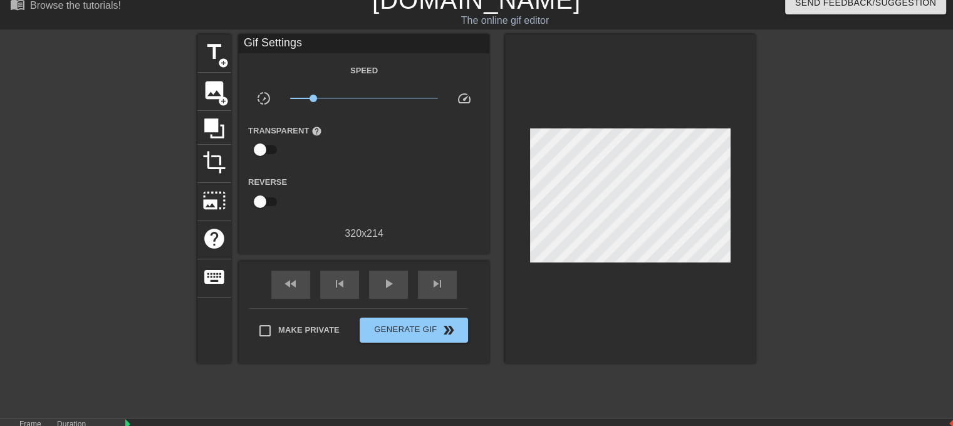
drag, startPoint x: 235, startPoint y: 395, endPoint x: 135, endPoint y: 395, distance: 100.2
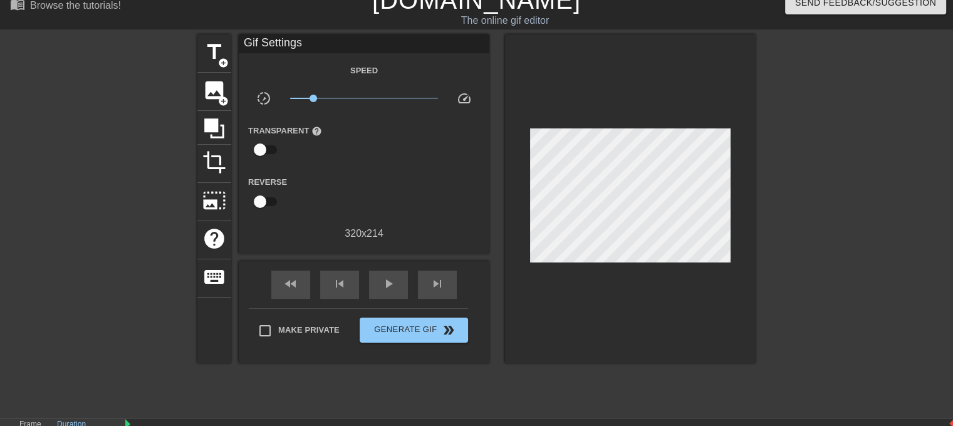
type input "5"
click at [380, 335] on span "Generate Gif double_arrow" at bounding box center [413, 330] width 98 height 15
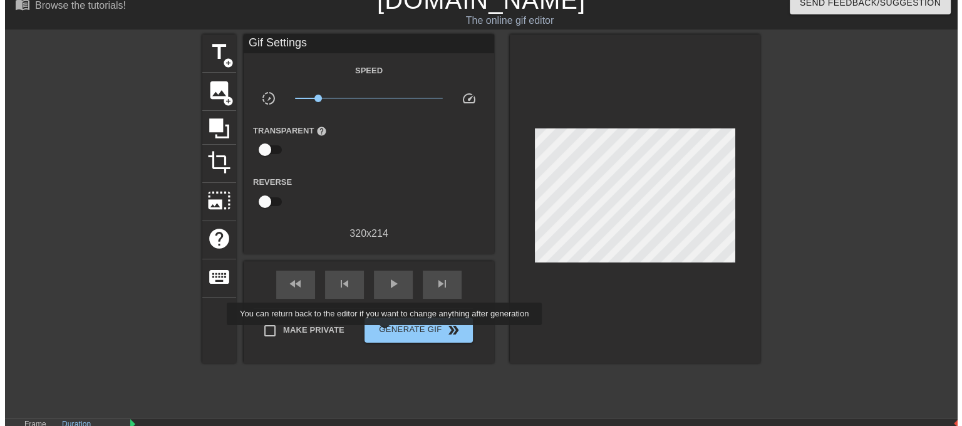
scroll to position [0, 0]
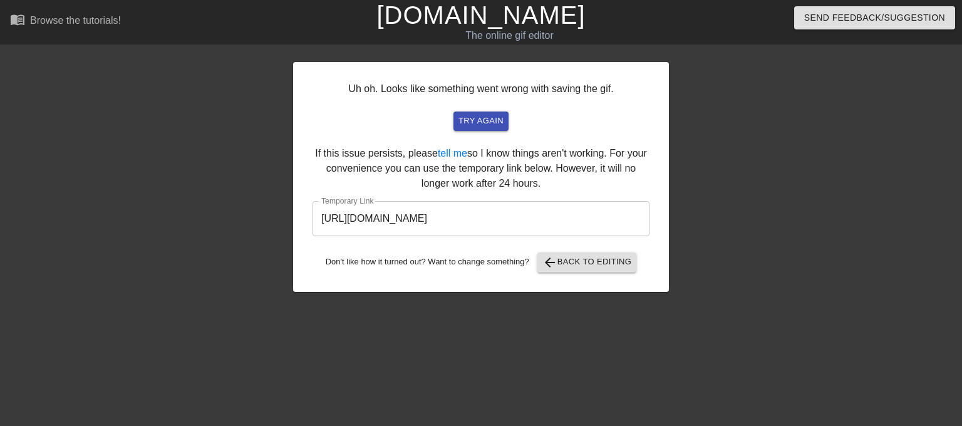
click at [552, 217] on input "[URL][DOMAIN_NAME]" at bounding box center [481, 218] width 337 height 35
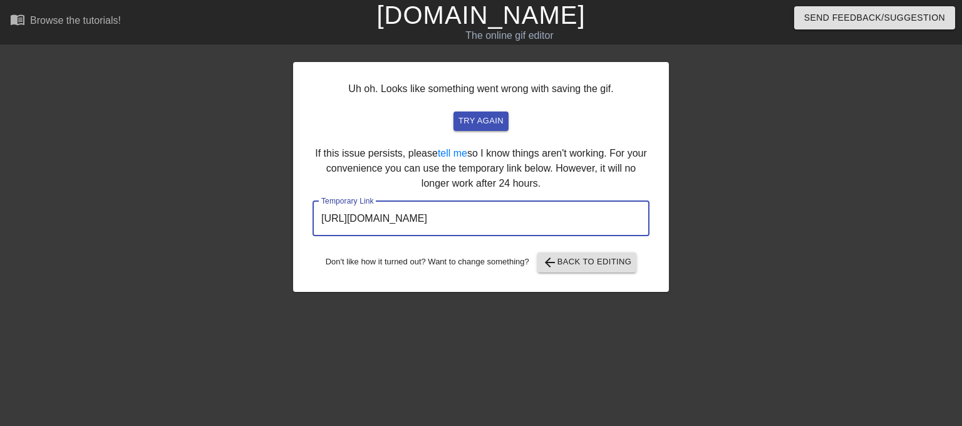
drag, startPoint x: 566, startPoint y: 215, endPoint x: 197, endPoint y: 224, distance: 369.0
click at [197, 224] on div "Uh oh. Looks like something went wrong with saving the gif. try again If this i…" at bounding box center [481, 237] width 962 height 376
